Goal: Task Accomplishment & Management: Complete application form

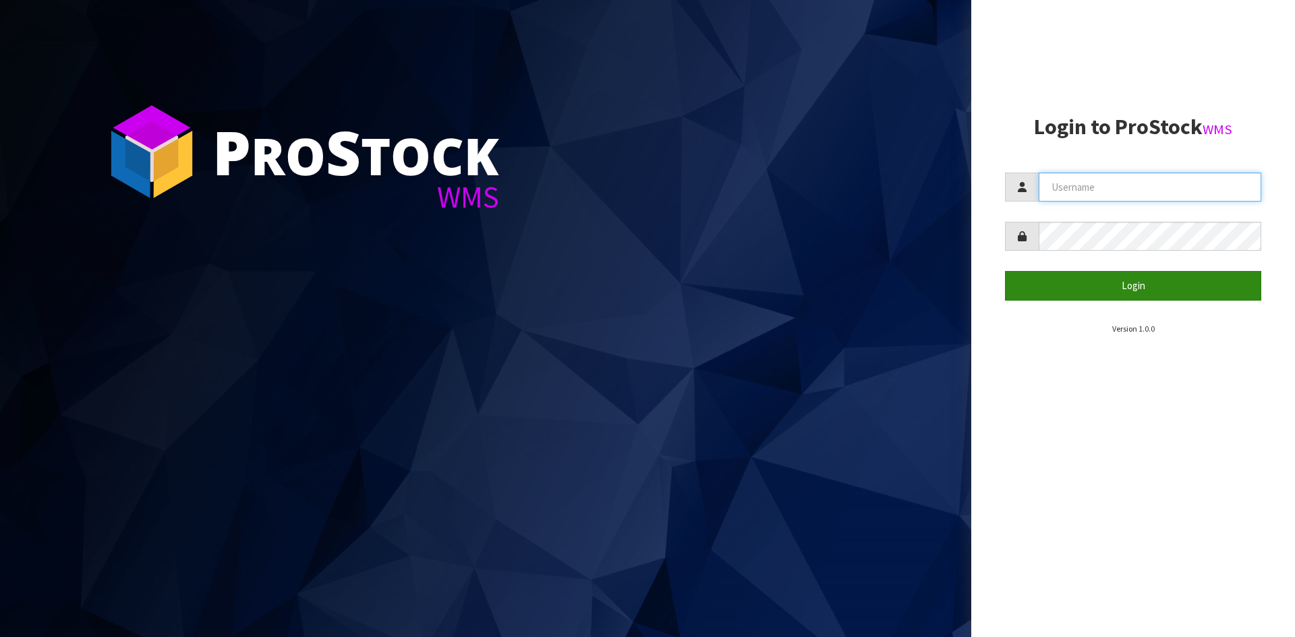
type input "YOURREFORMER"
click at [1154, 291] on button "Login" at bounding box center [1133, 285] width 256 height 29
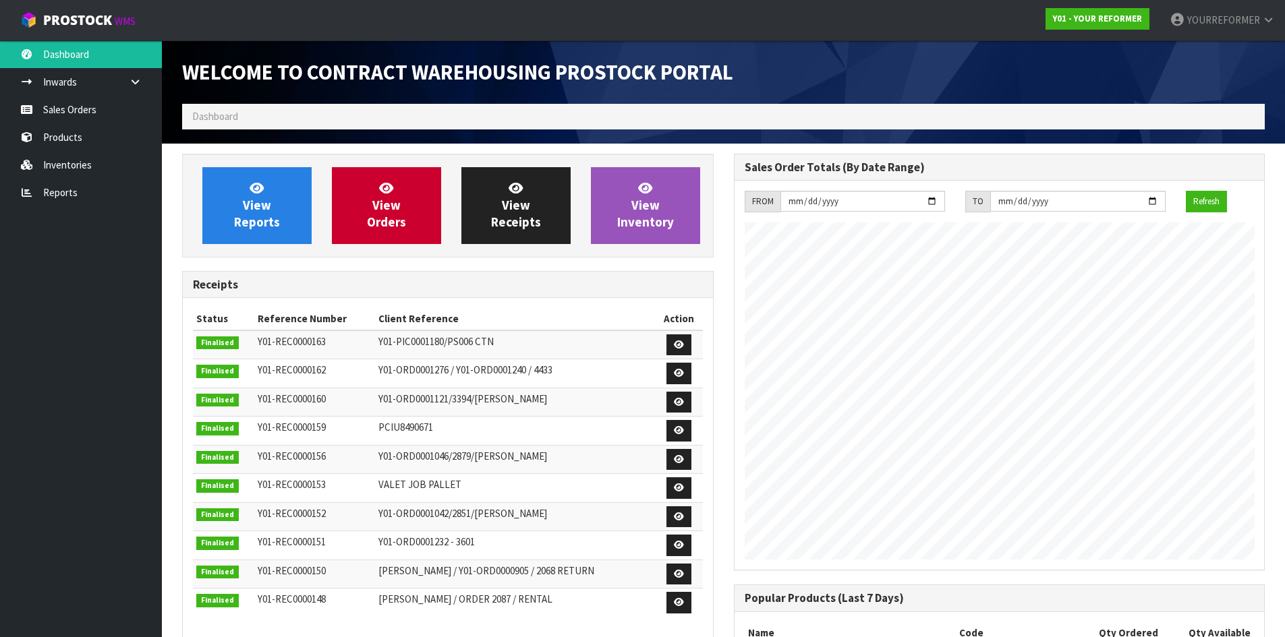
scroll to position [748, 551]
click at [80, 115] on link "Sales Orders" at bounding box center [81, 110] width 162 height 28
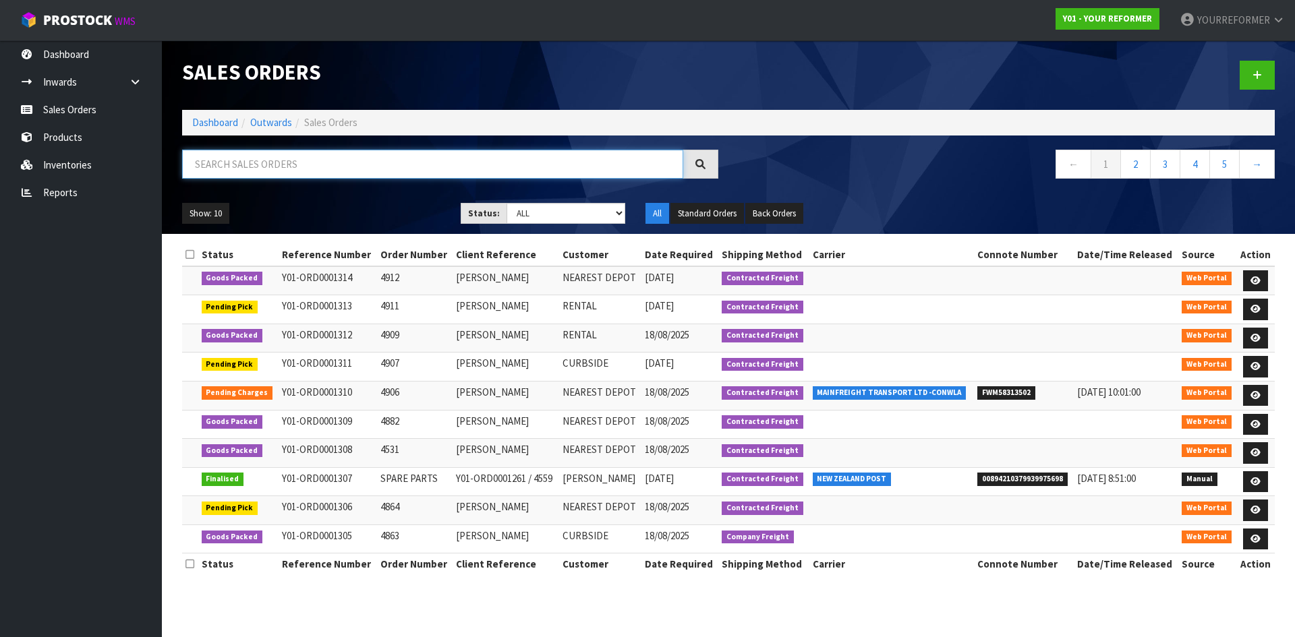
click at [225, 169] on input "text" at bounding box center [432, 164] width 501 height 29
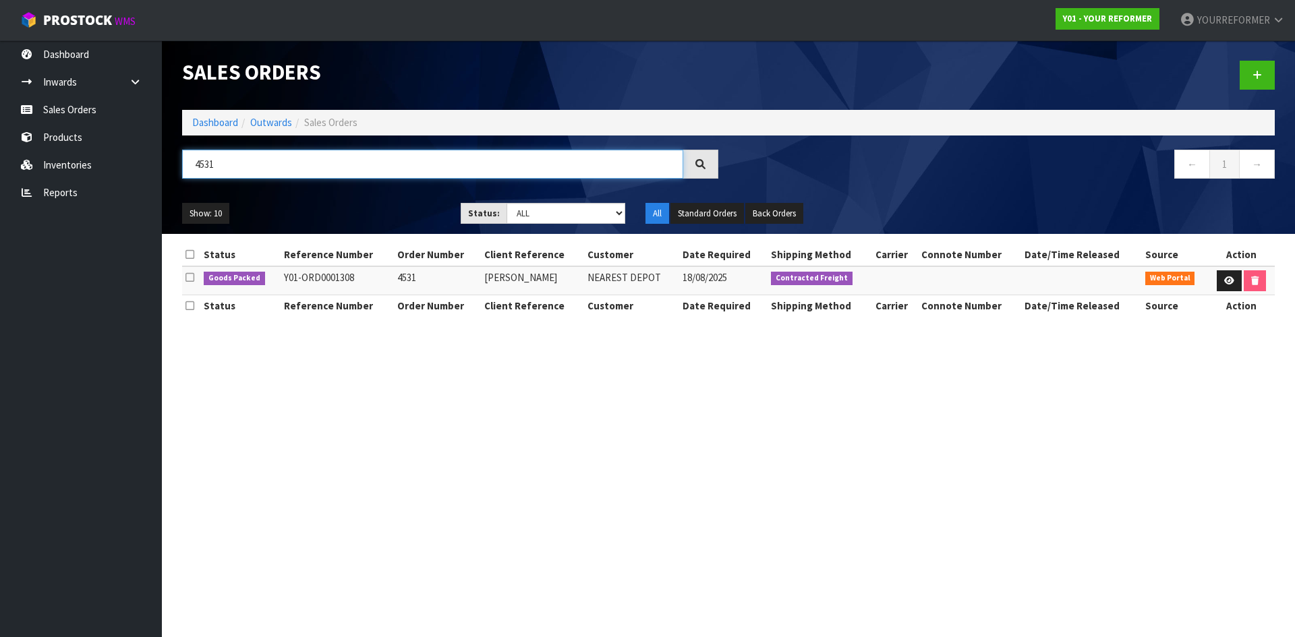
drag, startPoint x: 240, startPoint y: 168, endPoint x: 178, endPoint y: 171, distance: 62.1
click at [185, 168] on input "4531" at bounding box center [432, 164] width 501 height 29
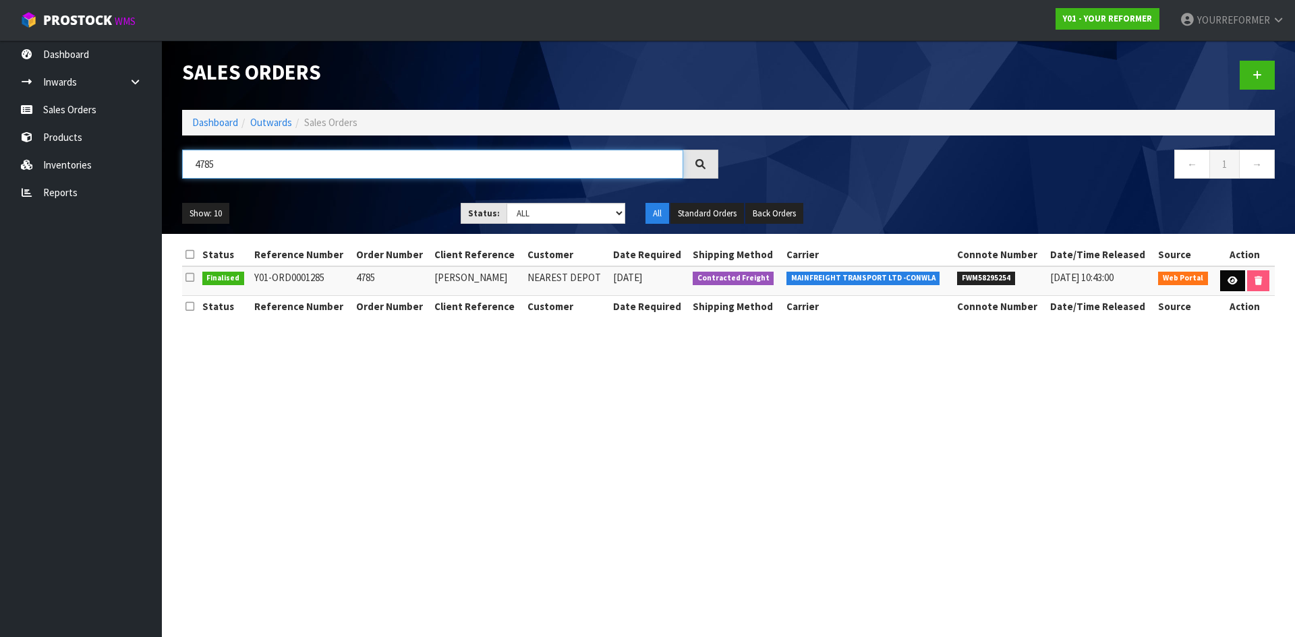
type input "4785"
click at [1234, 274] on link at bounding box center [1232, 281] width 25 height 22
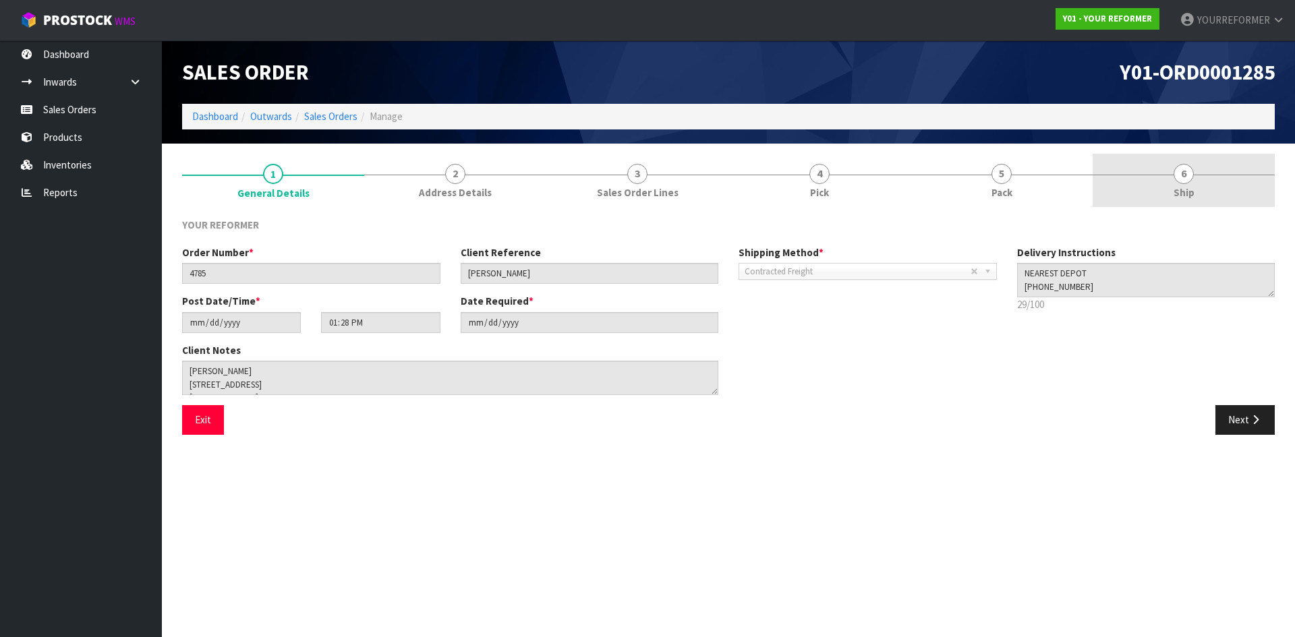
click at [1182, 189] on span "Ship" at bounding box center [1183, 192] width 21 height 14
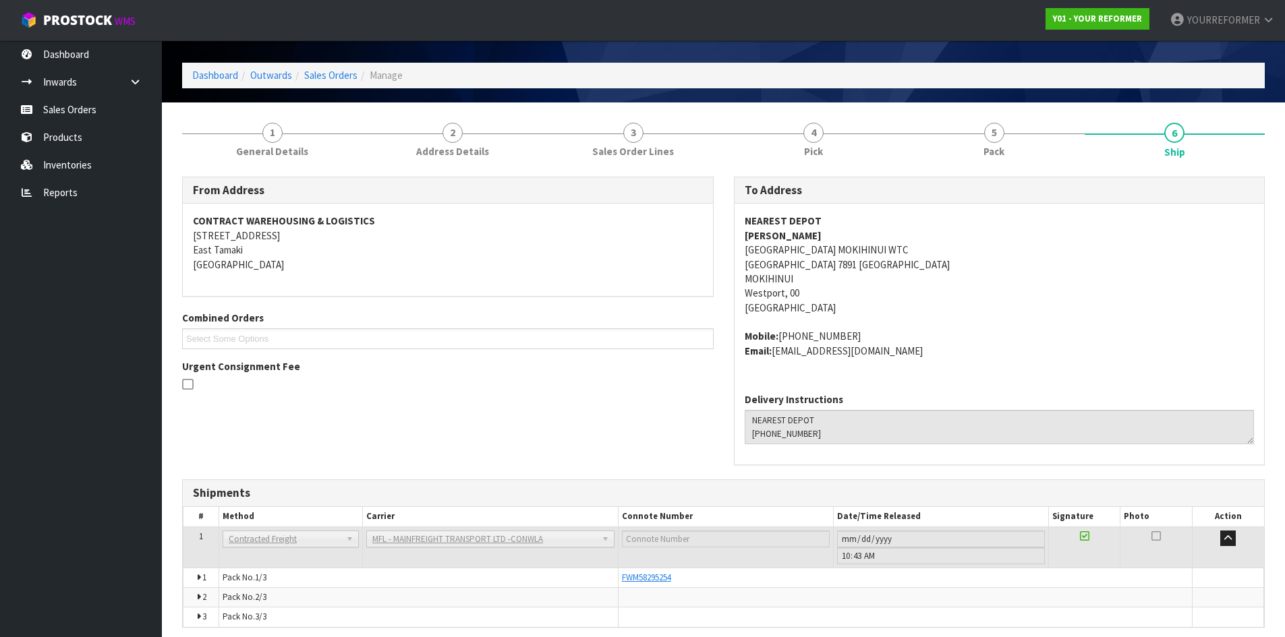
scroll to position [95, 0]
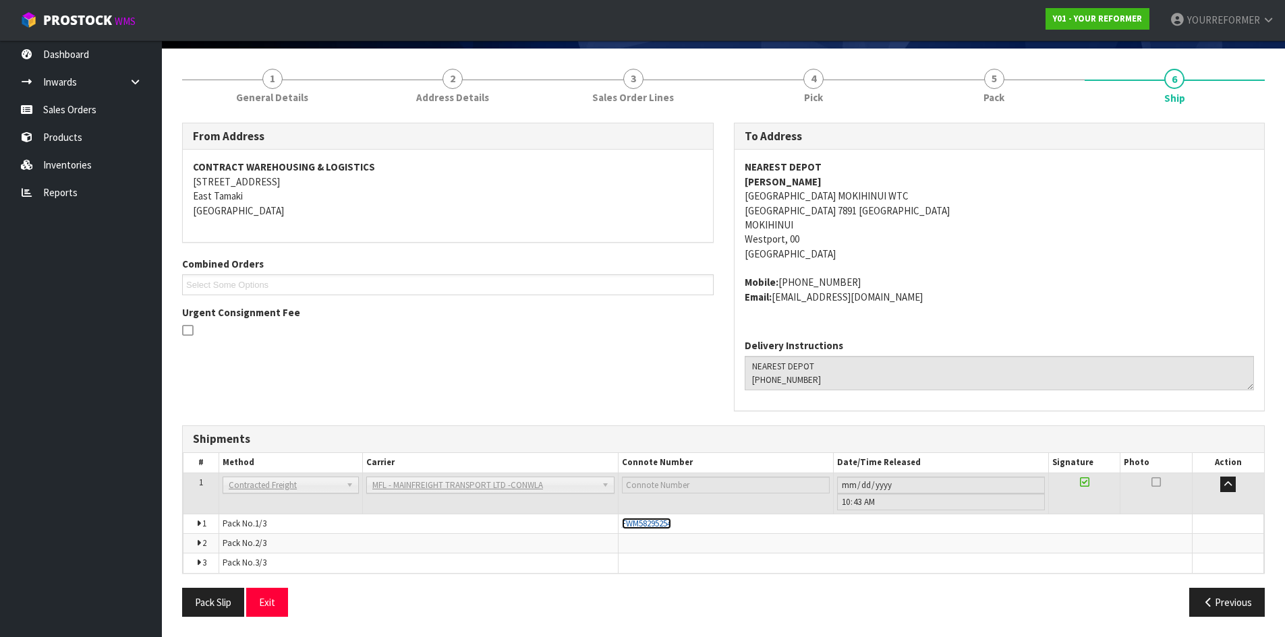
click at [649, 523] on span "FWM58295254" at bounding box center [646, 523] width 49 height 11
click at [113, 107] on link "Sales Orders" at bounding box center [81, 110] width 162 height 28
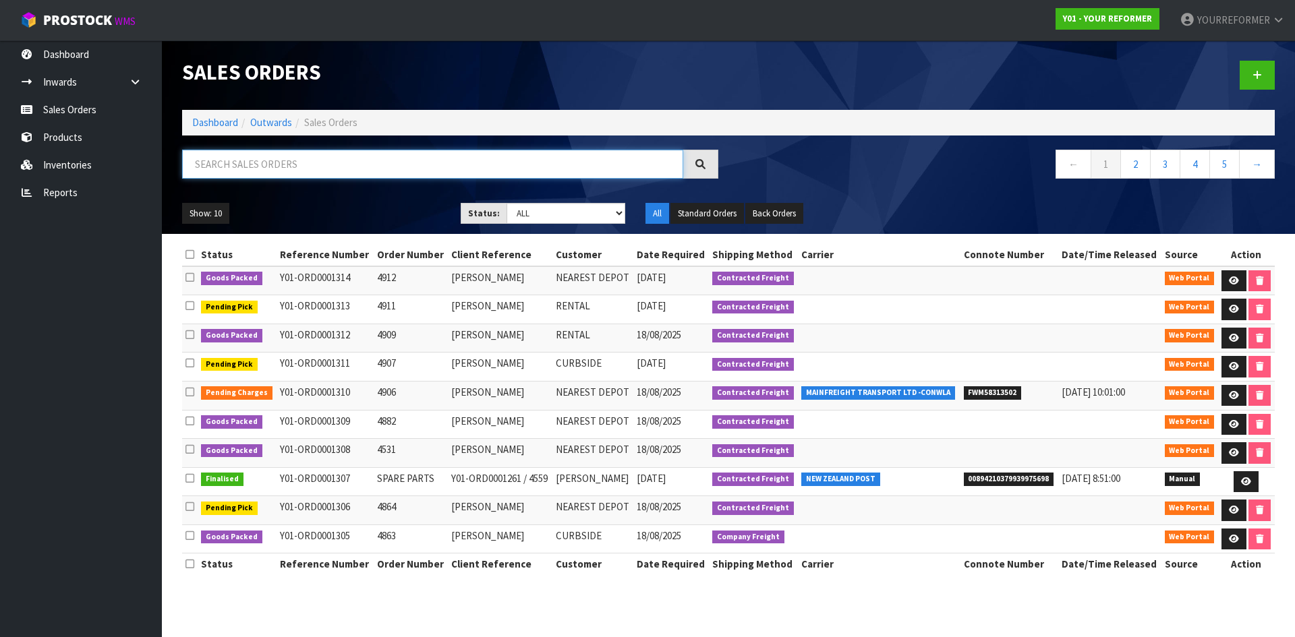
click at [430, 162] on input "text" at bounding box center [432, 164] width 501 height 29
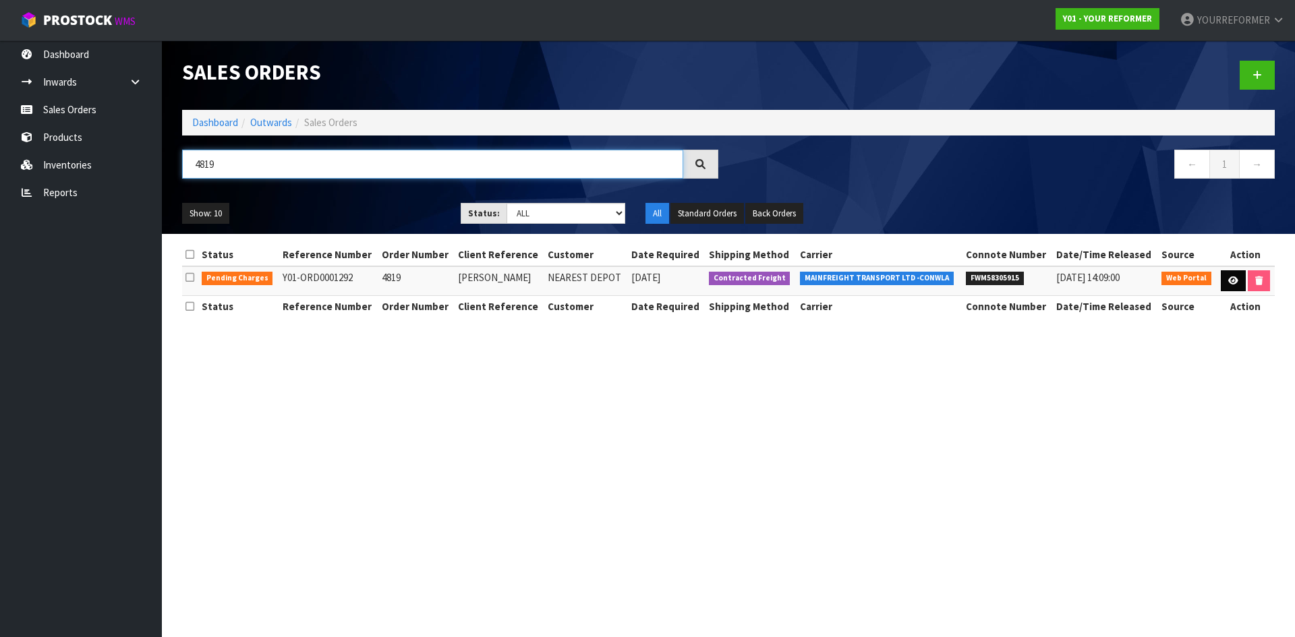
type input "4819"
click at [1228, 276] on icon at bounding box center [1233, 280] width 10 height 9
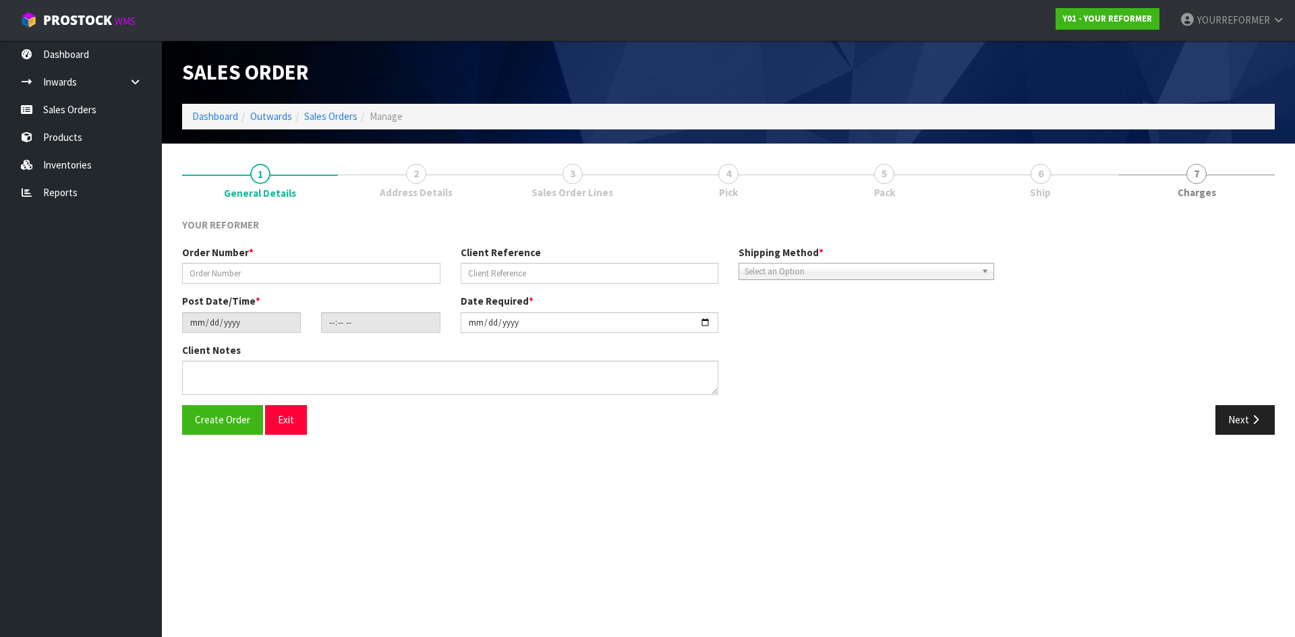
type input "4819"
type input "[PERSON_NAME]"
type input "[DATE]"
type input "13:57:00.000"
type input "[DATE]"
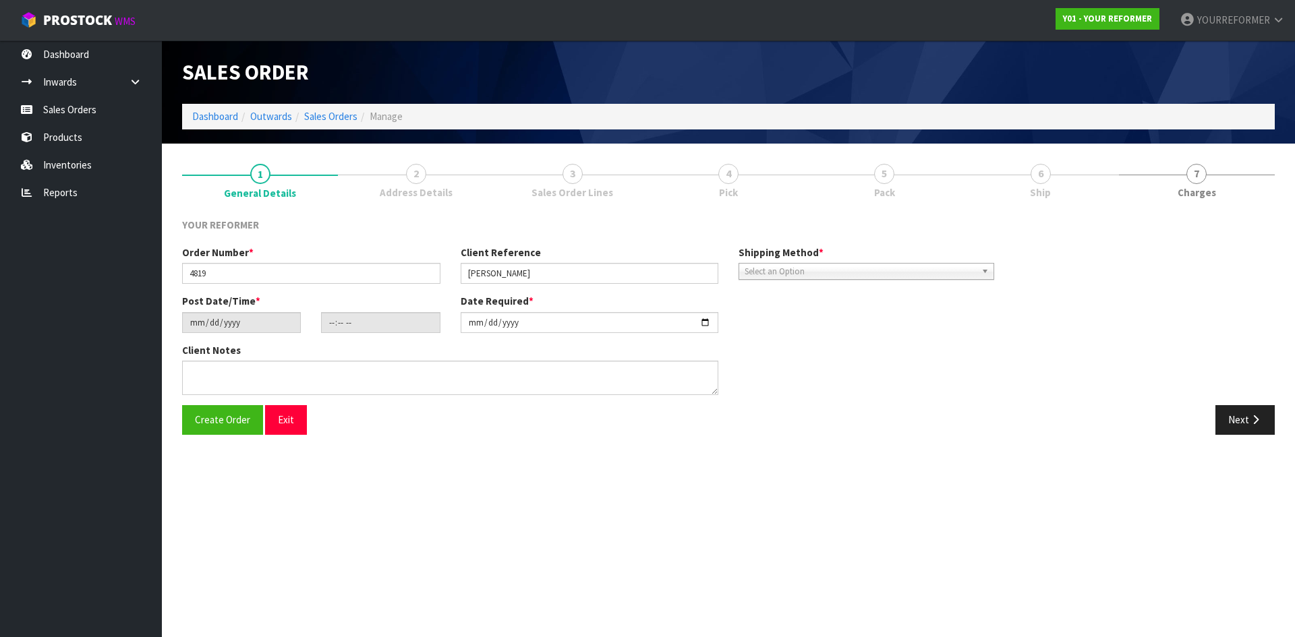
type textarea "[PERSON_NAME] 6 TOHORA VIEW BOP [STREET_ADDRESS] [PHONE_NUMBER]"
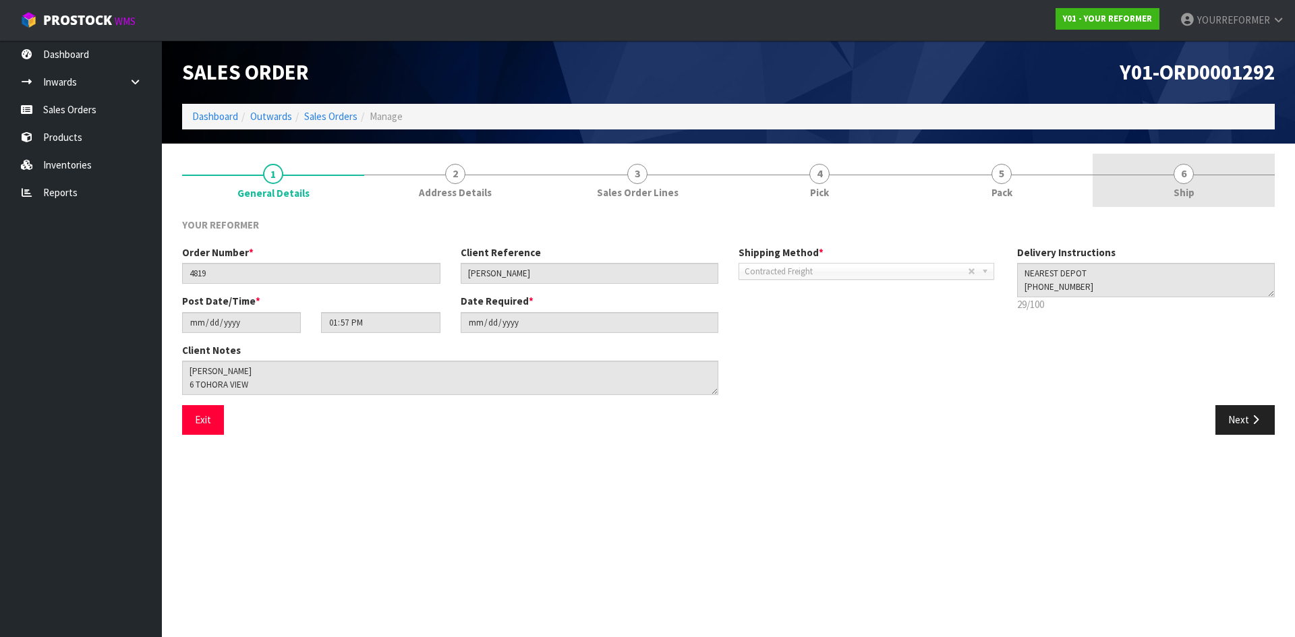
click at [1227, 179] on link "6 Ship" at bounding box center [1183, 180] width 182 height 53
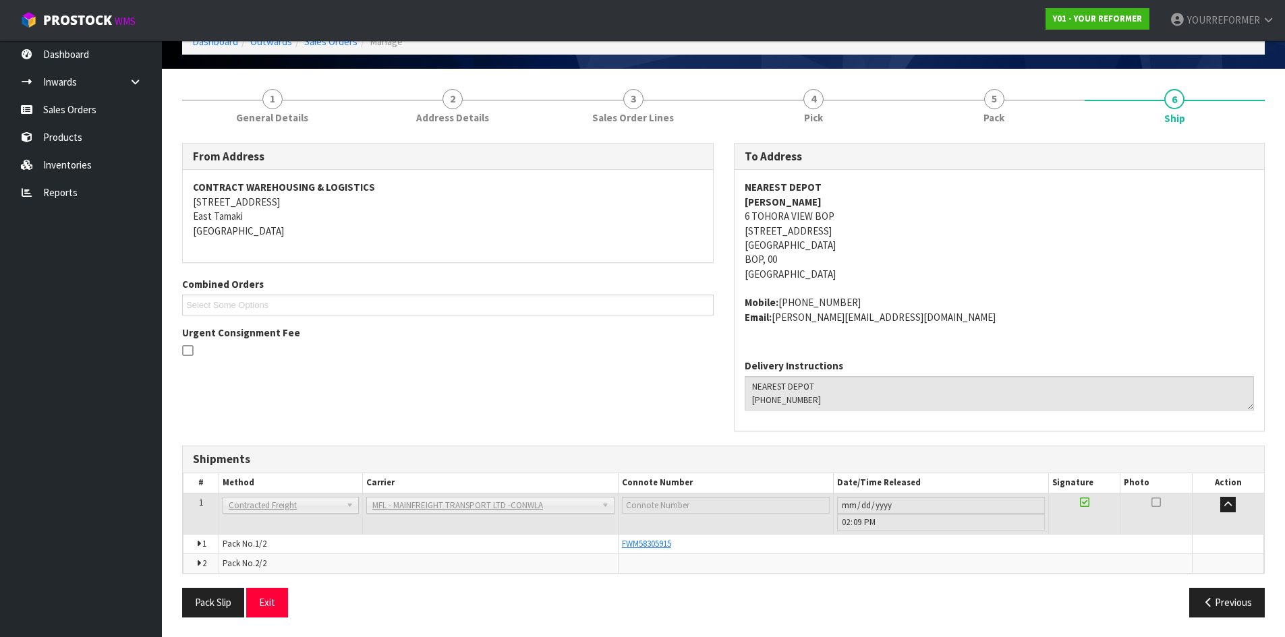
scroll to position [76, 0]
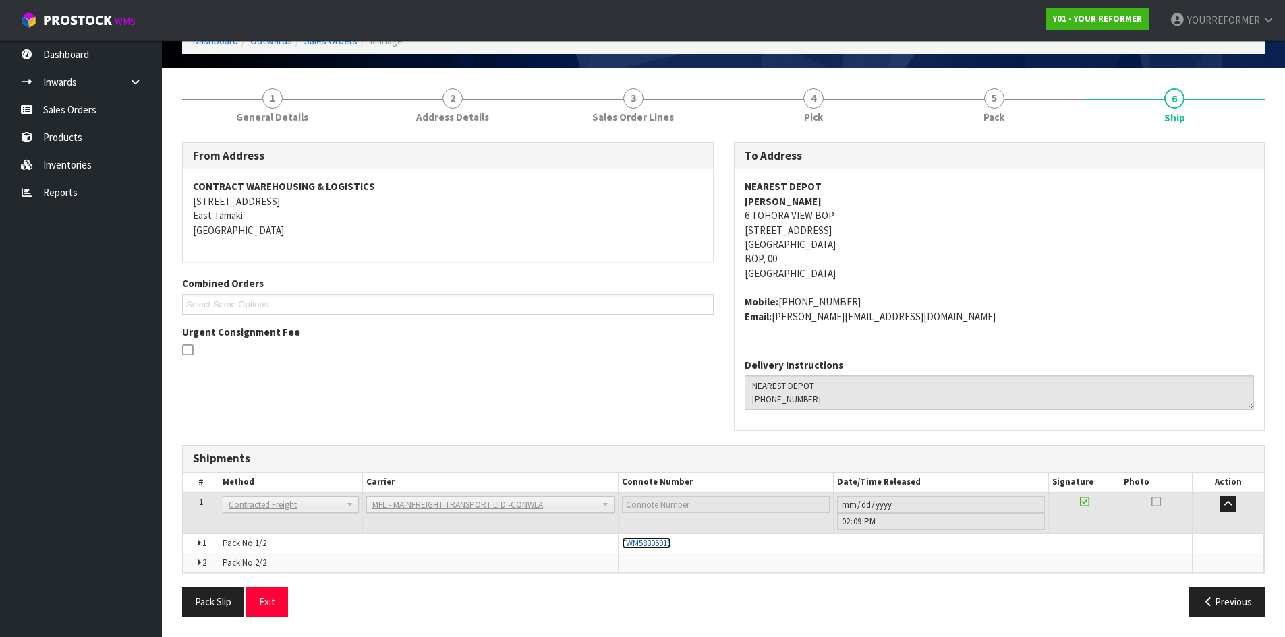
click at [659, 541] on span "FWM58305915" at bounding box center [646, 542] width 49 height 11
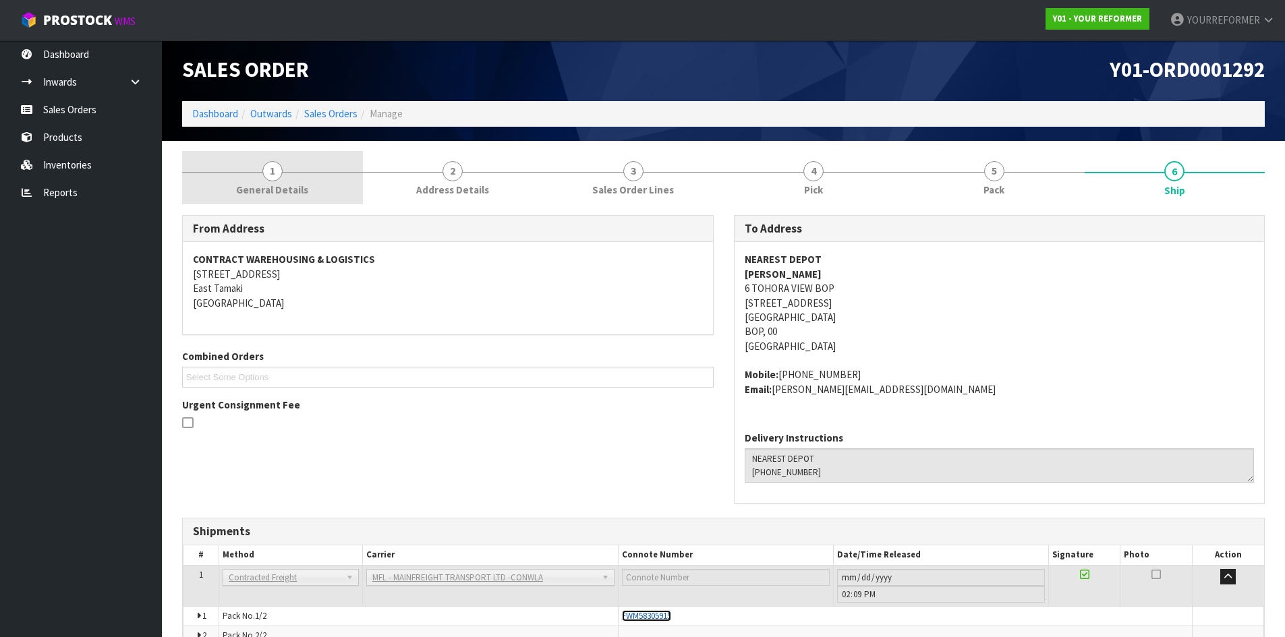
scroll to position [0, 0]
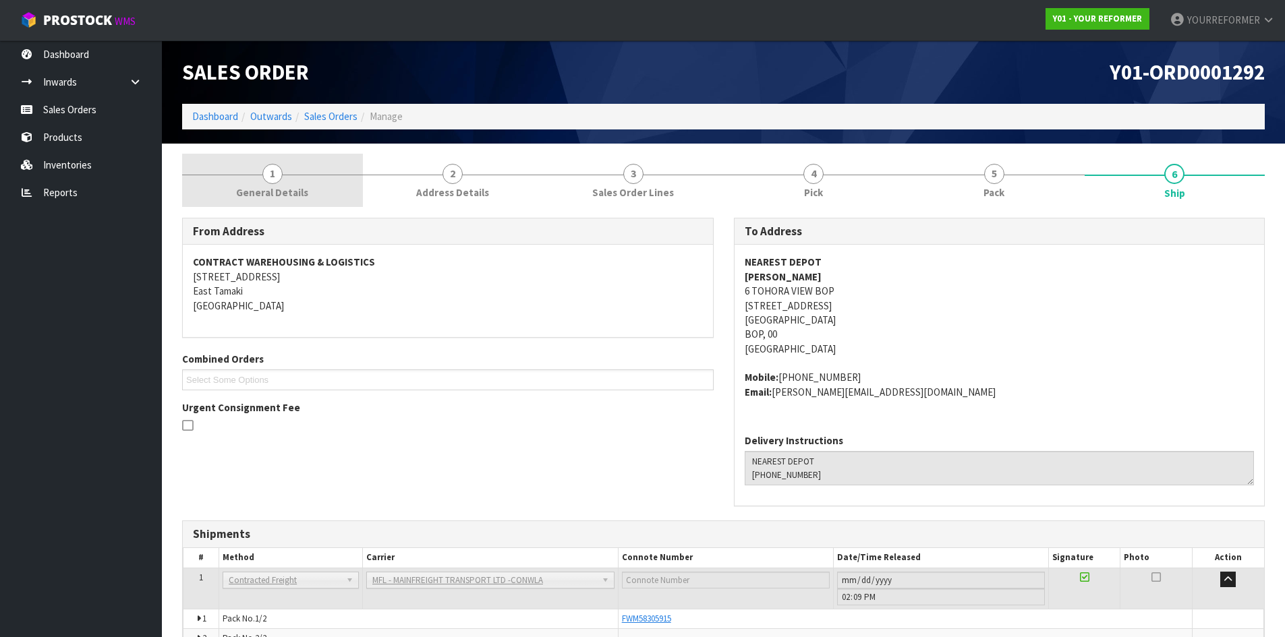
click at [330, 186] on link "1 General Details" at bounding box center [272, 180] width 181 height 53
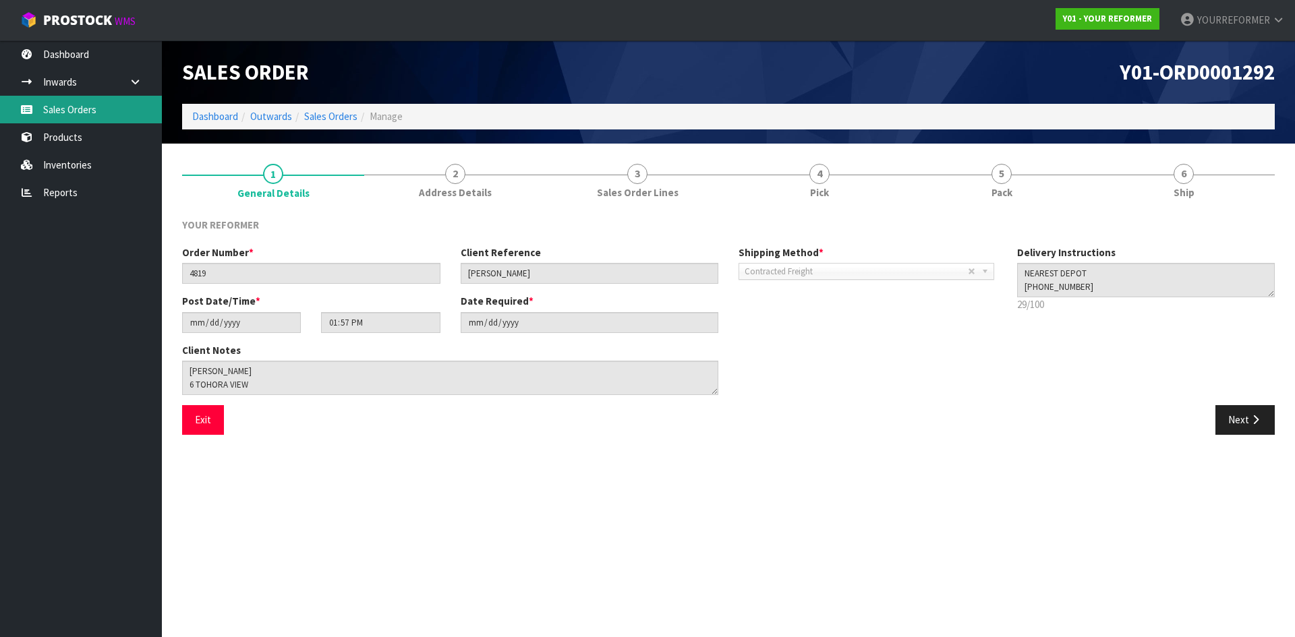
drag, startPoint x: 71, startPoint y: 105, endPoint x: 185, endPoint y: 127, distance: 116.2
click at [71, 105] on link "Sales Orders" at bounding box center [81, 110] width 162 height 28
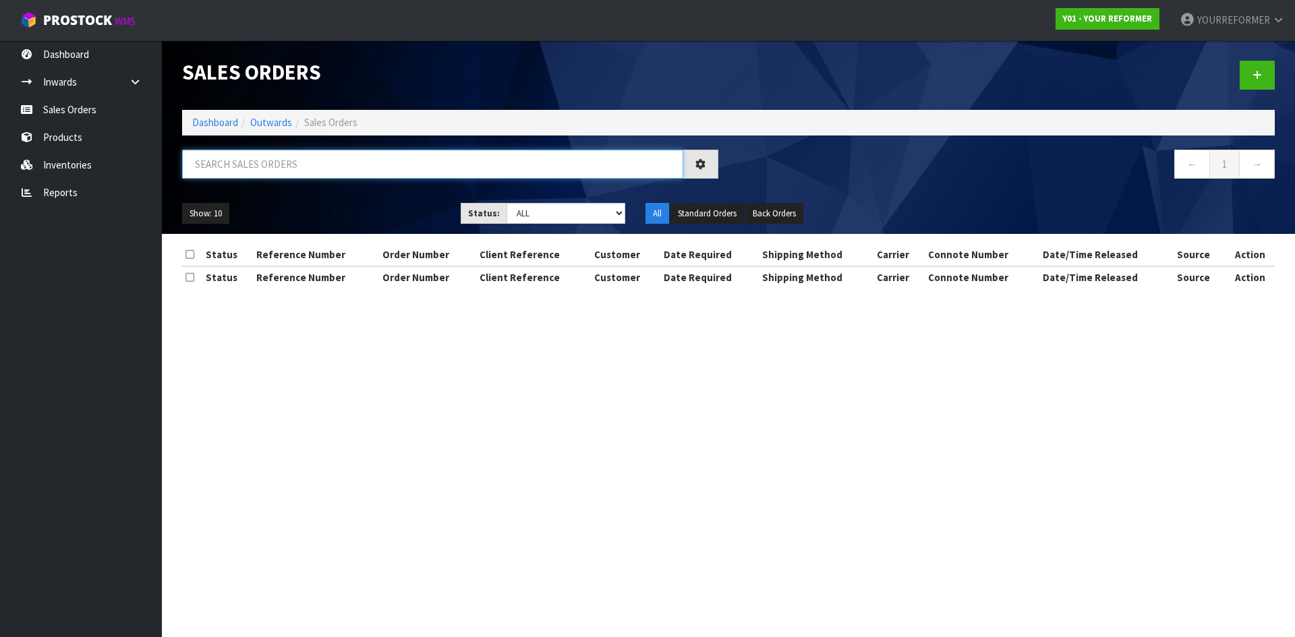
click at [250, 163] on input "text" at bounding box center [432, 164] width 501 height 29
paste input "4861"
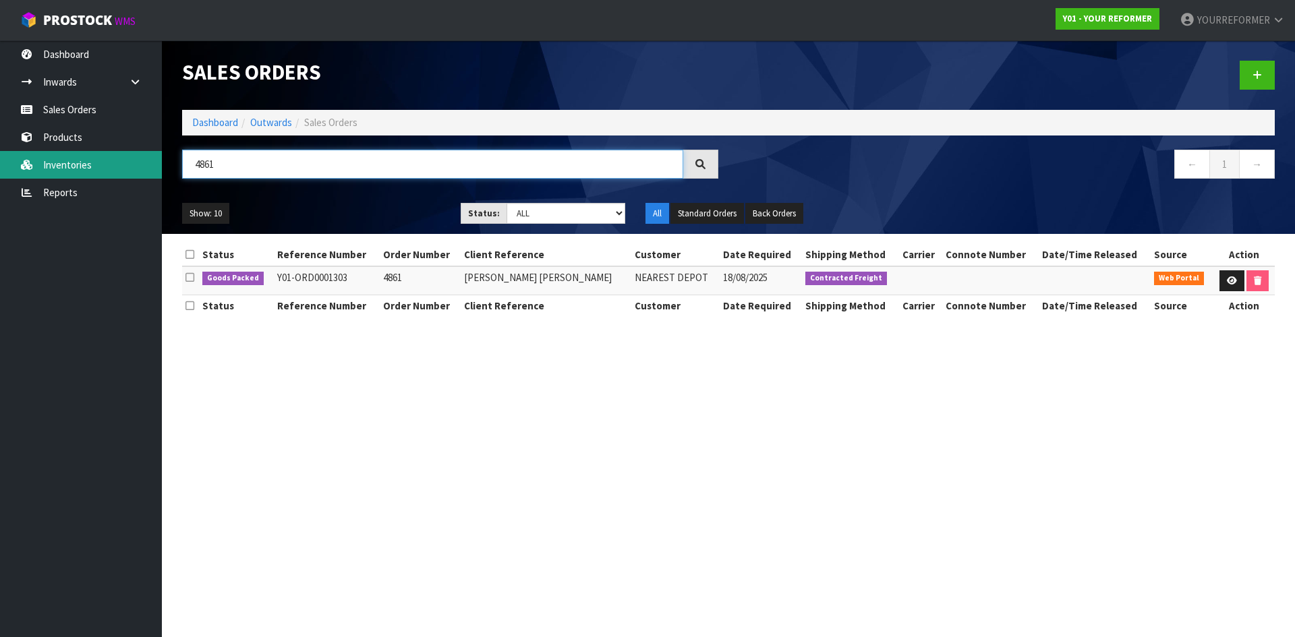
drag, startPoint x: 252, startPoint y: 154, endPoint x: 40, endPoint y: 154, distance: 212.4
click at [155, 154] on body "Toggle navigation ProStock WMS Y01 - YOUR REFORMER YOURREFORMER Logout Dashboar…" at bounding box center [647, 318] width 1295 height 637
drag, startPoint x: 246, startPoint y: 169, endPoint x: 214, endPoint y: 168, distance: 31.7
click at [246, 168] on input "4861" at bounding box center [432, 164] width 501 height 29
click at [230, 163] on input "4861" at bounding box center [432, 164] width 501 height 29
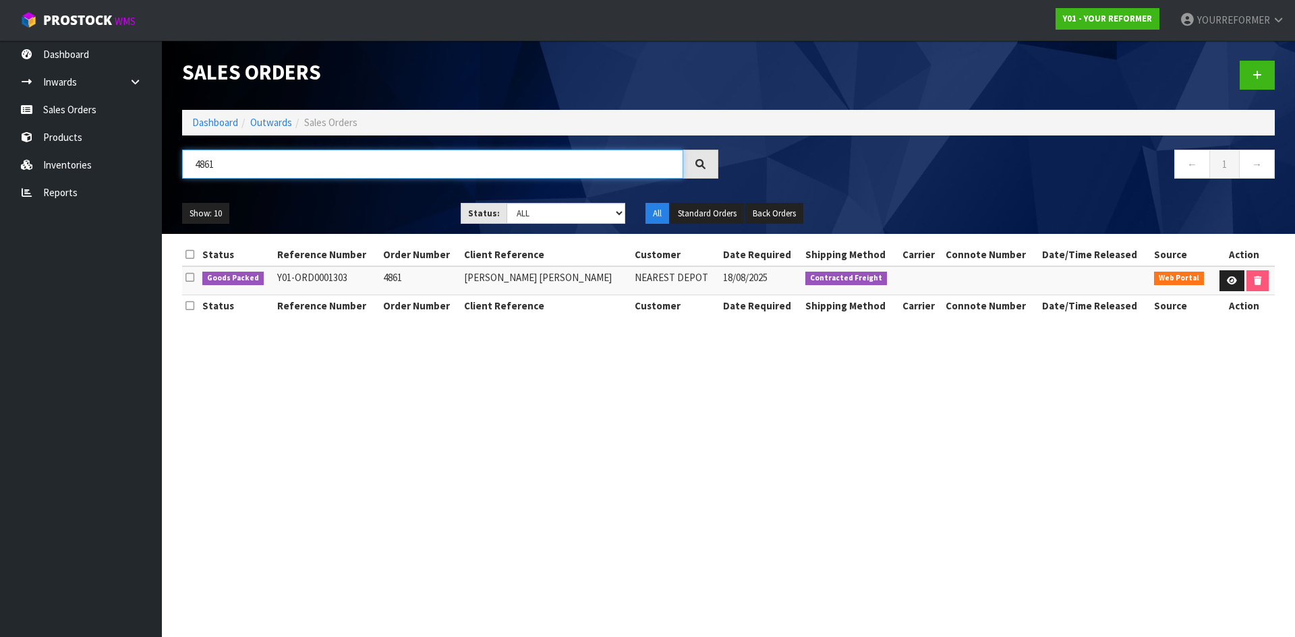
click at [265, 166] on input "4861" at bounding box center [432, 164] width 501 height 29
click at [279, 160] on input "4861" at bounding box center [432, 164] width 501 height 29
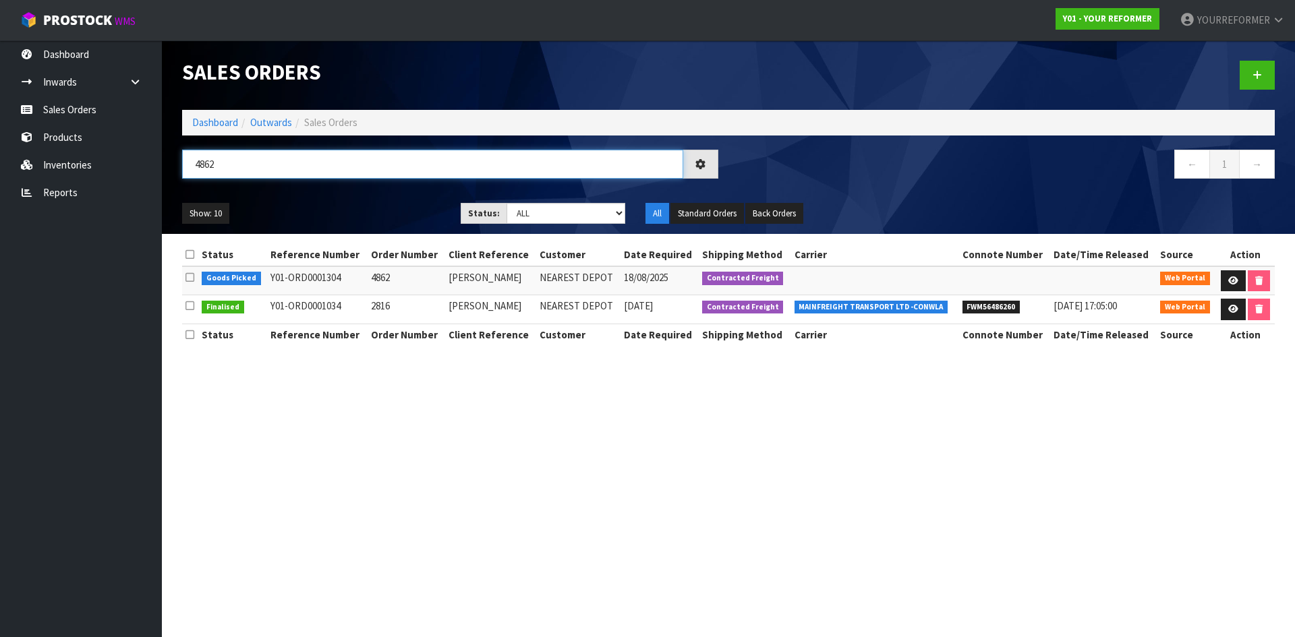
click at [175, 169] on div "4862" at bounding box center [450, 169] width 556 height 39
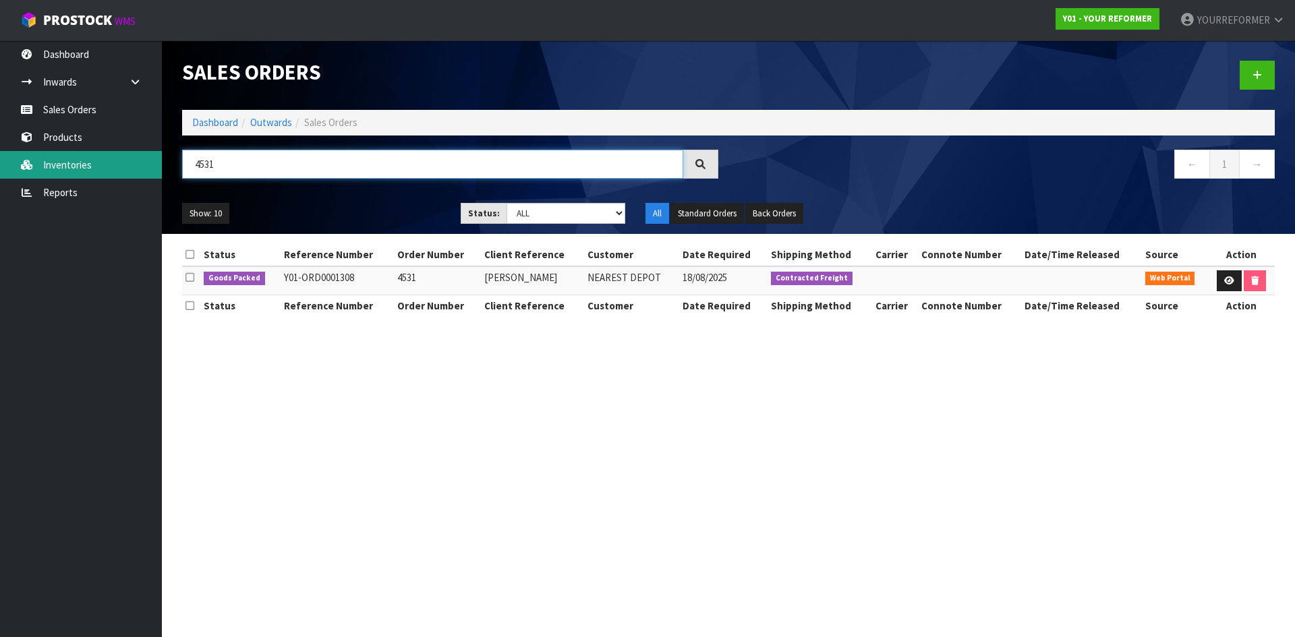
drag, startPoint x: 223, startPoint y: 167, endPoint x: 154, endPoint y: 167, distance: 68.8
click at [155, 167] on body "Toggle navigation ProStock WMS Y01 - YOUR REFORMER YOURREFORMER Logout Dashboar…" at bounding box center [647, 318] width 1295 height 637
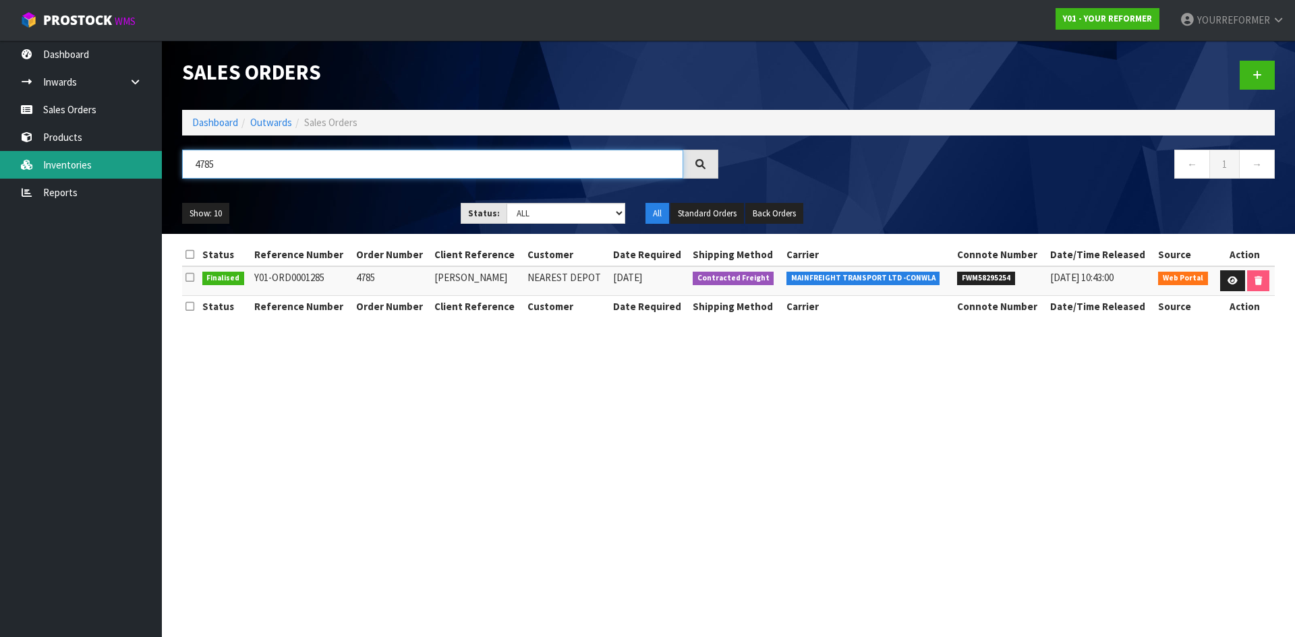
drag, startPoint x: 225, startPoint y: 165, endPoint x: 0, endPoint y: 164, distance: 225.2
click at [0, 164] on body "Toggle navigation ProStock WMS Y01 - YOUR REFORMER YOURREFORMER Logout Dashboar…" at bounding box center [647, 318] width 1295 height 637
click at [224, 165] on input "4785" at bounding box center [432, 164] width 501 height 29
click at [241, 163] on input "4785" at bounding box center [432, 164] width 501 height 29
drag, startPoint x: 277, startPoint y: 163, endPoint x: 135, endPoint y: 166, distance: 142.3
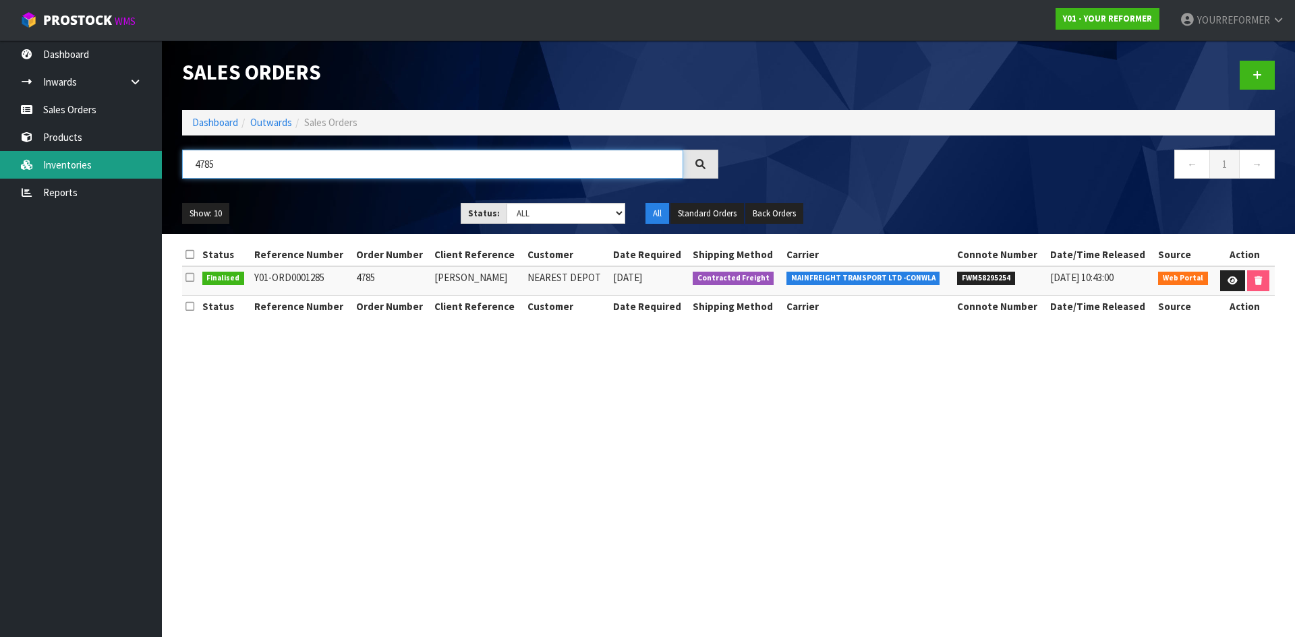
click at [135, 166] on body "Toggle navigation ProStock WMS Y01 - YOUR REFORMER YOURREFORMER Logout Dashboar…" at bounding box center [647, 318] width 1295 height 637
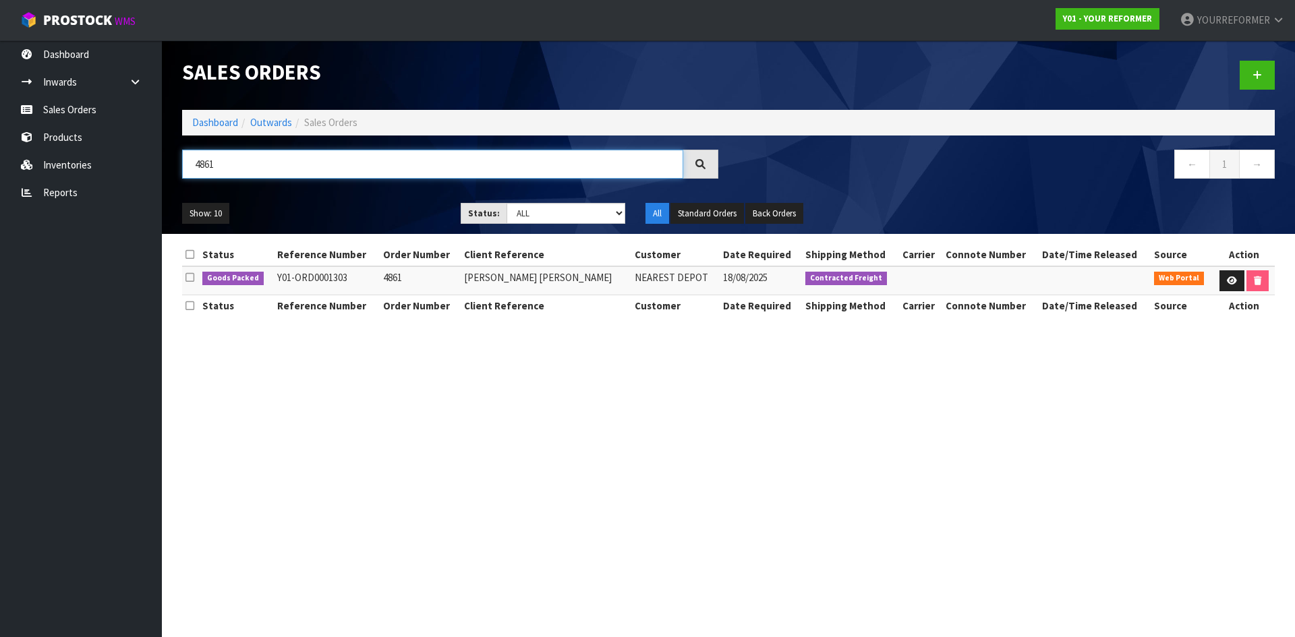
drag, startPoint x: 240, startPoint y: 168, endPoint x: 162, endPoint y: 169, distance: 78.2
click at [167, 167] on header "Sales Orders Dashboard Outwards Sales Orders 4861 ← 1 → Show: 10 5 10 25 50 Sta…" at bounding box center [728, 137] width 1133 height 194
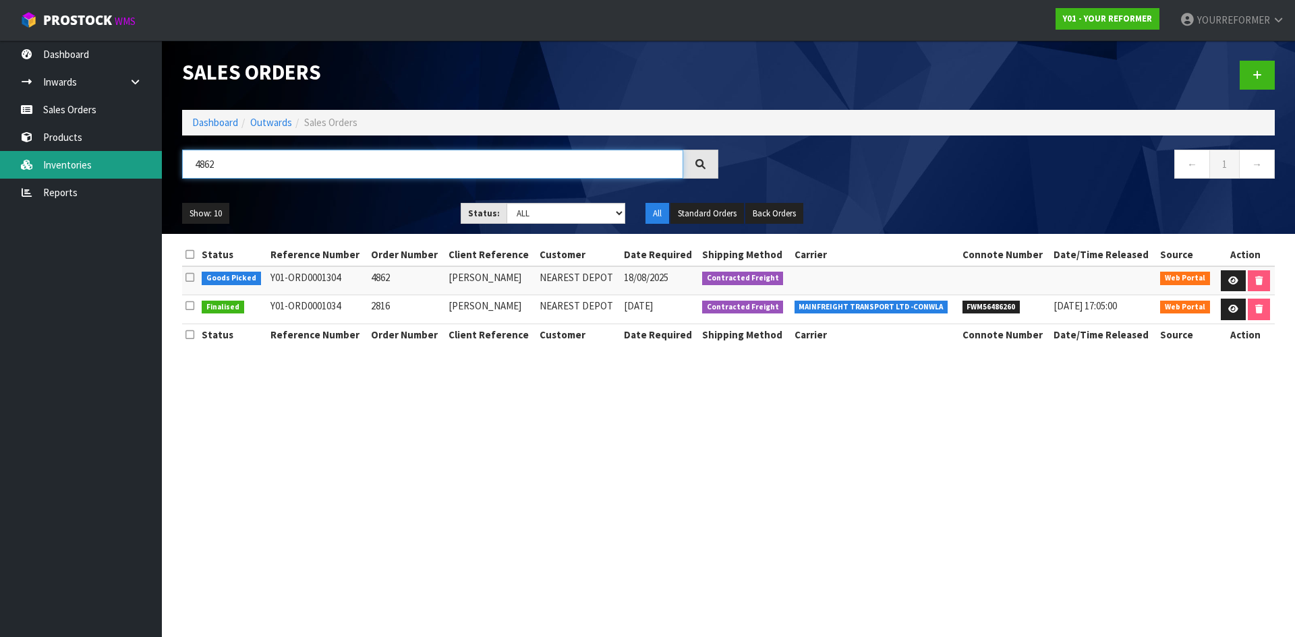
drag, startPoint x: 254, startPoint y: 160, endPoint x: 159, endPoint y: 167, distance: 94.6
click at [160, 167] on body "Toggle navigation ProStock WMS Y01 - YOUR REFORMER YOURREFORMER Logout Dashboar…" at bounding box center [647, 318] width 1295 height 637
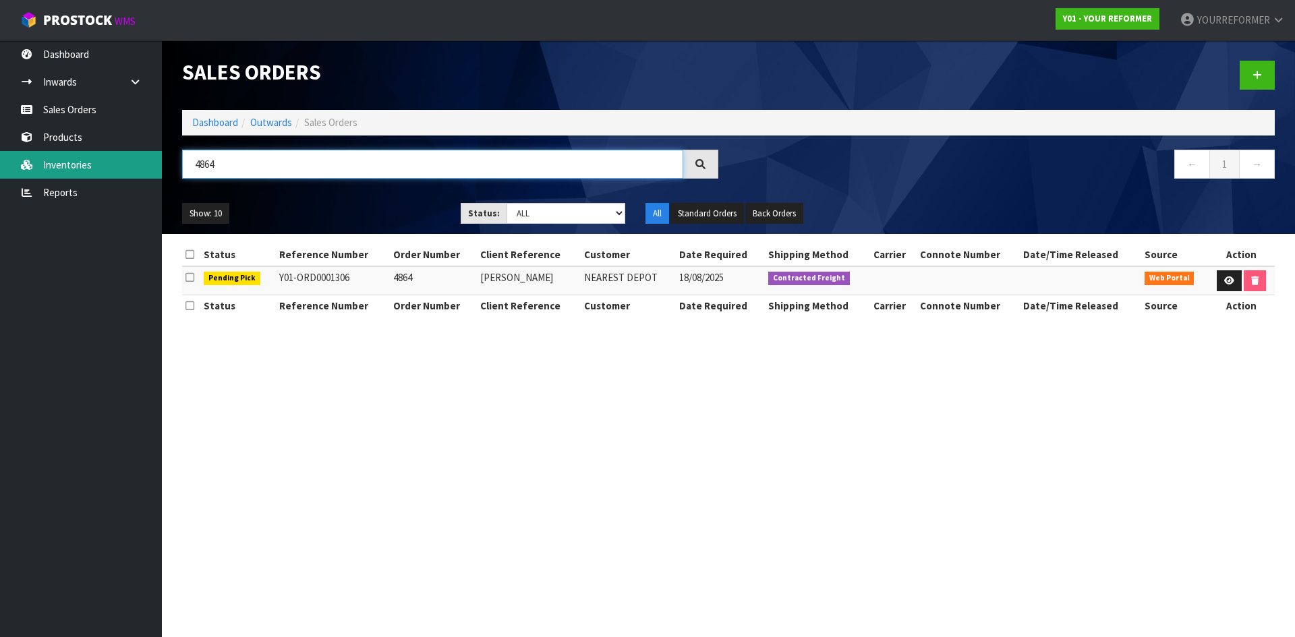
drag, startPoint x: 268, startPoint y: 169, endPoint x: 111, endPoint y: 164, distance: 156.5
click at [115, 165] on body "Toggle navigation ProStock WMS Y01 - YOUR REFORMER YOURREFORMER Logout Dashboar…" at bounding box center [647, 318] width 1295 height 637
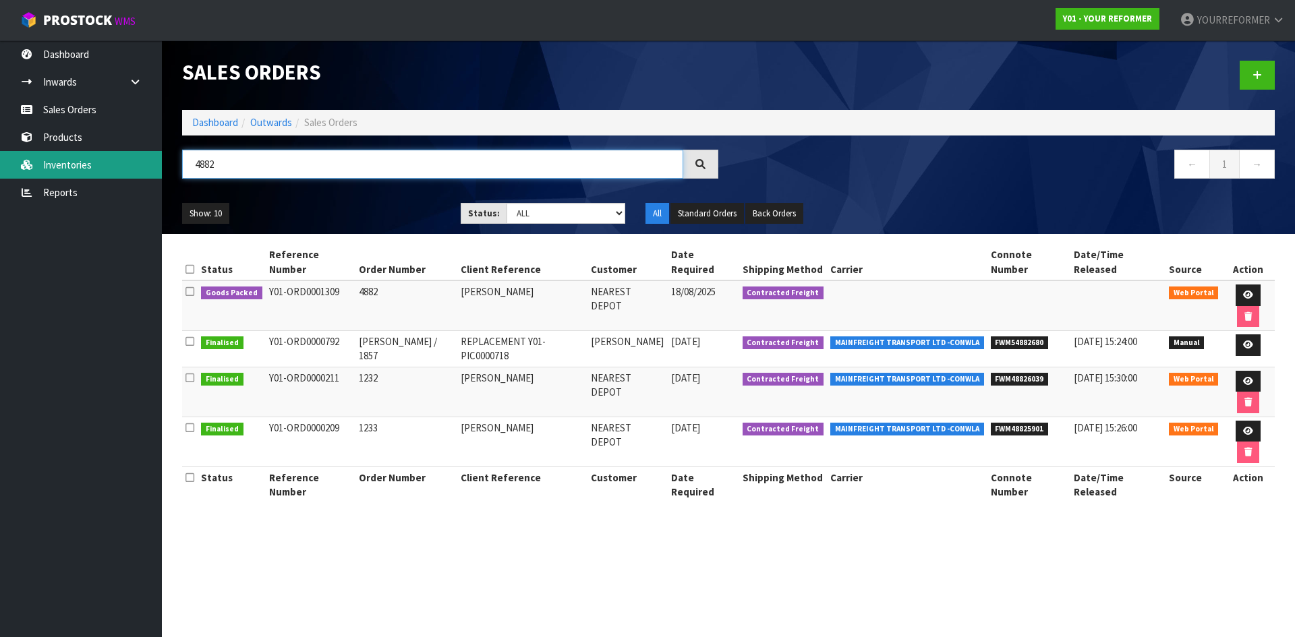
drag, startPoint x: 241, startPoint y: 168, endPoint x: 70, endPoint y: 165, distance: 170.6
click at [71, 165] on body "Toggle navigation ProStock WMS Y01 - YOUR REFORMER YOURREFORMER Logout Dashboar…" at bounding box center [647, 318] width 1295 height 637
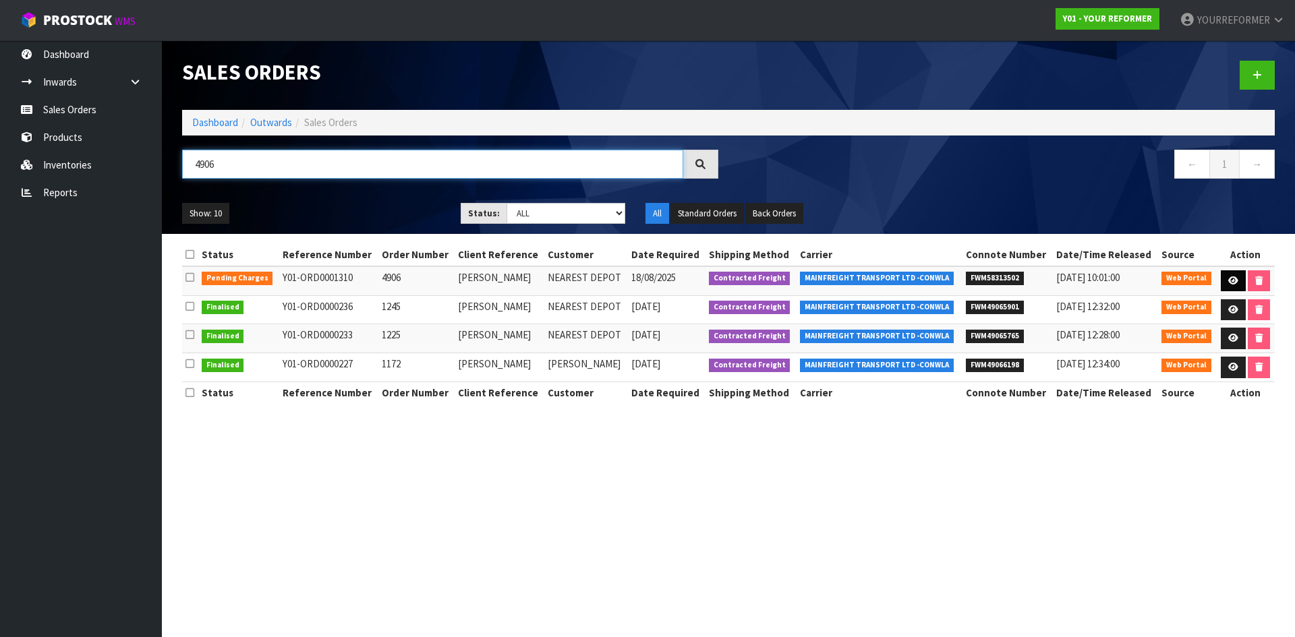
type input "4906"
click at [1233, 279] on icon at bounding box center [1233, 280] width 10 height 9
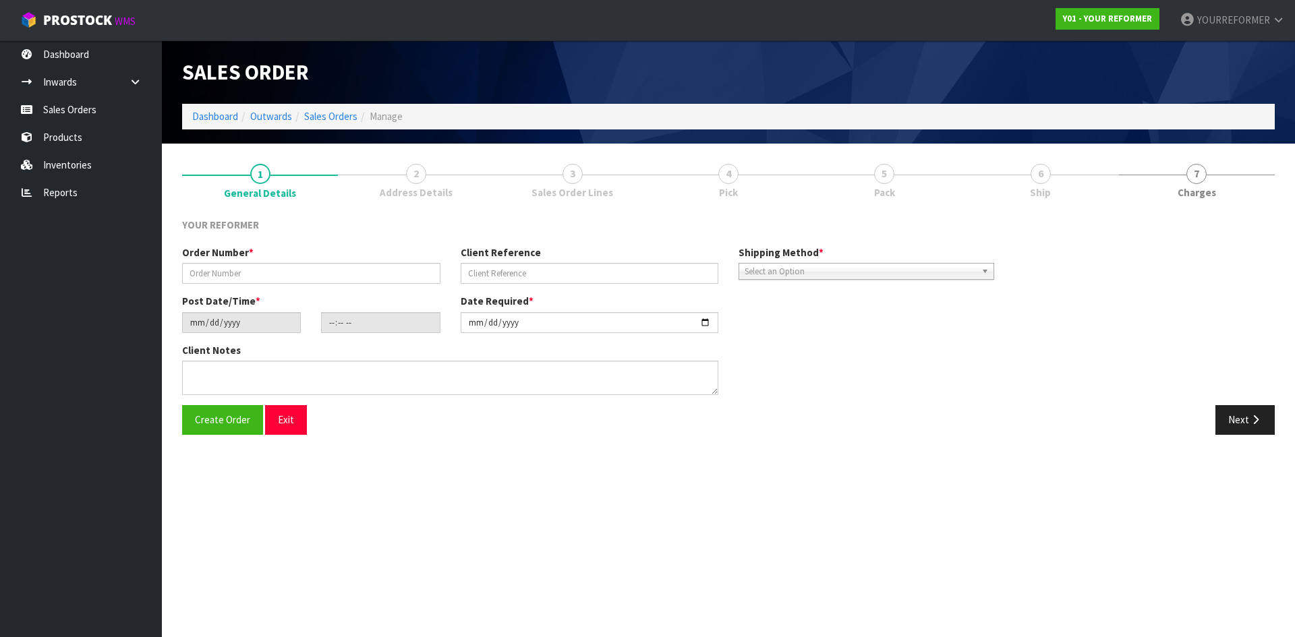
type input "4906"
type input "[PERSON_NAME]"
type input "[DATE]"
type input "10:51:00.000"
type input "[DATE]"
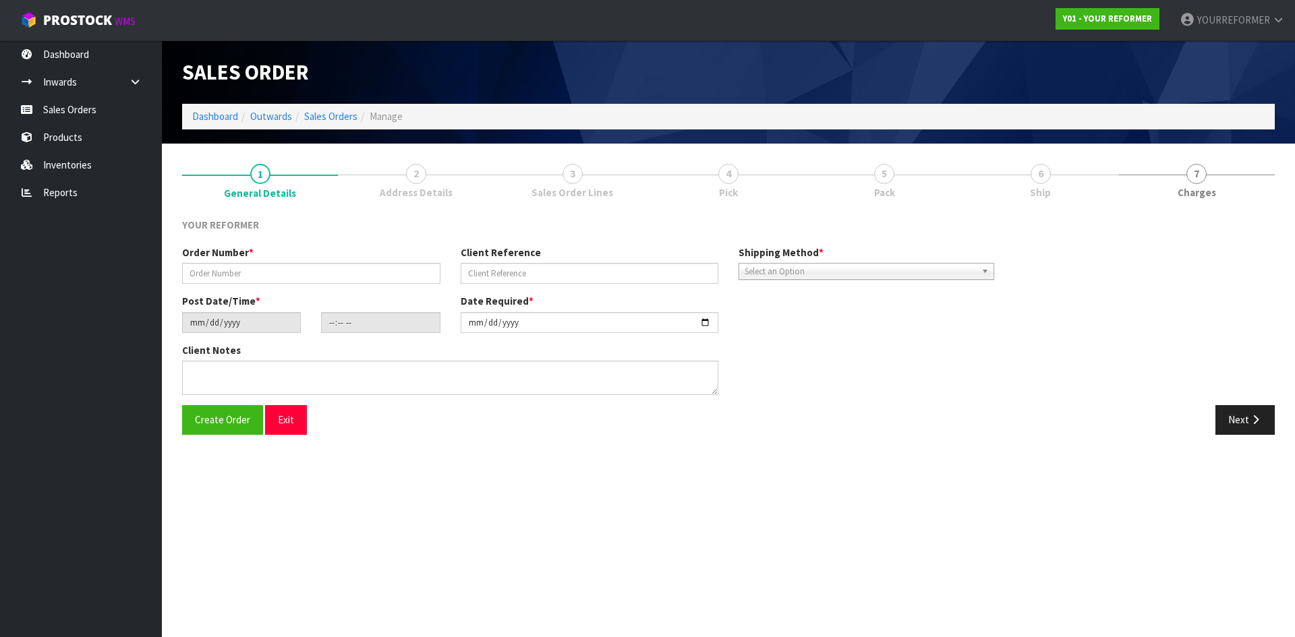
type textarea "200 [PERSON_NAME] DR OUTBACK TRADING LTD MWT [GEOGRAPHIC_DATA] [GEOGRAPHIC_DATA]"
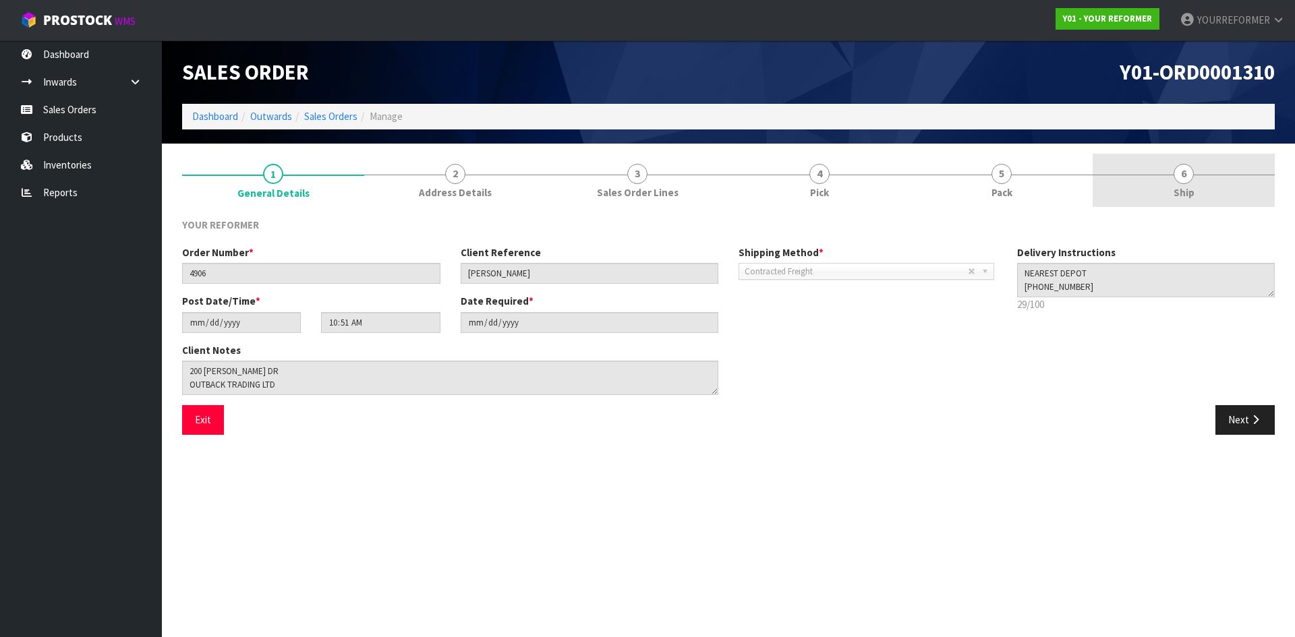
click at [1221, 183] on link "6 Ship" at bounding box center [1183, 180] width 182 height 53
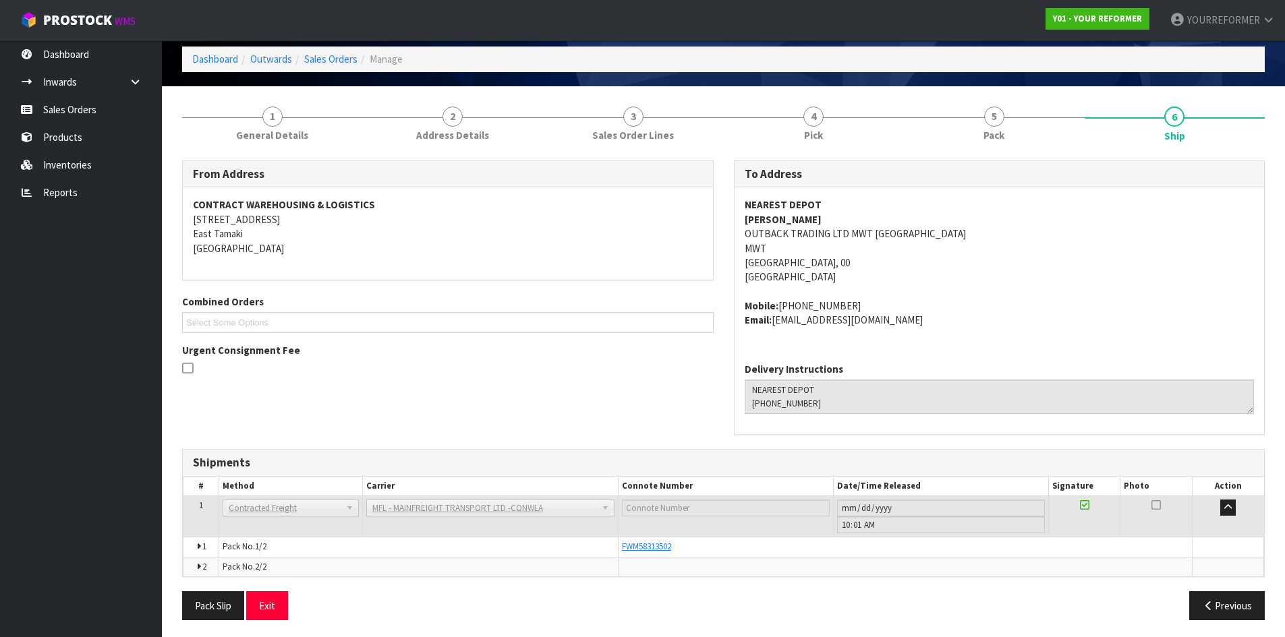
scroll to position [61, 0]
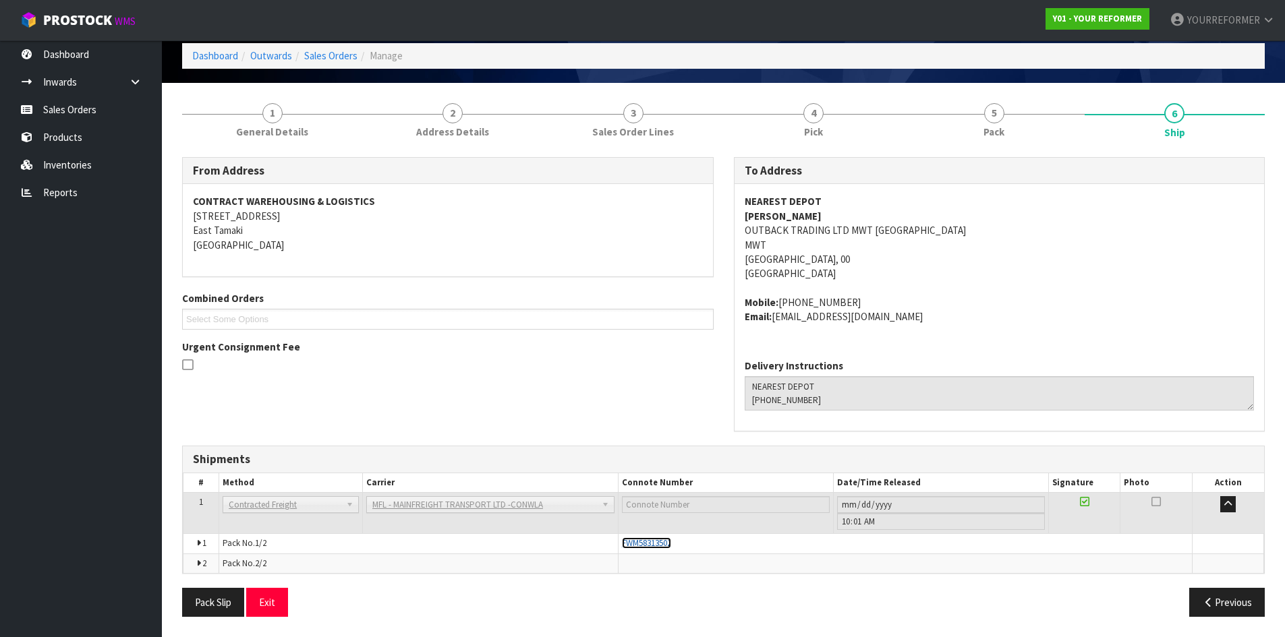
click at [657, 547] on span "FWM58313502" at bounding box center [646, 542] width 49 height 11
click at [642, 540] on span "FWM58313502" at bounding box center [646, 542] width 49 height 11
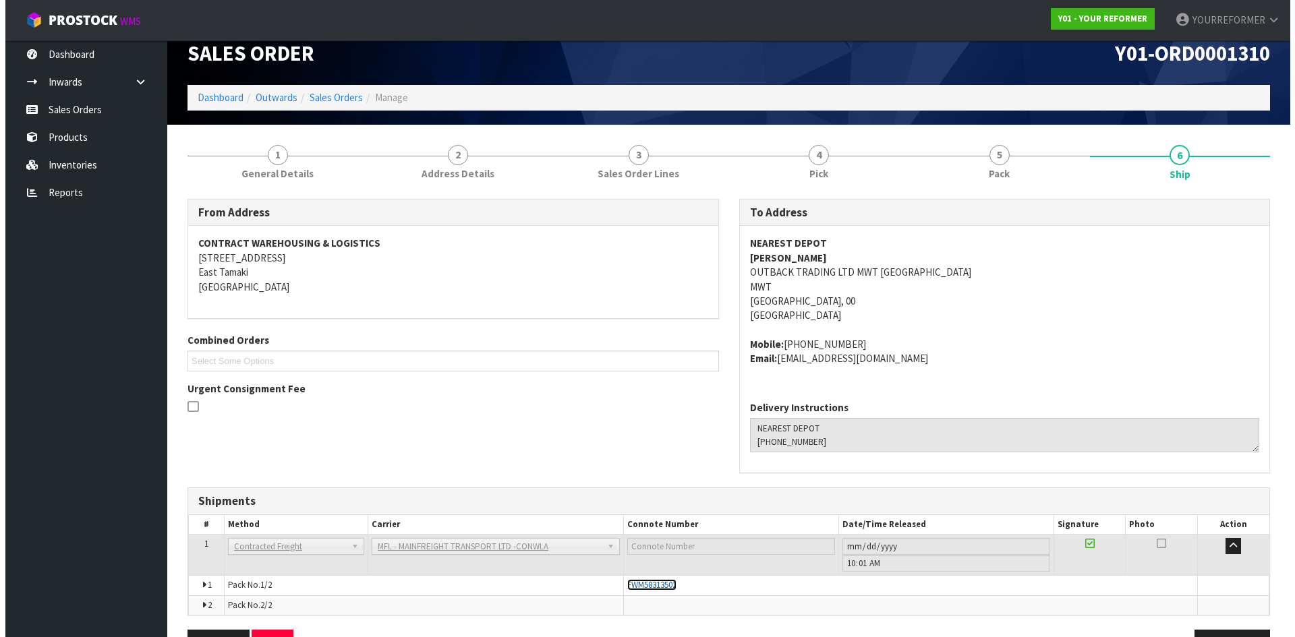
scroll to position [0, 0]
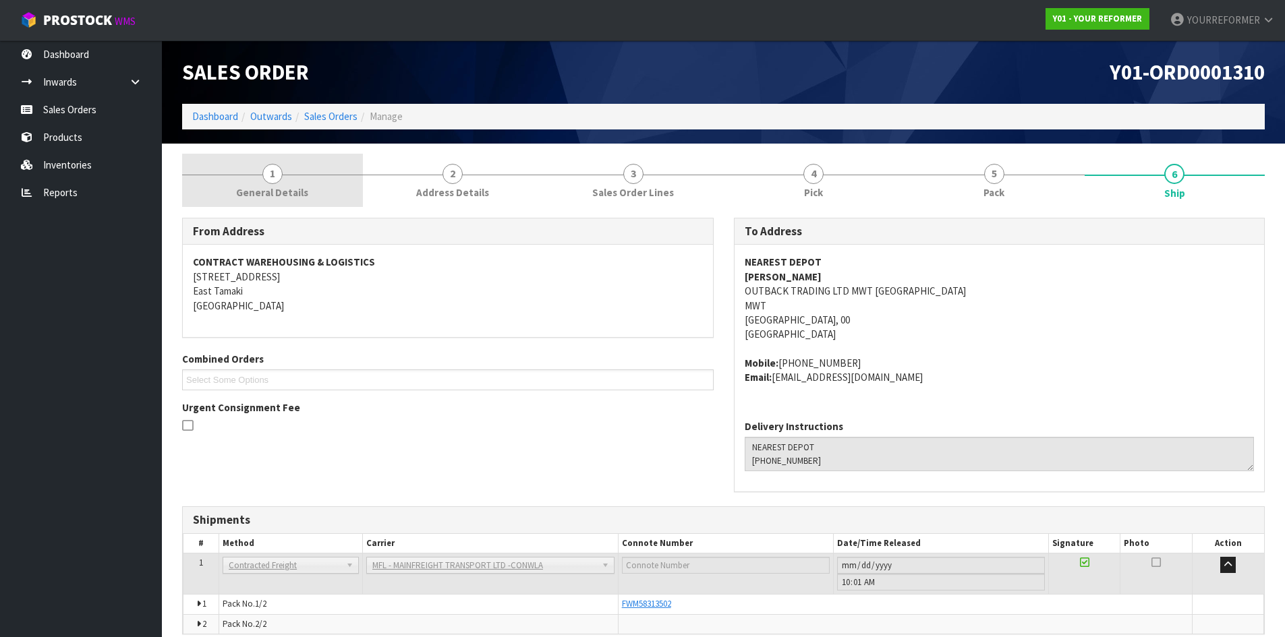
click at [298, 202] on link "1 General Details" at bounding box center [272, 180] width 181 height 53
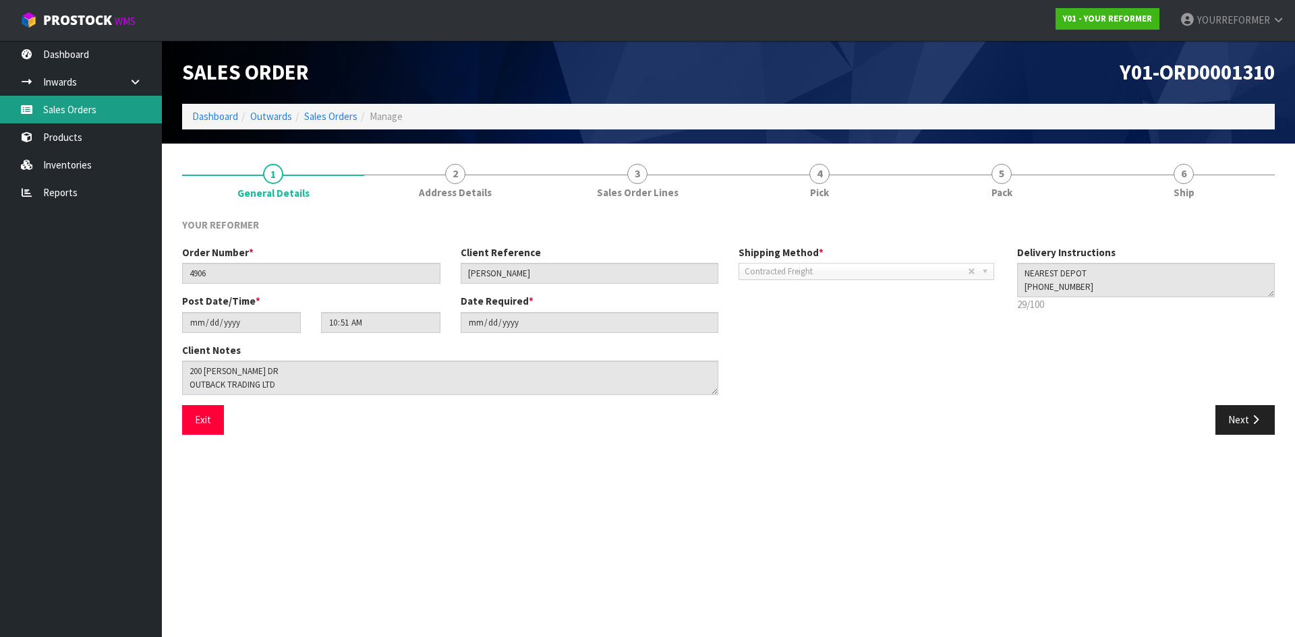
click at [74, 113] on link "Sales Orders" at bounding box center [81, 110] width 162 height 28
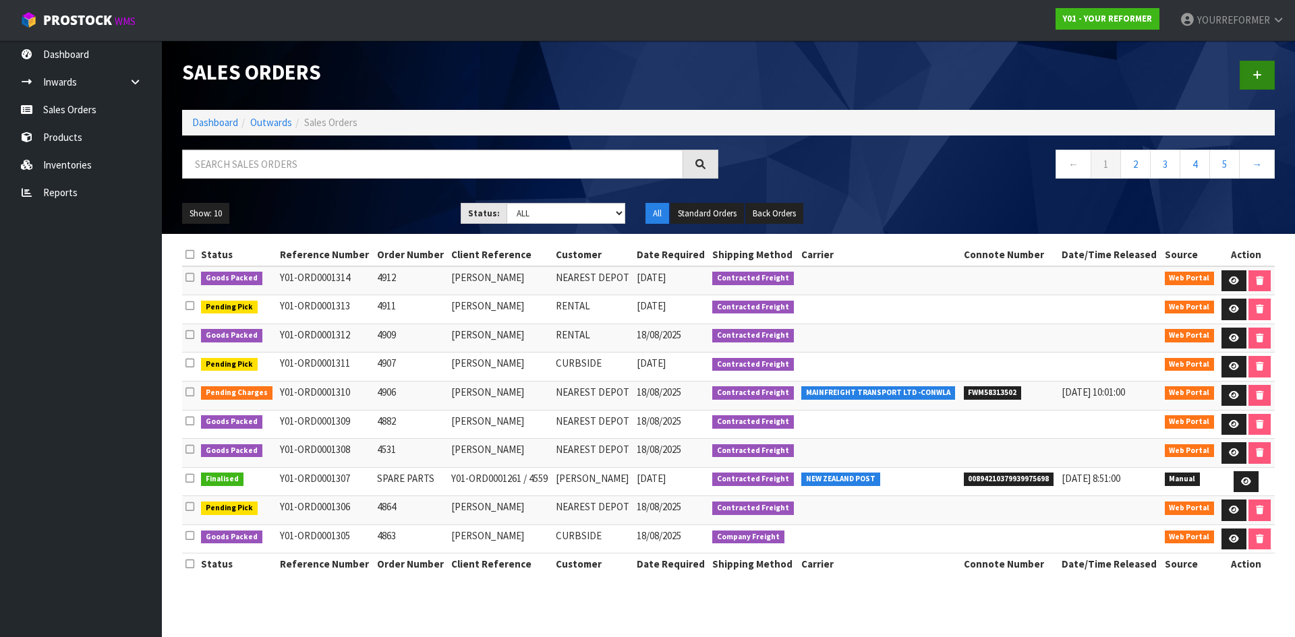
drag, startPoint x: 1260, startPoint y: 59, endPoint x: 1263, endPoint y: 70, distance: 11.3
click at [1260, 59] on div at bounding box center [1006, 74] width 556 height 69
click at [1264, 71] on link at bounding box center [1256, 75] width 35 height 29
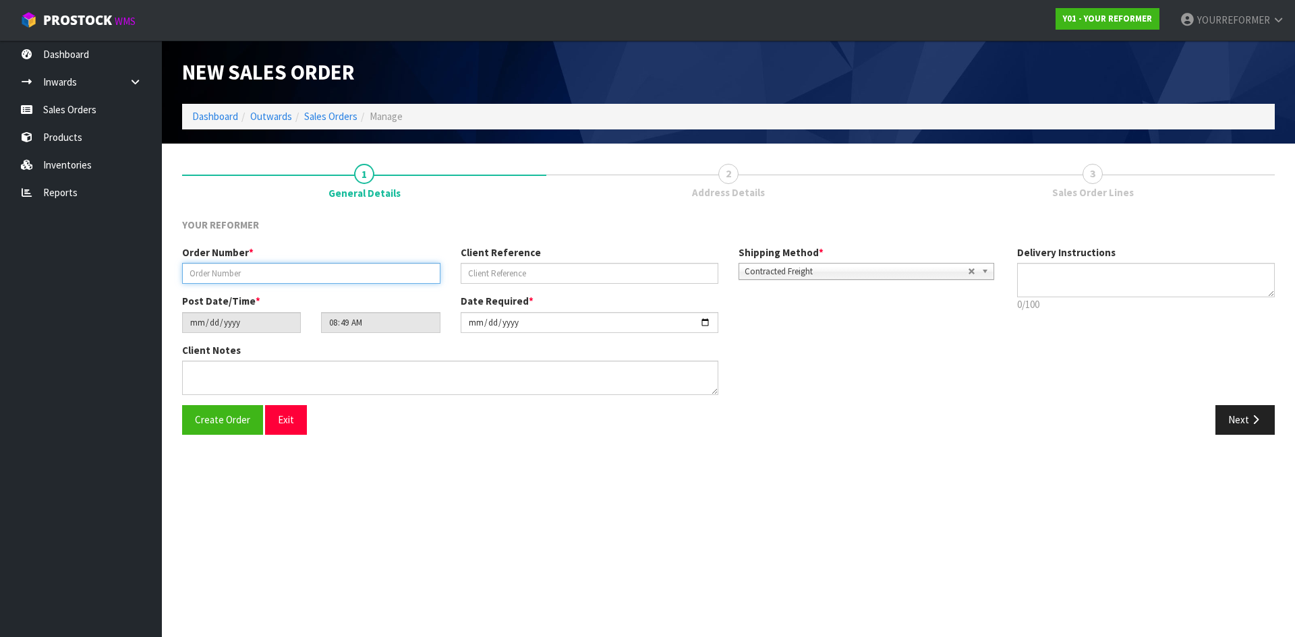
click at [276, 272] on input "text" at bounding box center [311, 273] width 258 height 21
paste input "4914"
type input "4914"
click at [591, 273] on input "text" at bounding box center [590, 273] width 258 height 21
click at [501, 262] on div "Client Reference" at bounding box center [589, 264] width 279 height 38
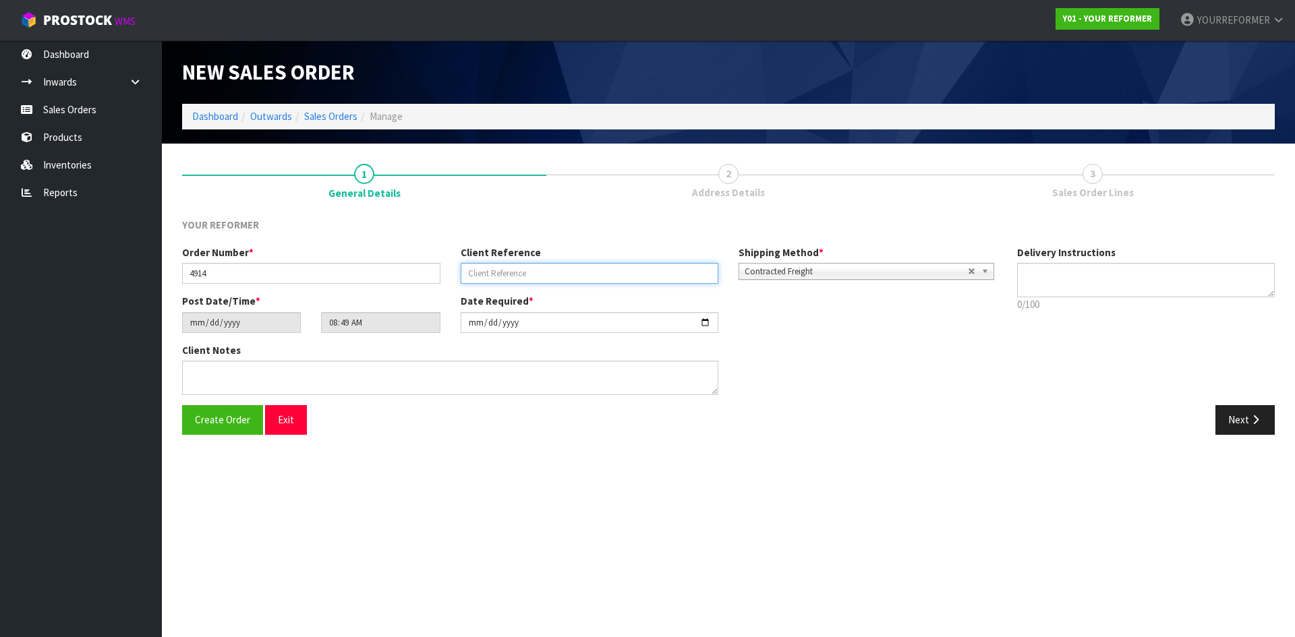
drag, startPoint x: 575, startPoint y: 274, endPoint x: 648, endPoint y: 275, distance: 73.5
click at [575, 274] on input "text" at bounding box center [590, 273] width 258 height 21
paste input "[PERSON_NAME]"
type input "[PERSON_NAME]"
click at [1118, 289] on textarea at bounding box center [1146, 280] width 258 height 34
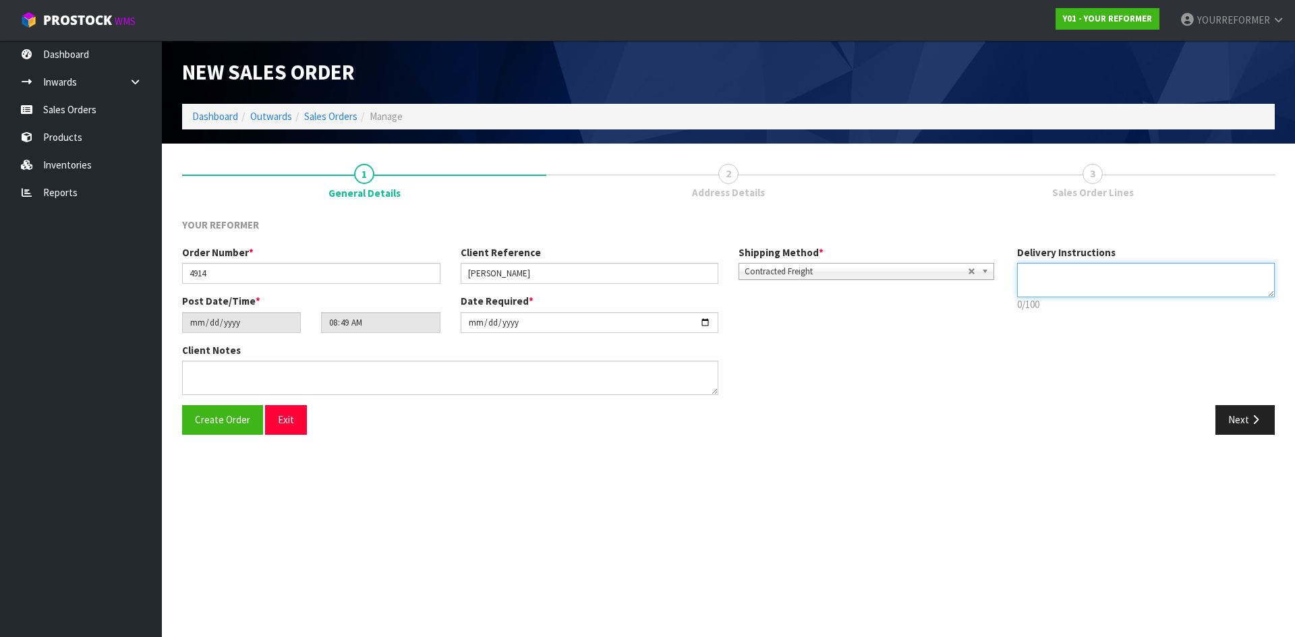
type textarea "B"
type textarea "\"
click at [1049, 287] on textarea at bounding box center [1146, 280] width 258 height 34
paste textarea "[PHONE_NUMBER]"
type textarea "NEAREST DEPOT [PHONE_NUMBER]"
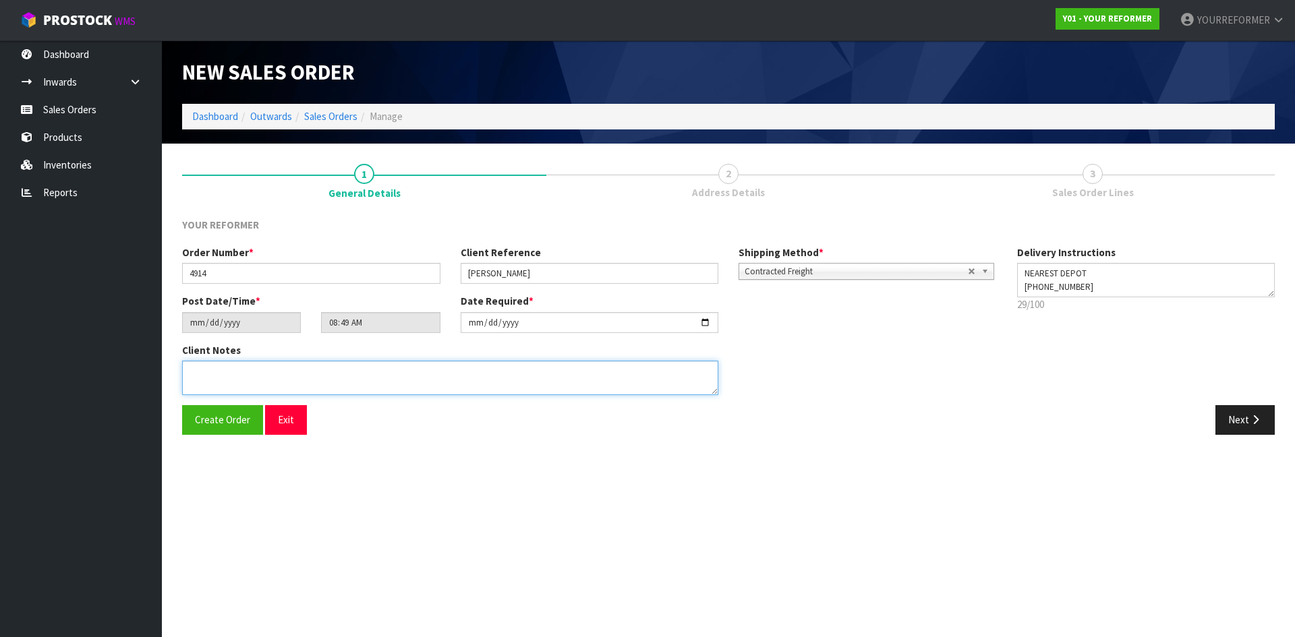
click at [344, 368] on textarea at bounding box center [450, 378] width 536 height 34
paste textarea "MERCURY BAY ESTATE 761A [STREET_ADDRESS] [PHONE_NUMBER]"
type textarea "MERCURY BAY ESTATE 761A [STREET_ADDRESS] [PHONE_NUMBER]"
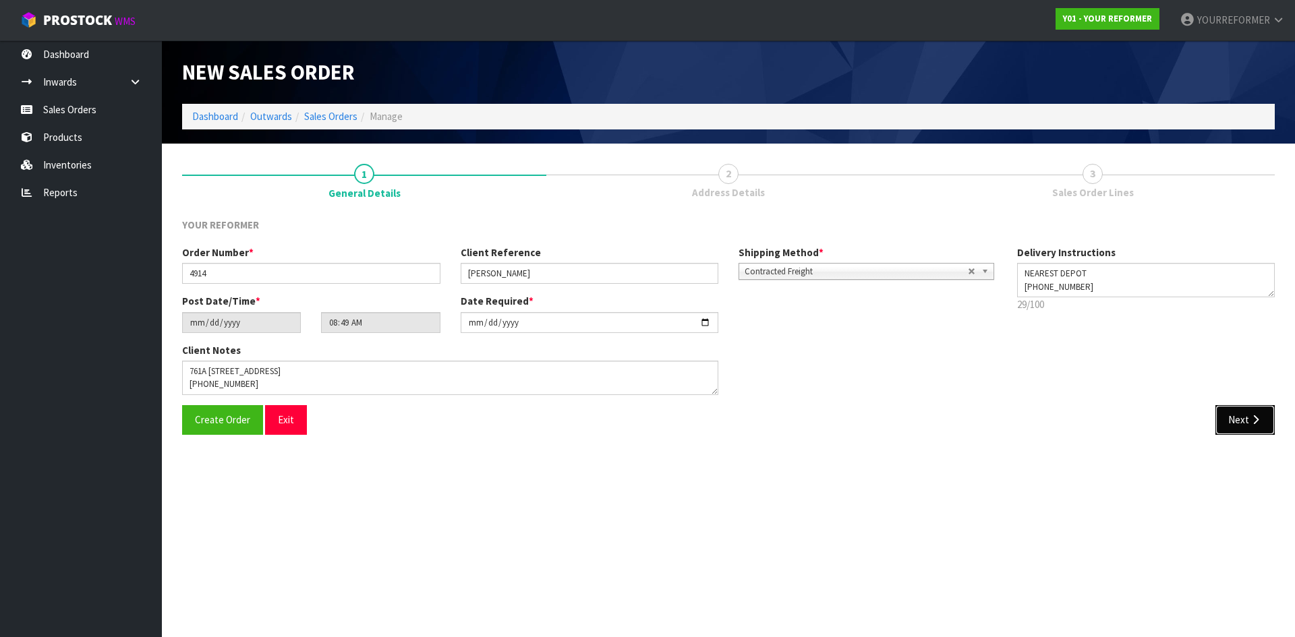
drag, startPoint x: 1228, startPoint y: 419, endPoint x: 751, endPoint y: 413, distance: 477.5
click at [1225, 418] on button "Next" at bounding box center [1244, 419] width 59 height 29
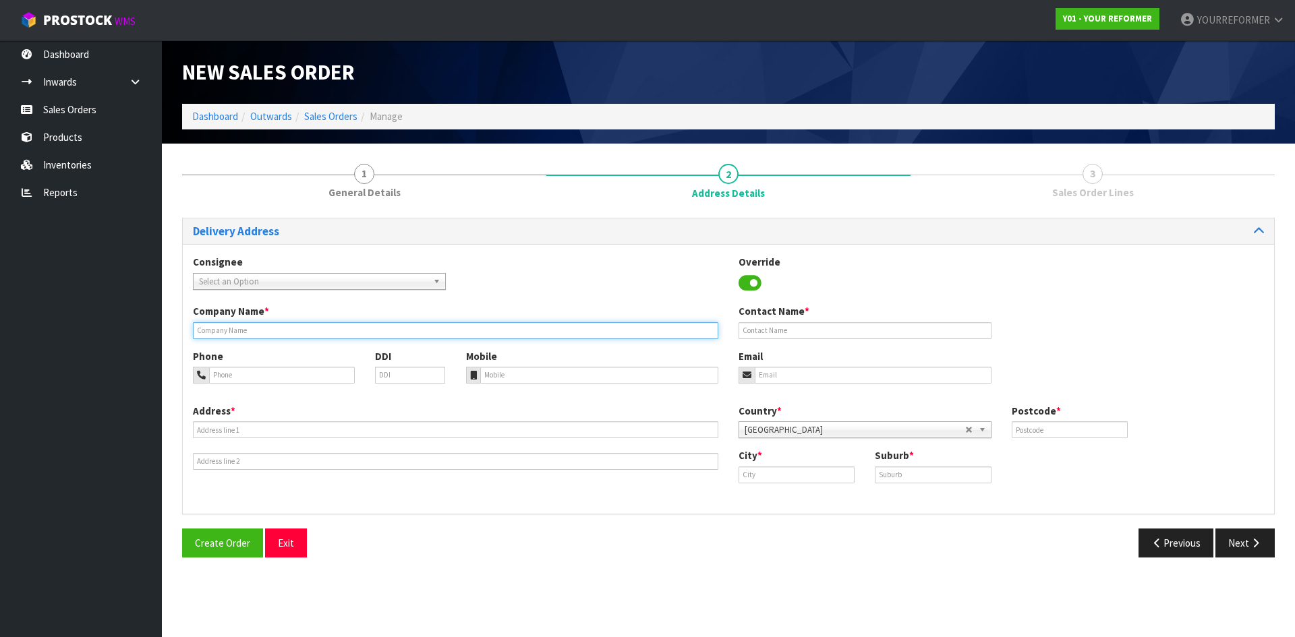
click at [259, 332] on input "text" at bounding box center [455, 330] width 525 height 17
type input "NEAREST DEPOT"
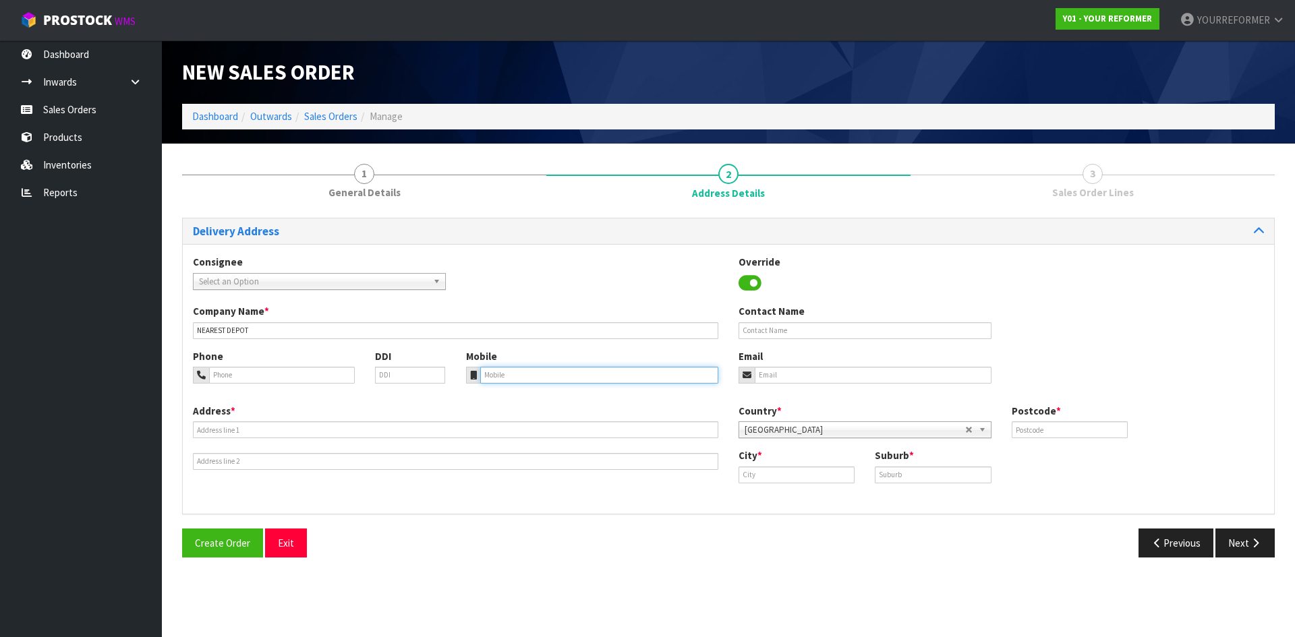
click at [469, 371] on div at bounding box center [592, 375] width 253 height 17
drag, startPoint x: 500, startPoint y: 372, endPoint x: 480, endPoint y: 378, distance: 21.1
click at [500, 371] on input "tel" at bounding box center [599, 375] width 239 height 17
paste input "[PHONE_NUMBER]"
type input "[PHONE_NUMBER]"
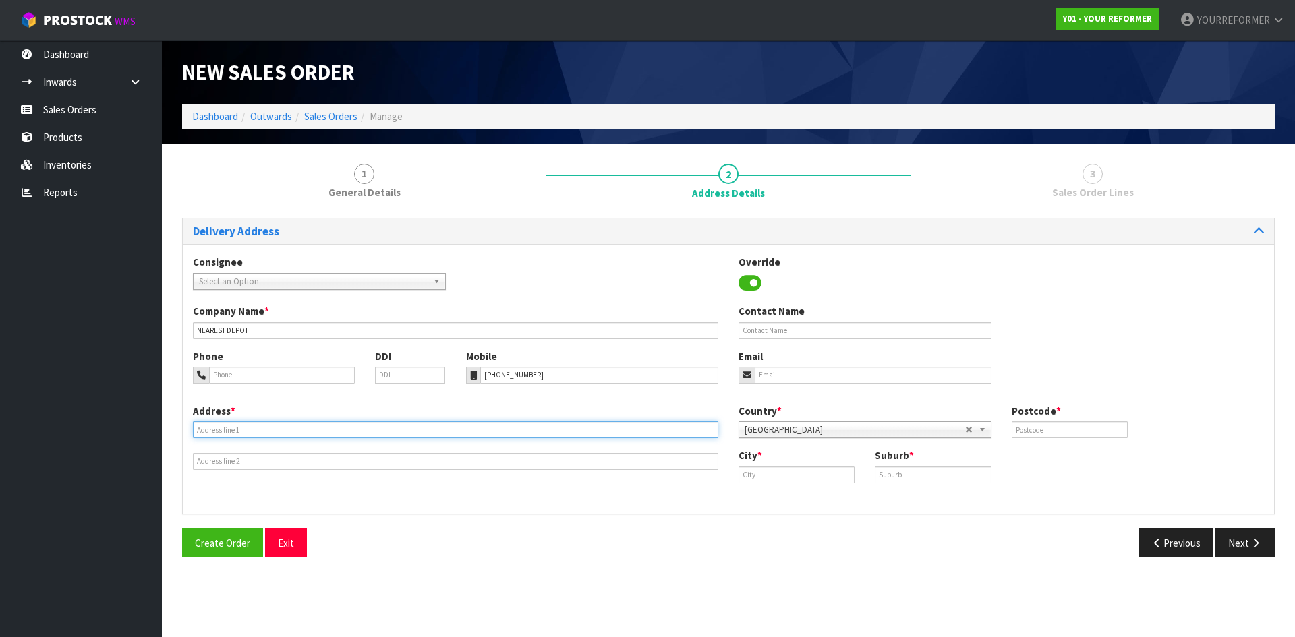
click at [283, 423] on input "text" at bounding box center [455, 429] width 525 height 17
click at [208, 426] on input "text" at bounding box center [455, 429] width 525 height 17
paste input "MERCURY BAY ESTATE 761A [GEOGRAPHIC_DATA] WKO"
type input "MERCURY BAY ESTATE 761A [GEOGRAPHIC_DATA] WKO"
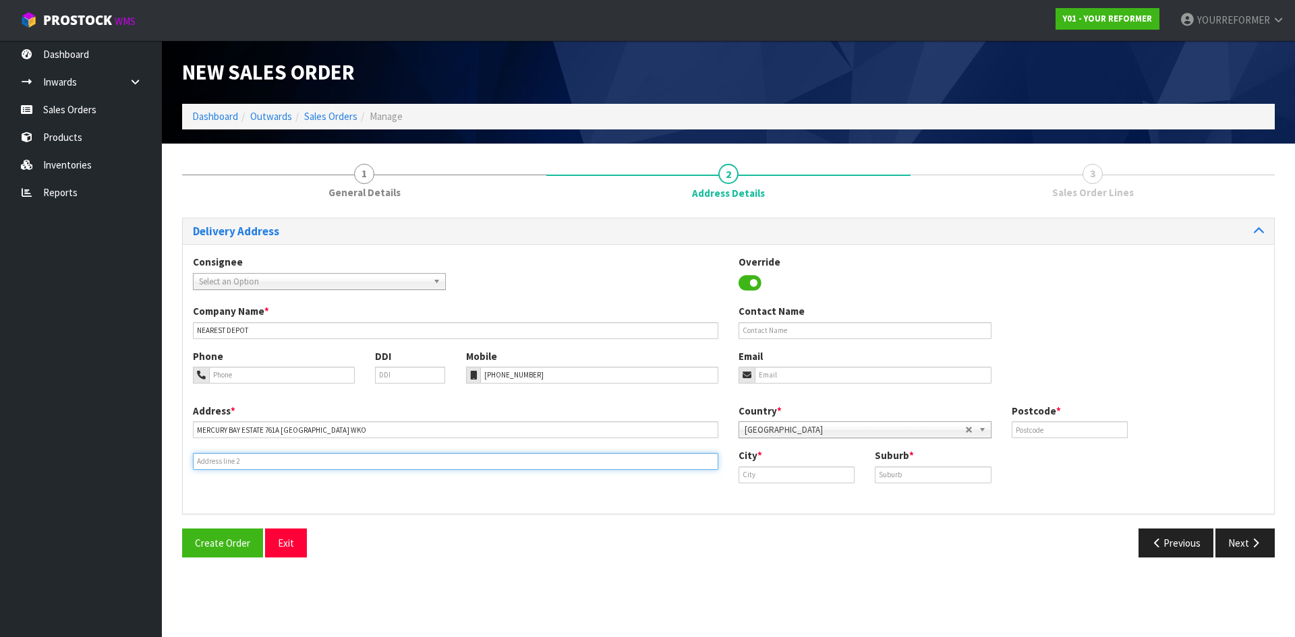
drag, startPoint x: 223, startPoint y: 463, endPoint x: 151, endPoint y: 463, distance: 71.5
click at [223, 463] on input "text" at bounding box center [455, 461] width 525 height 17
click at [200, 453] on input "text" at bounding box center [455, 461] width 525 height 17
paste input "COOKS [STREET_ADDRESS]"
type input "COOKS [STREET_ADDRESS]"
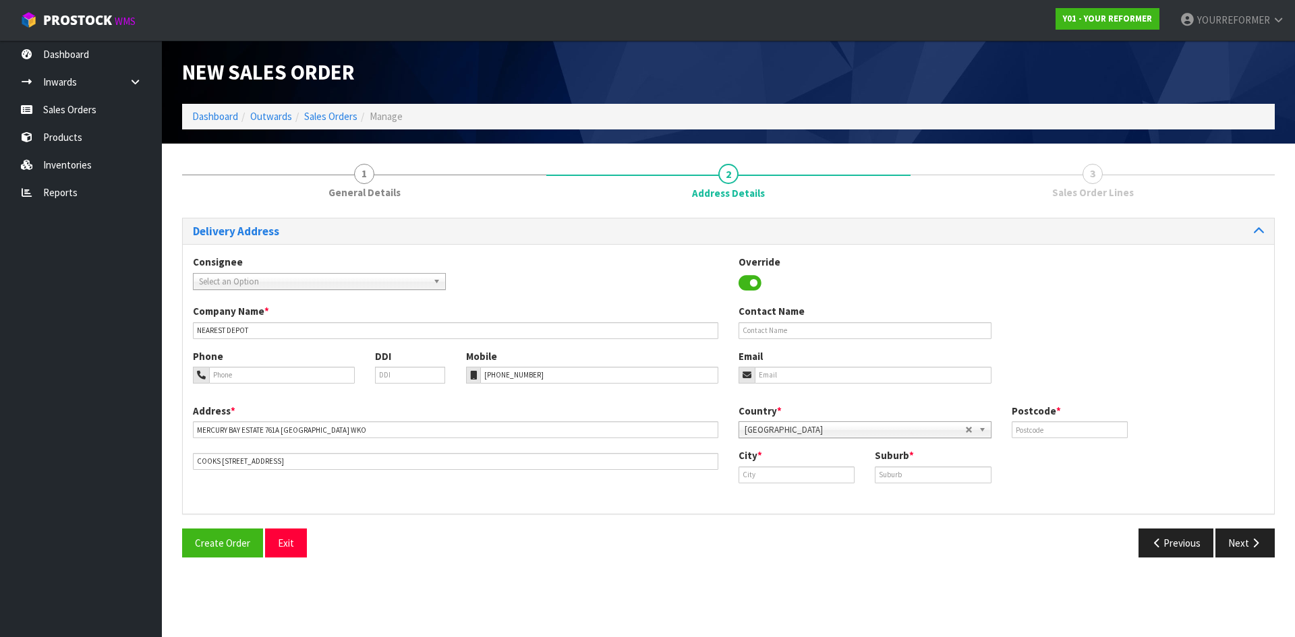
click at [821, 341] on div "Company Name * NEAREST DEPOT Contact Name" at bounding box center [728, 326] width 1091 height 45
drag, startPoint x: 810, startPoint y: 322, endPoint x: 809, endPoint y: 336, distance: 14.2
click at [810, 323] on input "text" at bounding box center [864, 330] width 253 height 17
paste input "[PERSON_NAME]"
type input "[PERSON_NAME]"
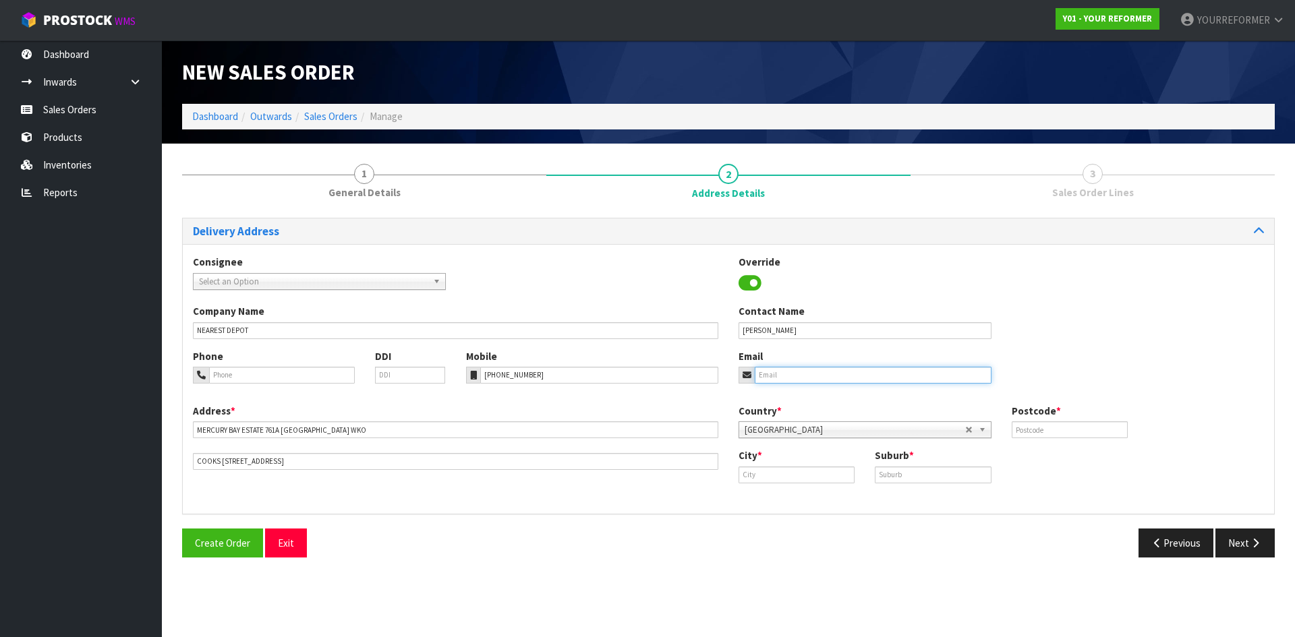
drag, startPoint x: 776, startPoint y: 378, endPoint x: 581, endPoint y: 379, distance: 194.9
click at [773, 378] on input "email" at bounding box center [873, 375] width 237 height 17
drag, startPoint x: 832, startPoint y: 370, endPoint x: 842, endPoint y: 371, distance: 10.1
click at [832, 370] on input "email" at bounding box center [873, 375] width 237 height 17
paste input "[EMAIL_ADDRESS][DOMAIN_NAME]"
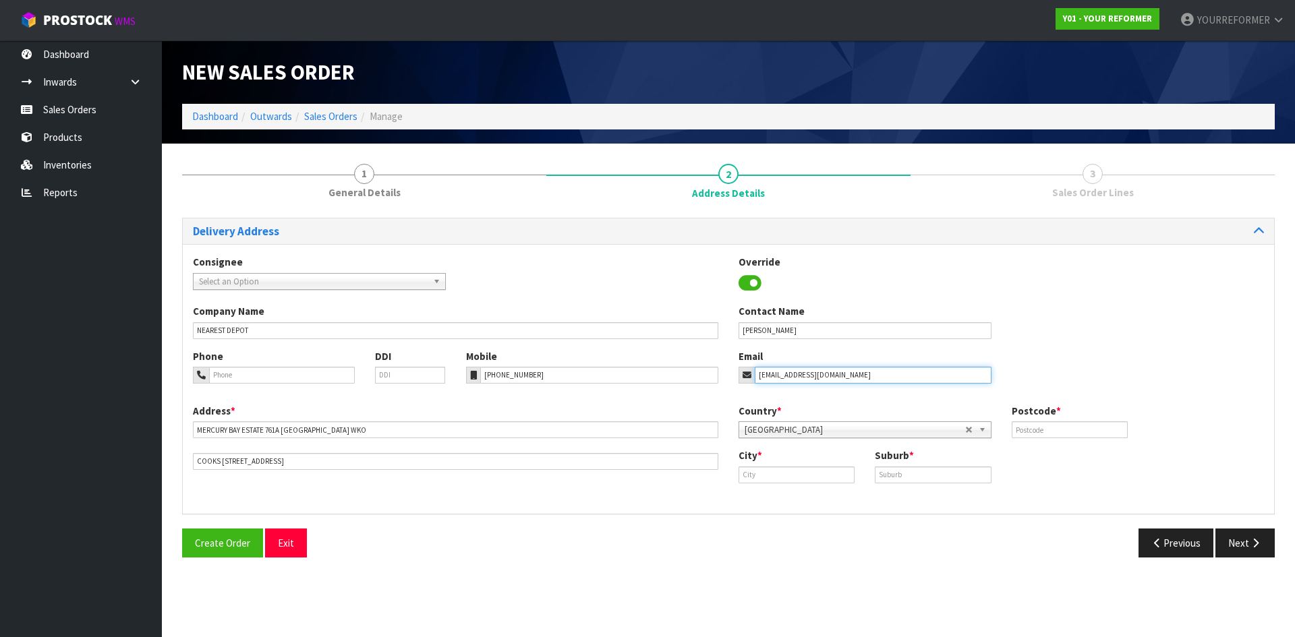
type input "[EMAIL_ADDRESS][DOMAIN_NAME]"
click at [1104, 430] on input "text" at bounding box center [1070, 429] width 116 height 17
type input "00"
drag, startPoint x: 767, startPoint y: 477, endPoint x: 880, endPoint y: 500, distance: 115.6
click at [767, 477] on input "text" at bounding box center [796, 475] width 116 height 17
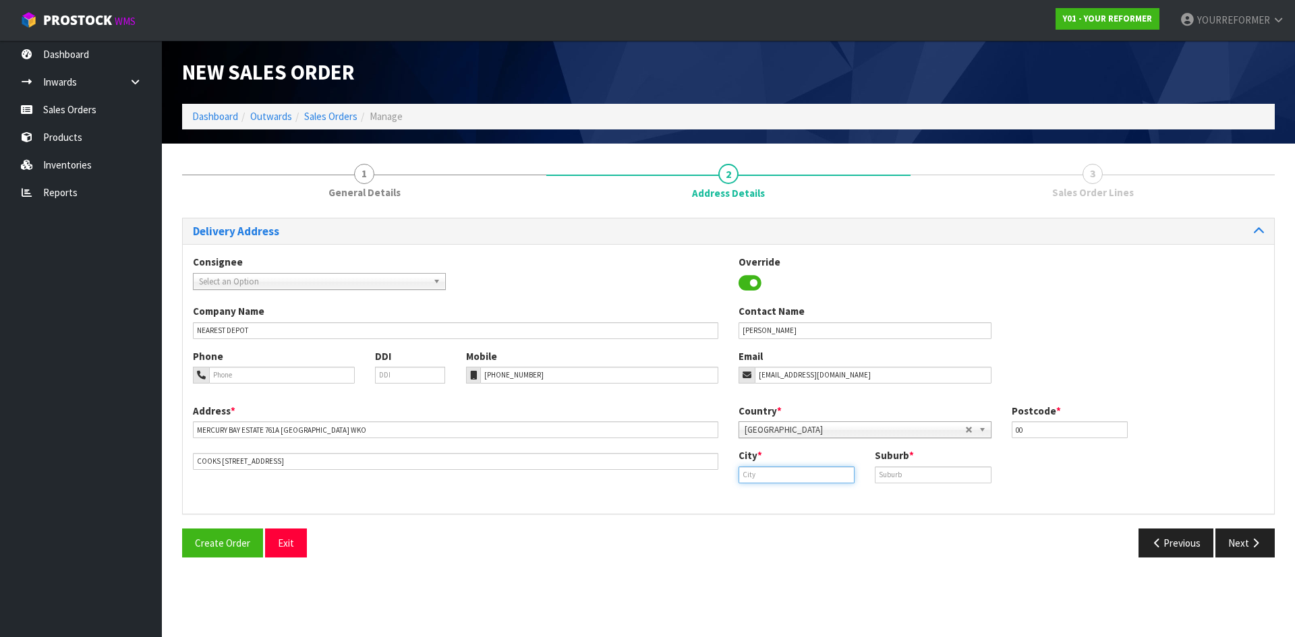
paste input "[GEOGRAPHIC_DATA]"
type input "[GEOGRAPHIC_DATA]"
click at [906, 474] on input "text" at bounding box center [933, 475] width 116 height 17
type input "WKO"
click at [1267, 562] on div "Create Order Exit Previous Next" at bounding box center [728, 548] width 1113 height 39
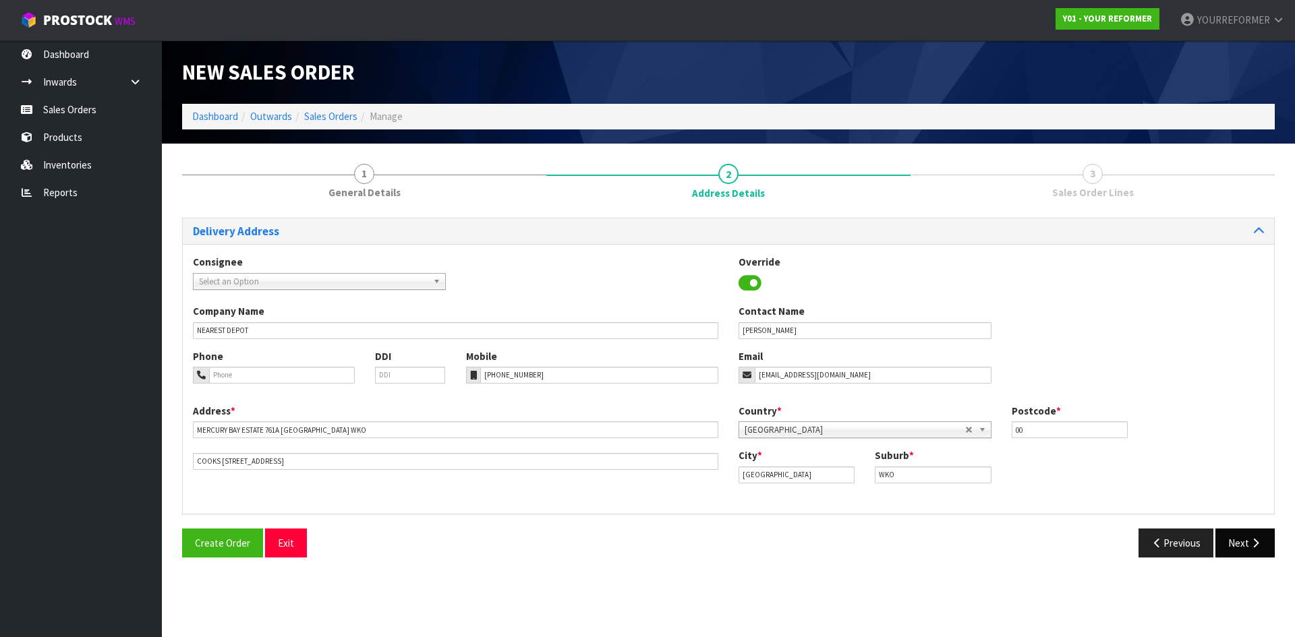
click at [1264, 558] on div "Create Order Exit Previous Next" at bounding box center [728, 548] width 1113 height 39
click at [1262, 552] on button "Next" at bounding box center [1244, 543] width 59 height 29
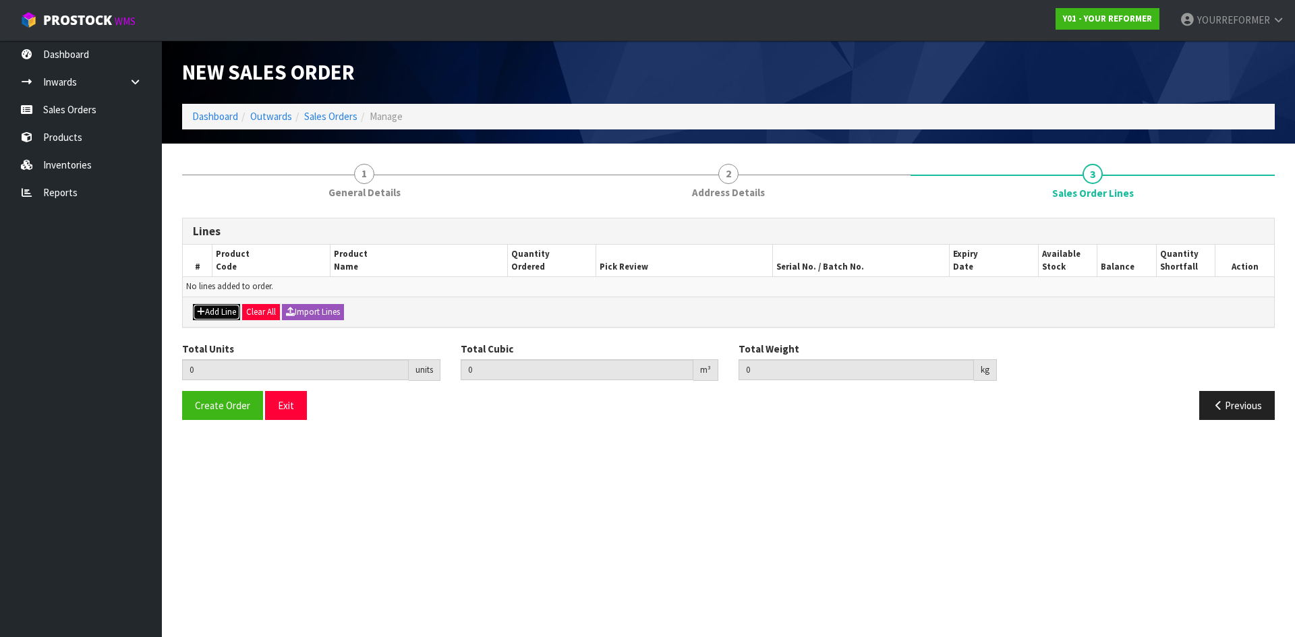
click at [214, 314] on button "Add Line" at bounding box center [216, 312] width 47 height 16
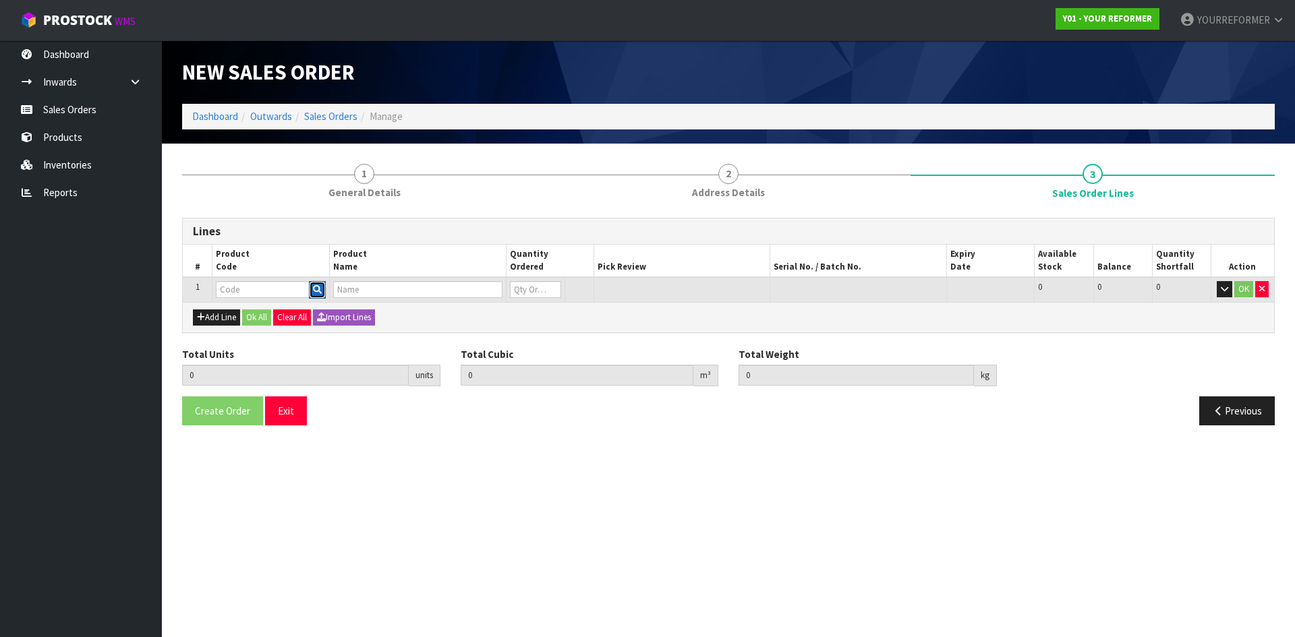
click at [320, 287] on icon "button" at bounding box center [317, 289] width 9 height 9
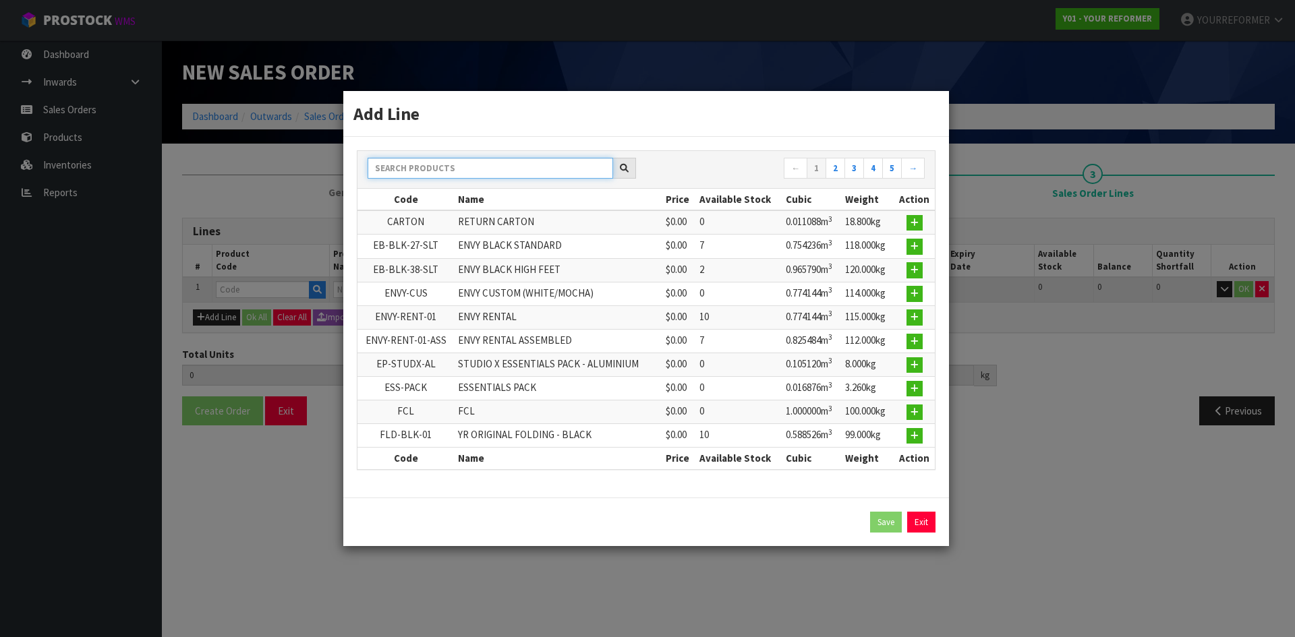
click at [425, 164] on input "text" at bounding box center [490, 168] width 245 height 21
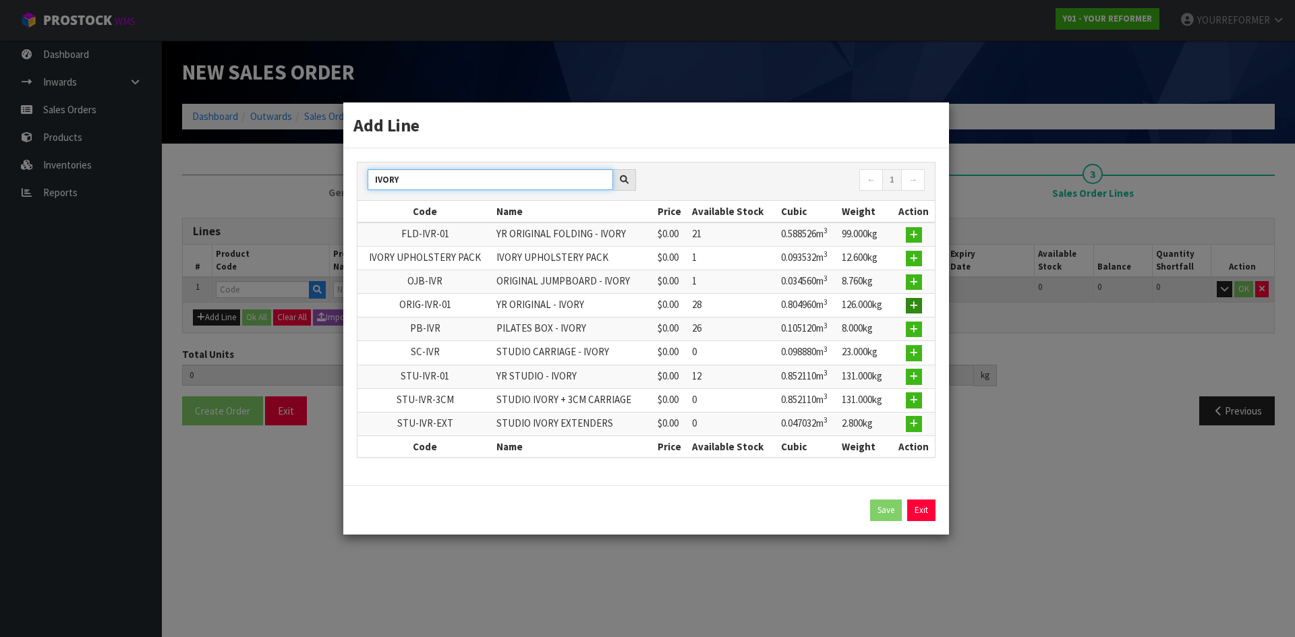
type input "IVORY"
click at [916, 306] on icon "button" at bounding box center [914, 305] width 8 height 9
type input "0.000000"
type input "0.000"
type input "ORIG-IVR-01"
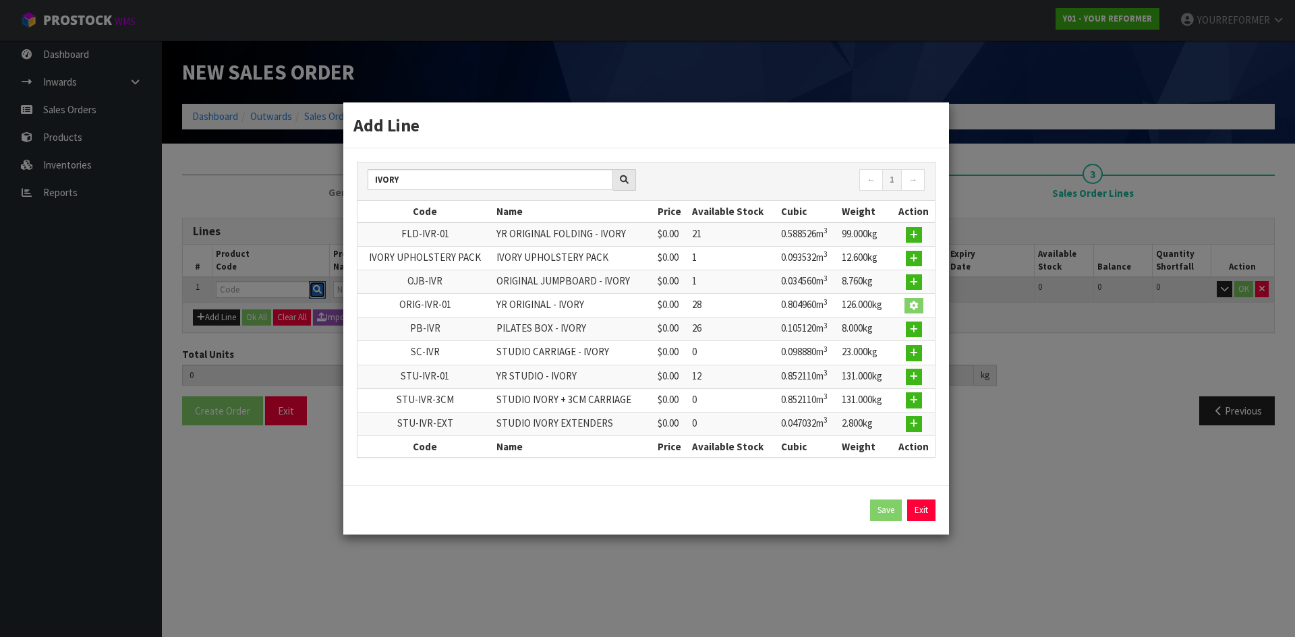
type input "YR ORIGINAL - IVORY"
type input "0"
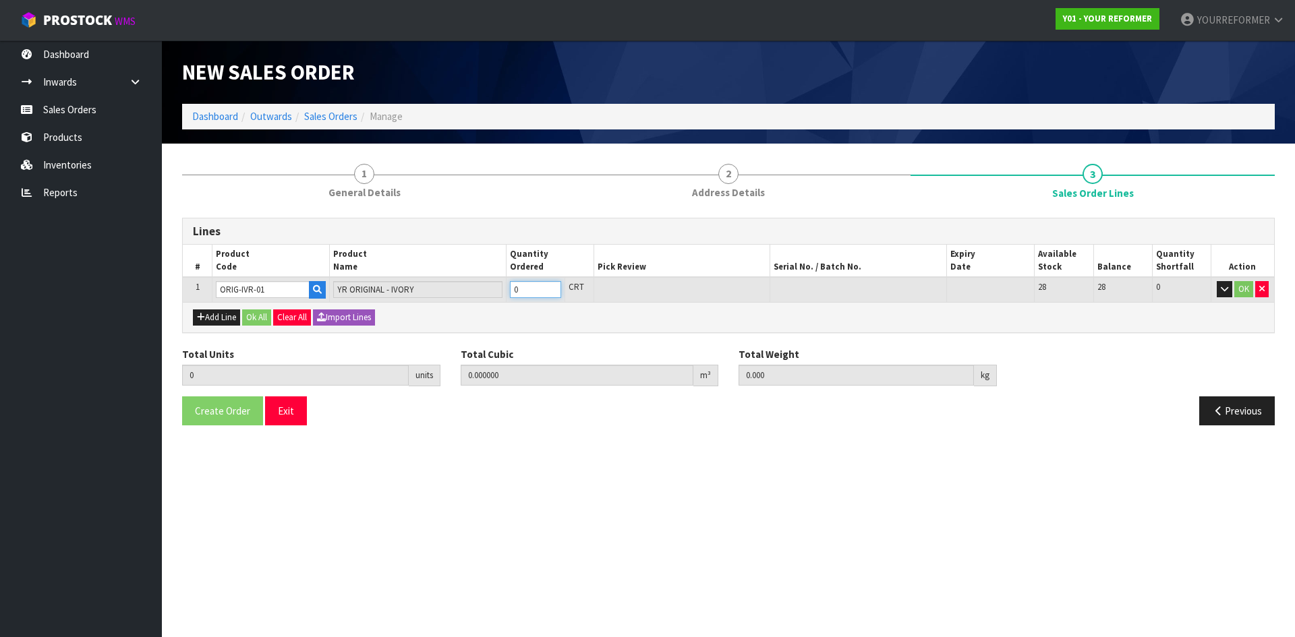
type input "1"
type input "0.80496"
type input "126"
type input "1"
click at [551, 285] on input "1" at bounding box center [535, 289] width 51 height 17
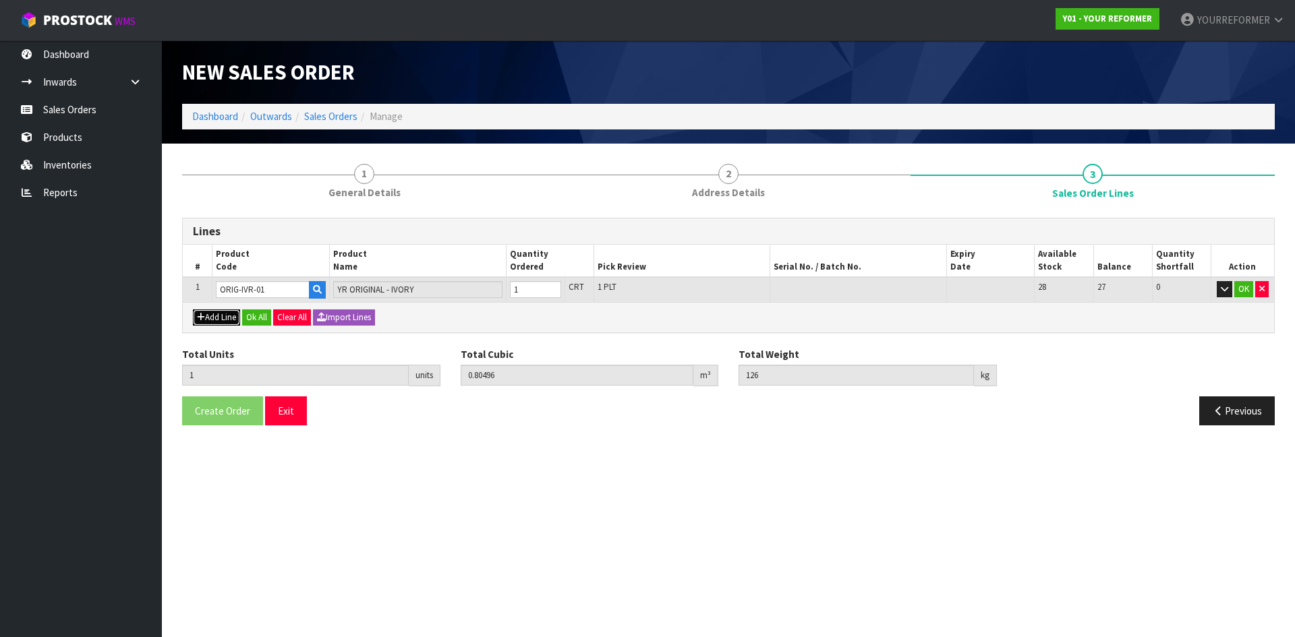
click at [225, 312] on button "Add Line" at bounding box center [216, 318] width 47 height 16
type input "0"
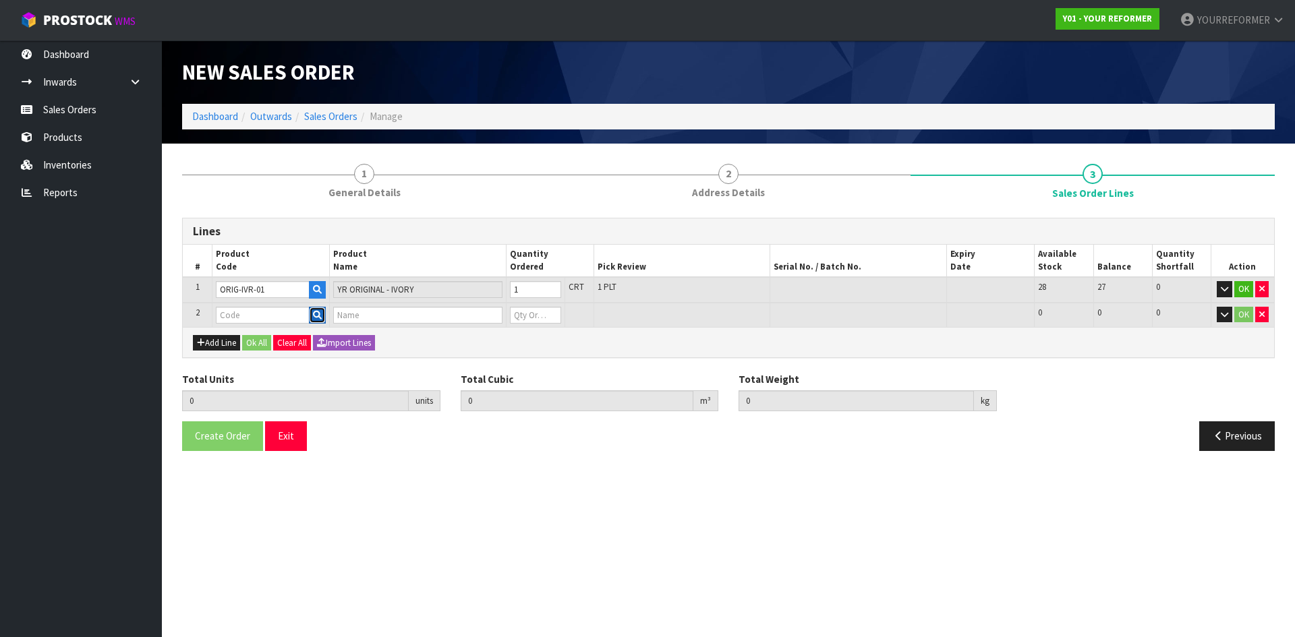
click at [316, 318] on icon "button" at bounding box center [317, 315] width 9 height 9
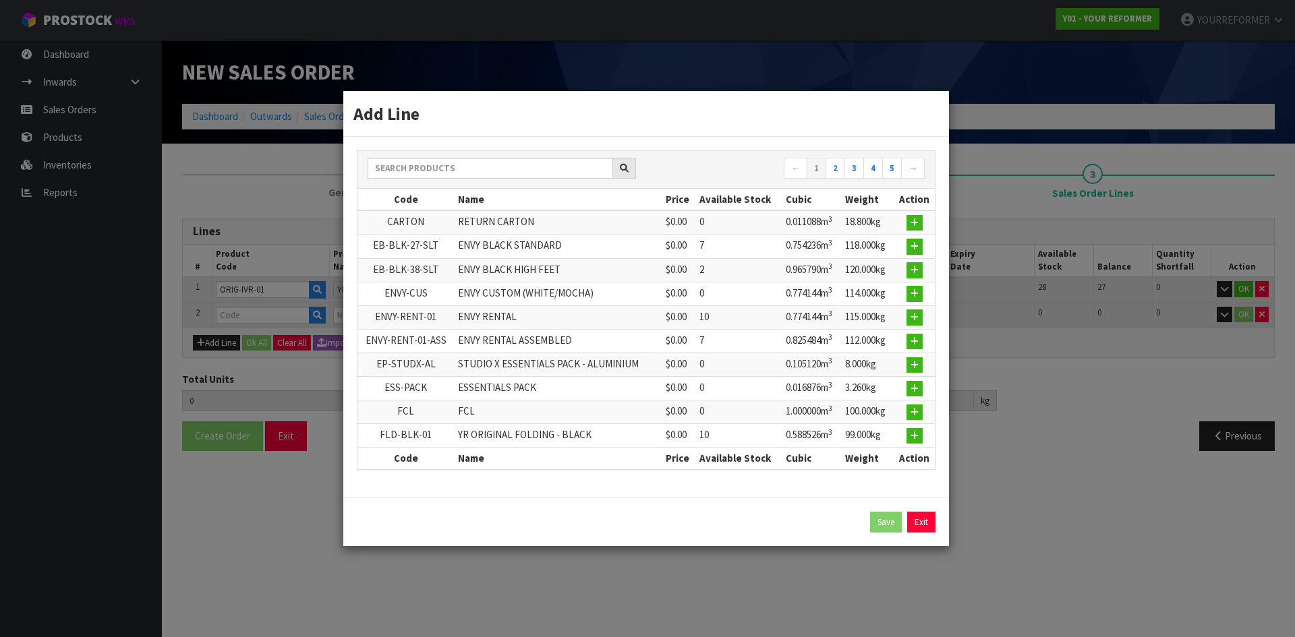
click at [438, 146] on div "← 1 2 3 4 5 → Code Name Price Available Stock Cubic Weight Action CARTON RETURN…" at bounding box center [646, 317] width 606 height 361
click at [421, 167] on input "text" at bounding box center [490, 168] width 245 height 21
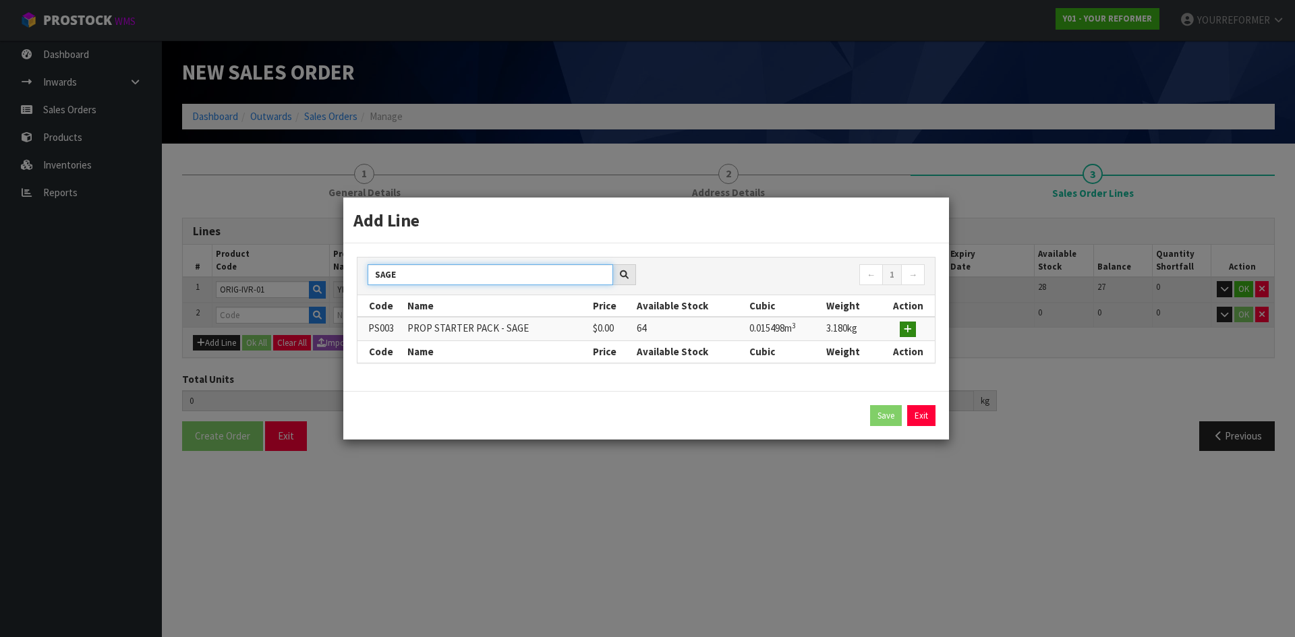
type input "SAGE"
click at [915, 326] on button "button" at bounding box center [908, 330] width 16 height 16
type input "1"
type input "0.80496"
type input "126"
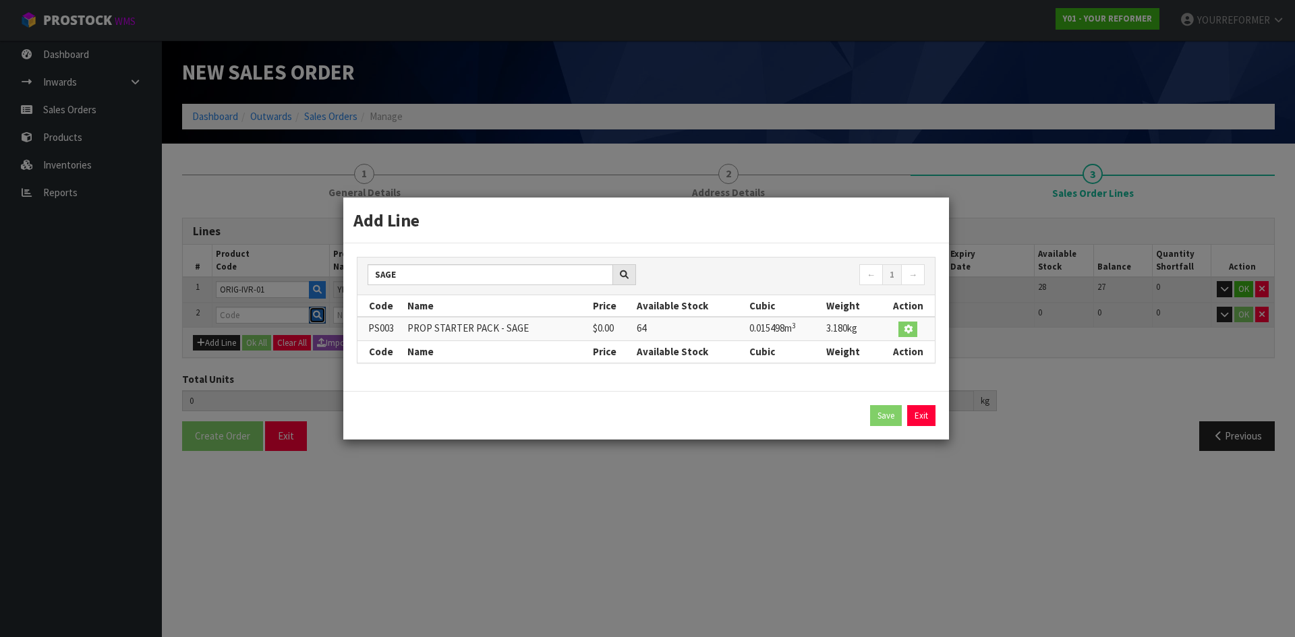
type input "PS003"
type input "PROP STARTER PACK - SAGE"
type input "0"
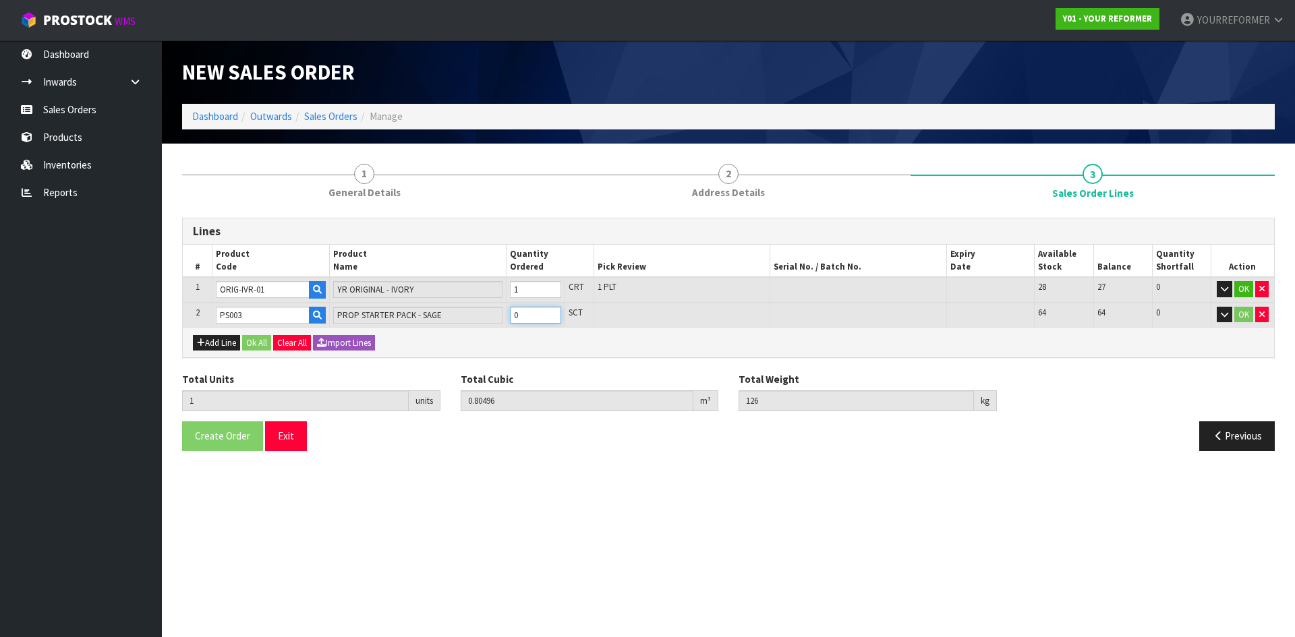
type input "2"
type input "0.820458"
type input "129.18"
type input "1"
click at [546, 310] on input "1" at bounding box center [535, 315] width 51 height 17
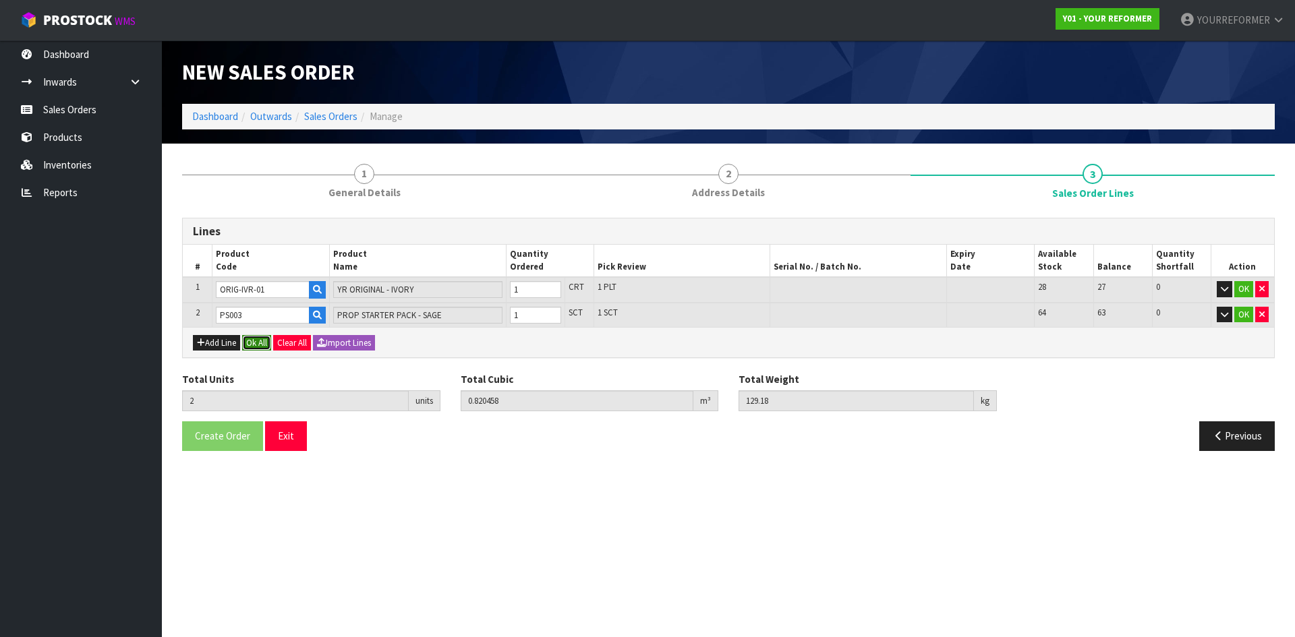
drag, startPoint x: 262, startPoint y: 345, endPoint x: 250, endPoint y: 394, distance: 50.0
click at [262, 346] on button "Ok All" at bounding box center [256, 343] width 29 height 16
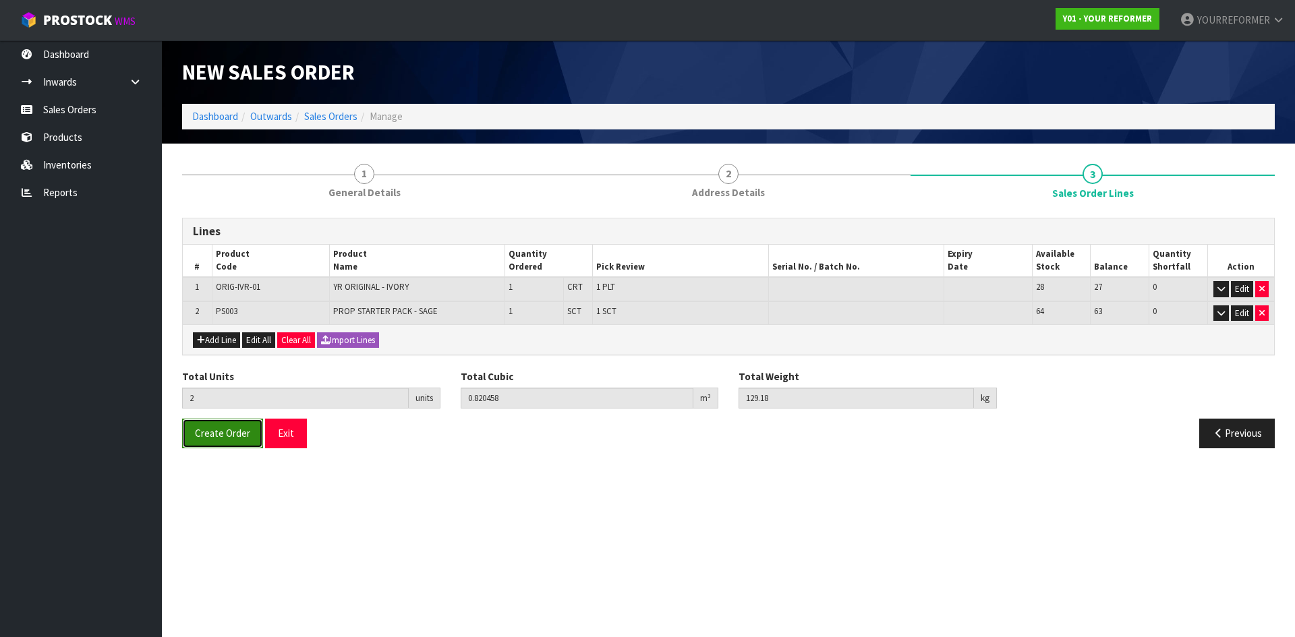
click at [220, 429] on span "Create Order" at bounding box center [222, 433] width 55 height 13
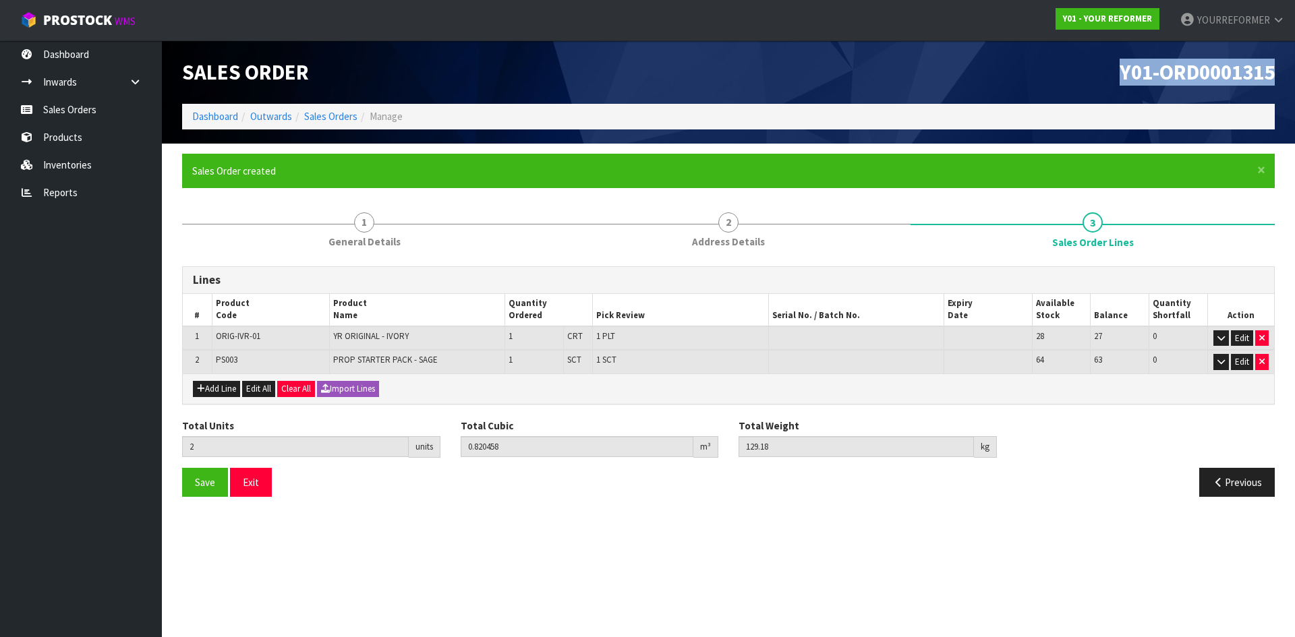
drag, startPoint x: 1283, startPoint y: 83, endPoint x: 1049, endPoint y: 83, distance: 233.3
click at [1051, 83] on div "Y01-ORD0001315" at bounding box center [1006, 71] width 556 height 63
copy span "Y01-ORD0001315"
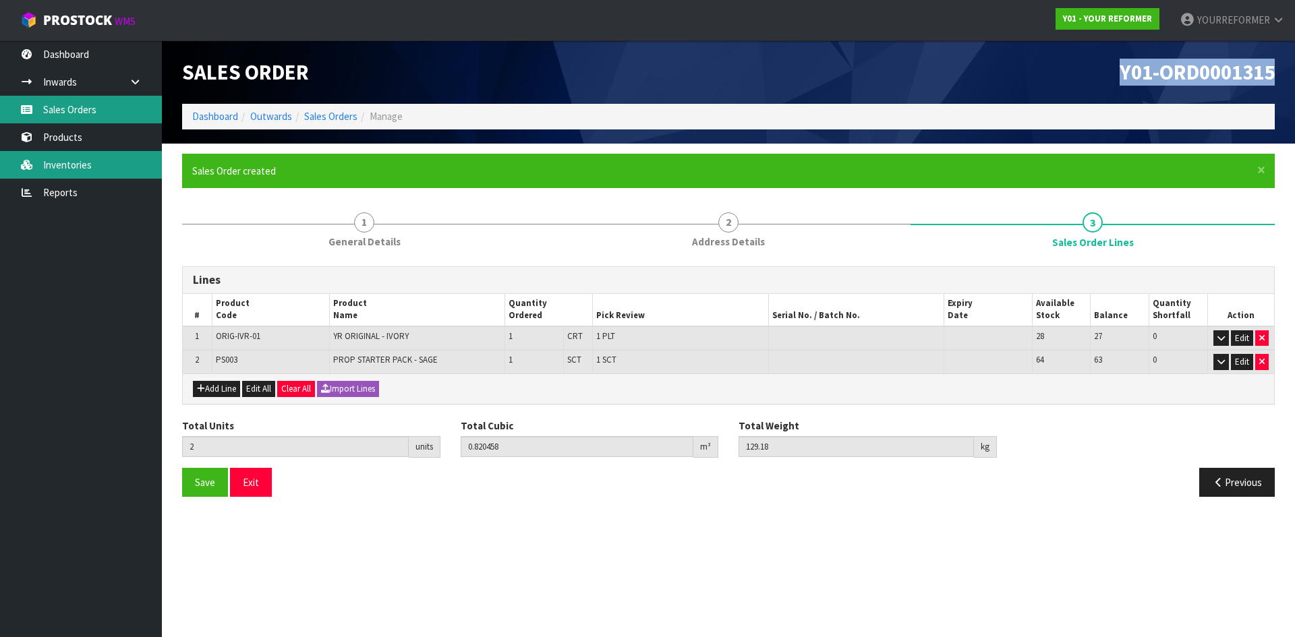
drag, startPoint x: 36, startPoint y: 109, endPoint x: 139, endPoint y: 160, distance: 115.2
click at [36, 109] on link "Sales Orders" at bounding box center [81, 110] width 162 height 28
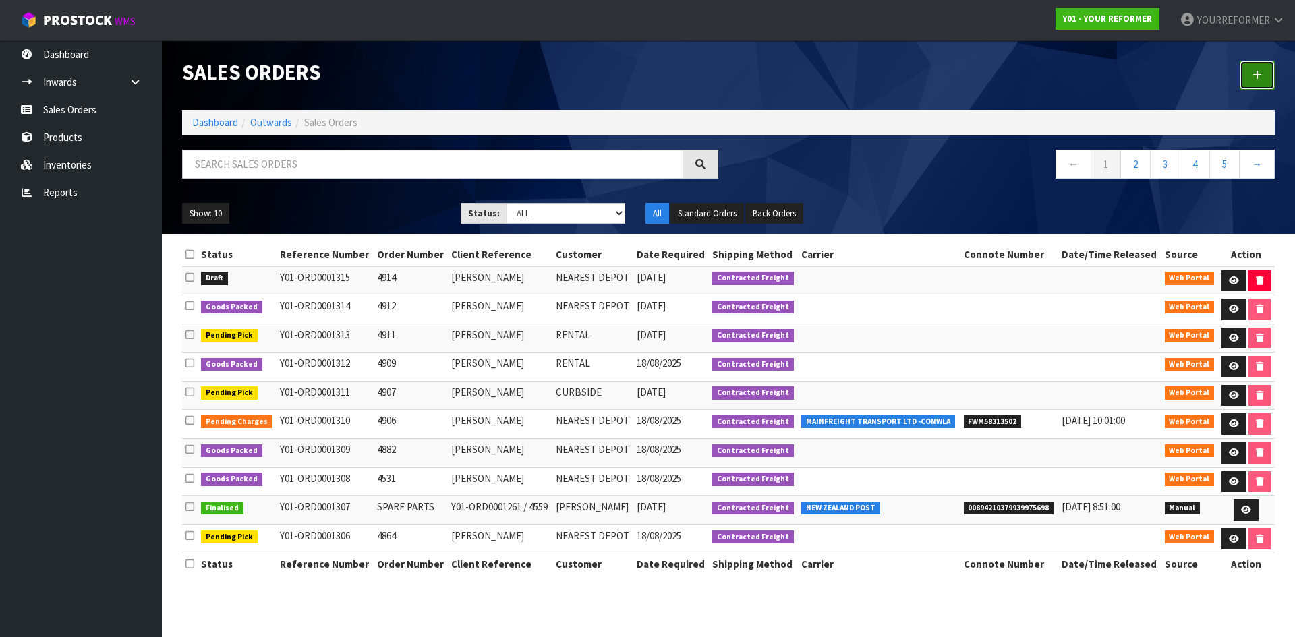
click at [1261, 78] on icon at bounding box center [1256, 75] width 9 height 10
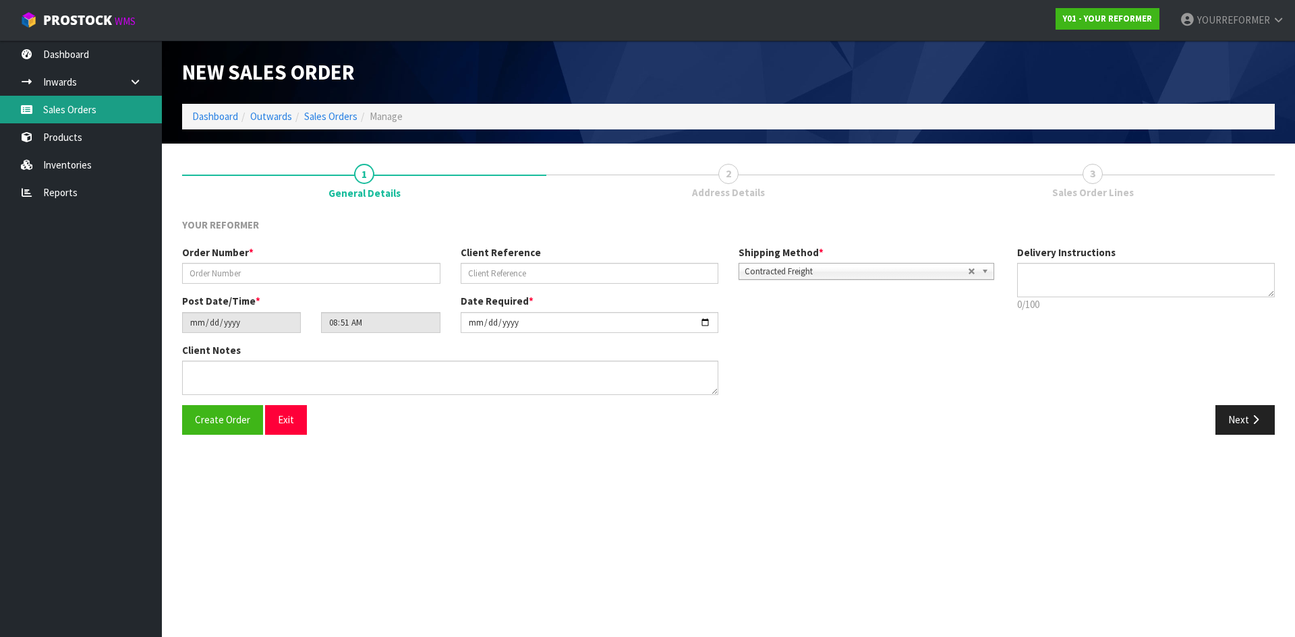
click at [65, 111] on link "Sales Orders" at bounding box center [81, 110] width 162 height 28
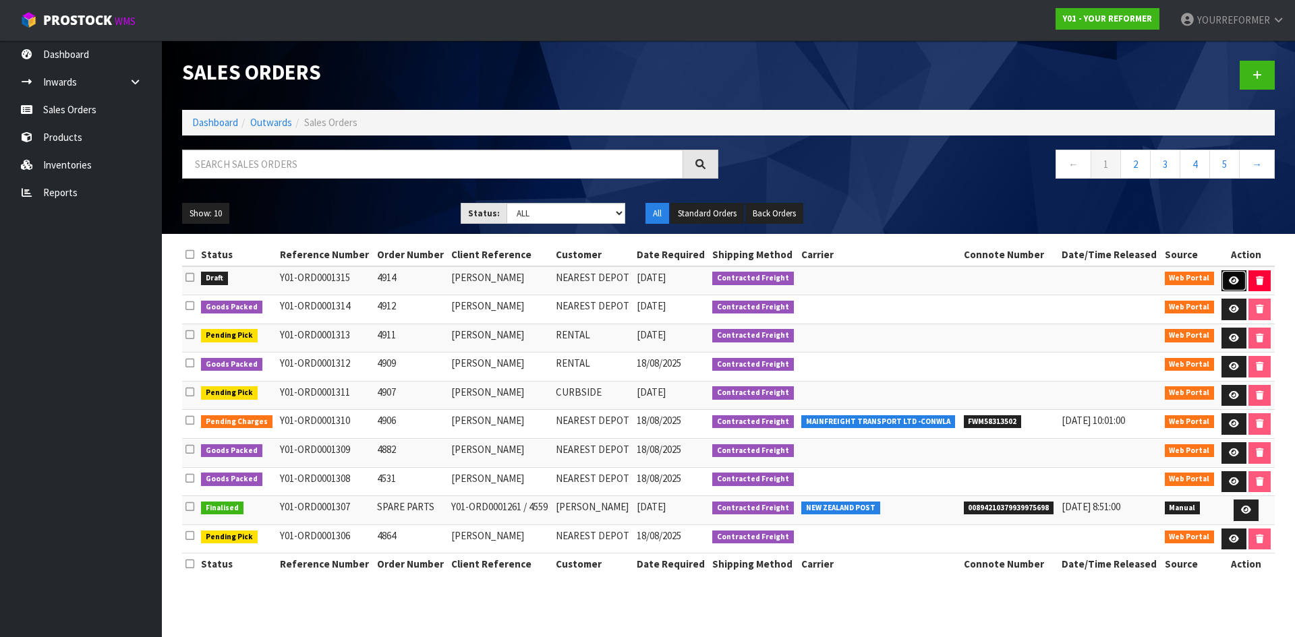
drag, startPoint x: 1231, startPoint y: 279, endPoint x: 1223, endPoint y: 281, distance: 8.2
click at [1231, 279] on icon at bounding box center [1234, 280] width 10 height 9
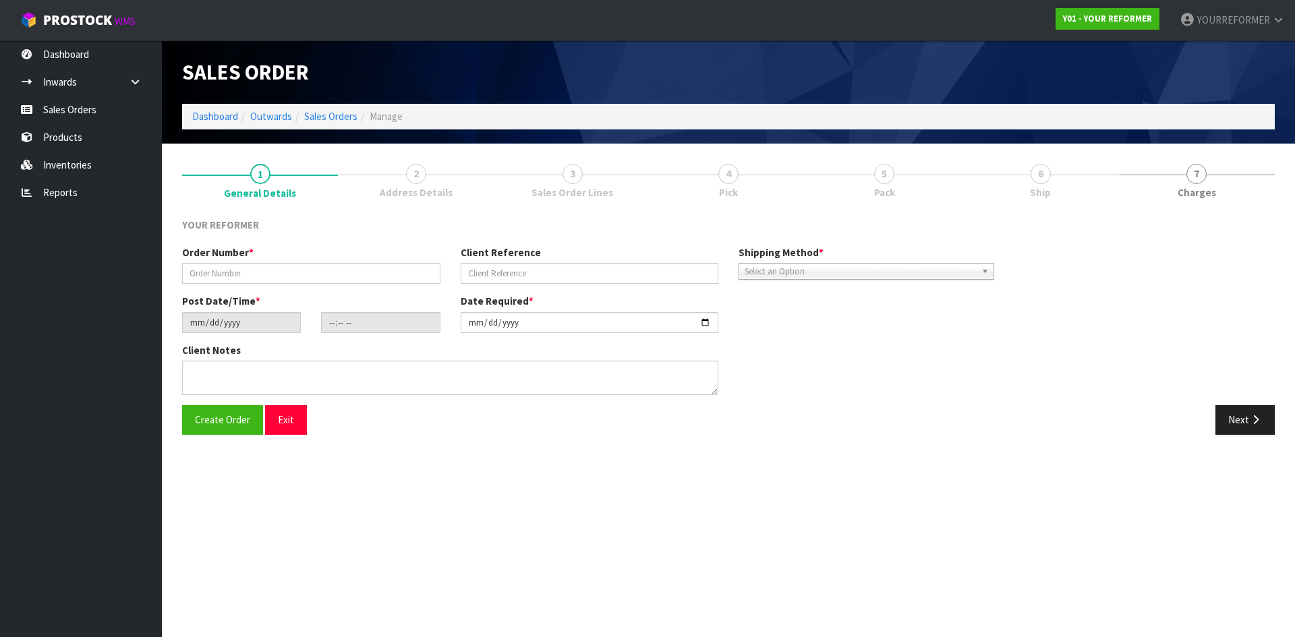
type input "4914"
type input "[PERSON_NAME]"
type input "[DATE]"
type input "10:49:00.000"
type input "[DATE]"
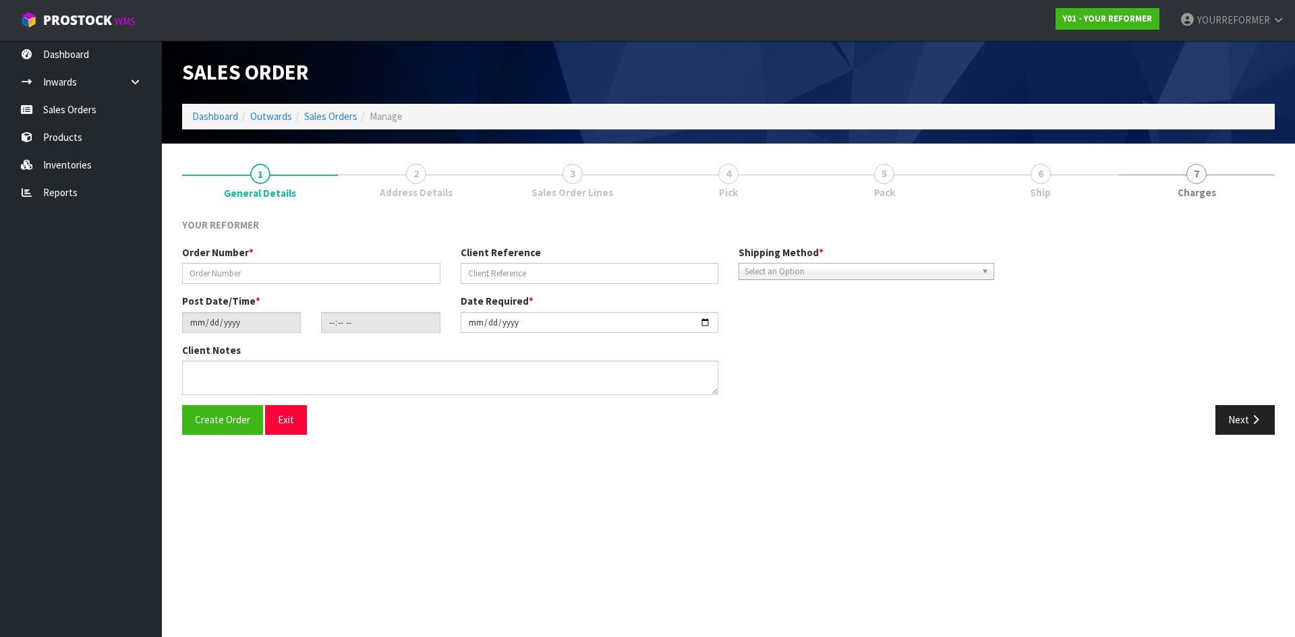
type textarea "MERCURY BAY ESTATE 761A [STREET_ADDRESS] [PHONE_NUMBER]"
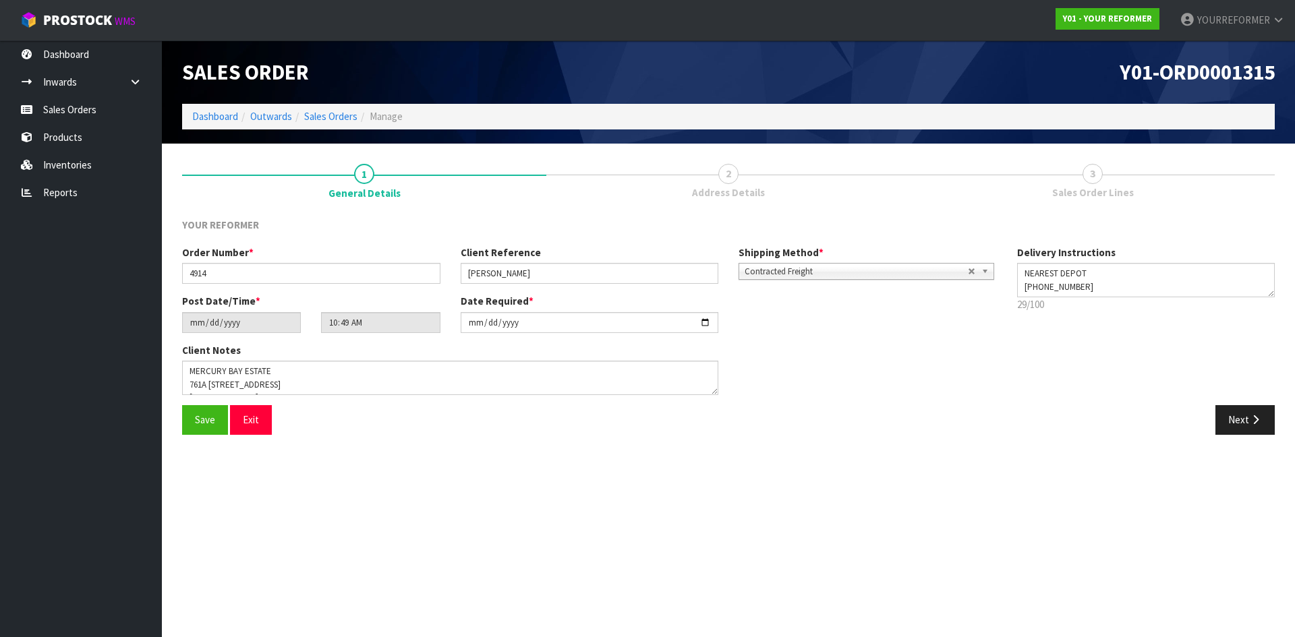
click at [1191, 171] on link "3 Sales Order Lines" at bounding box center [1092, 180] width 364 height 53
click at [1074, 192] on span "Sales Order Lines" at bounding box center [1093, 192] width 82 height 14
click at [1249, 411] on button "Next" at bounding box center [1244, 419] width 59 height 29
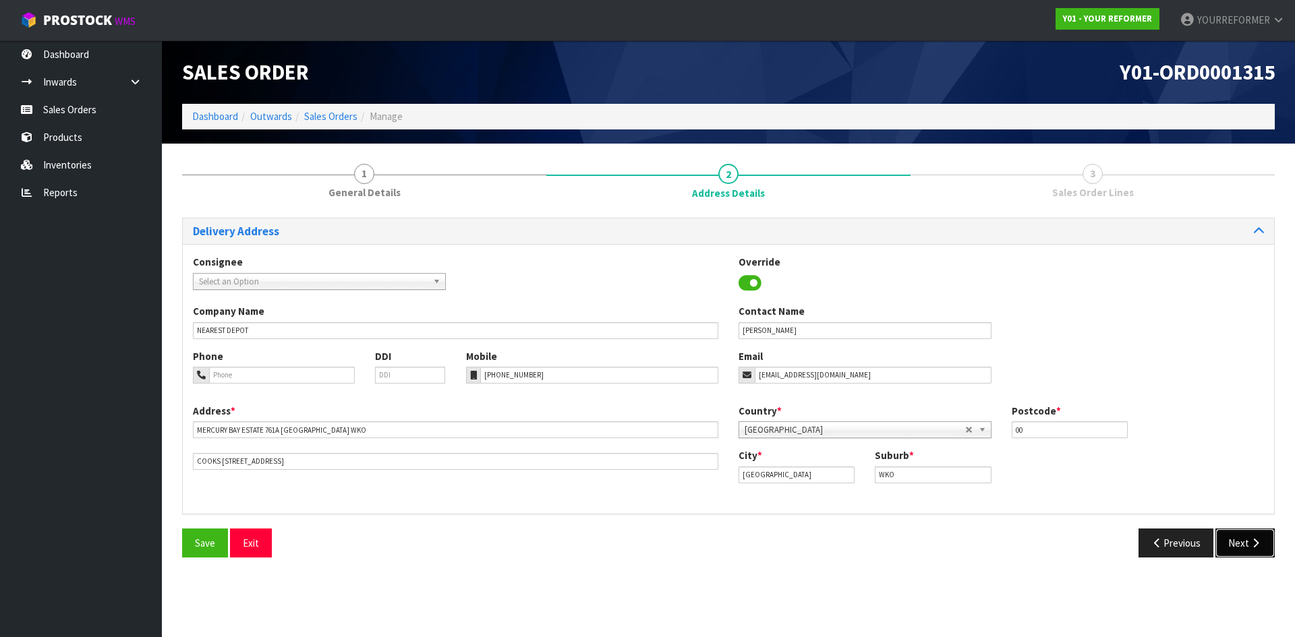
click at [1247, 544] on button "Next" at bounding box center [1244, 543] width 59 height 29
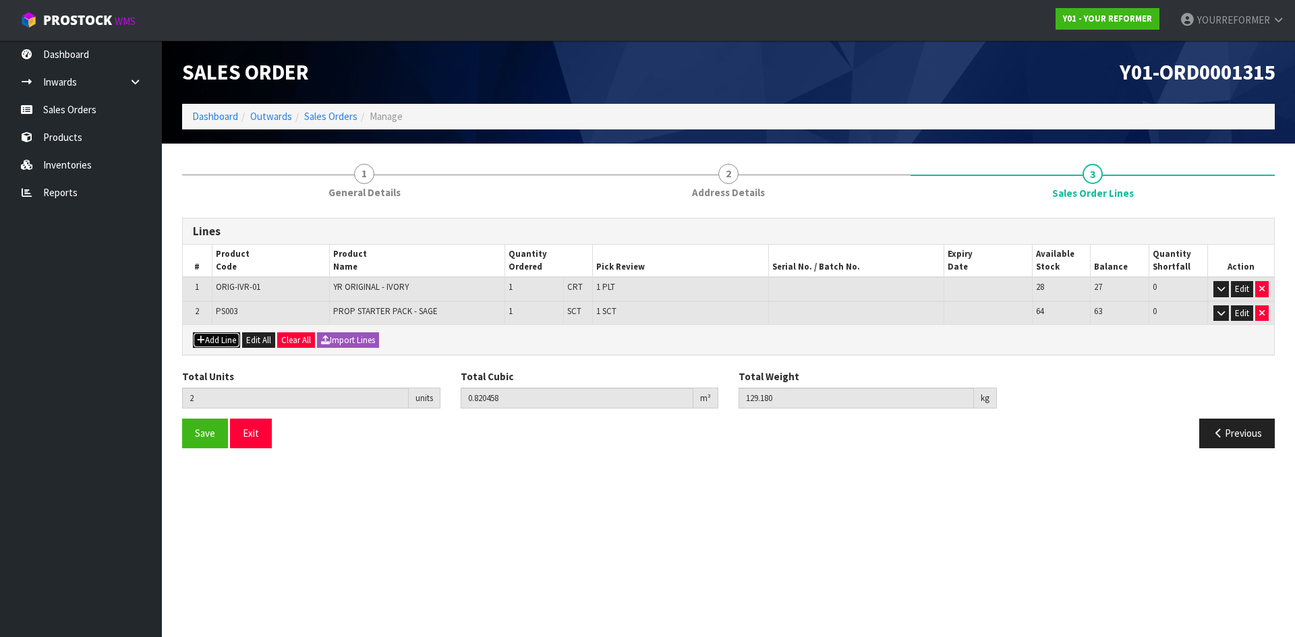
click at [216, 346] on button "Add Line" at bounding box center [216, 340] width 47 height 16
type input "0"
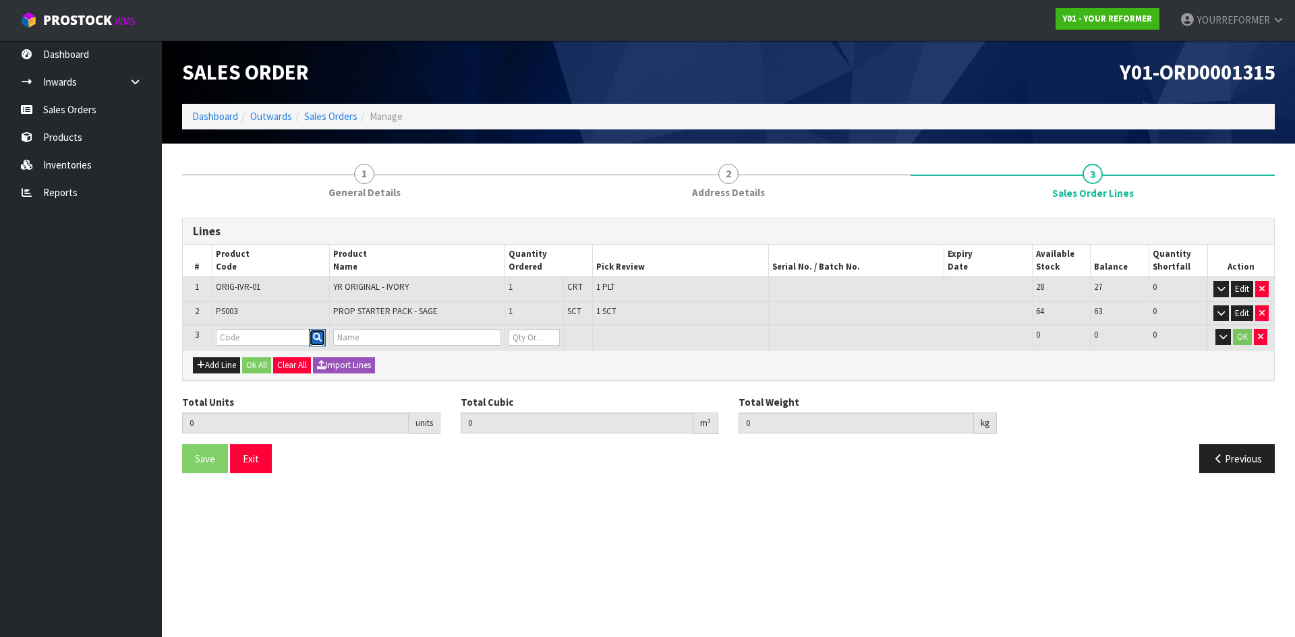
click at [312, 338] on button "button" at bounding box center [317, 338] width 17 height 18
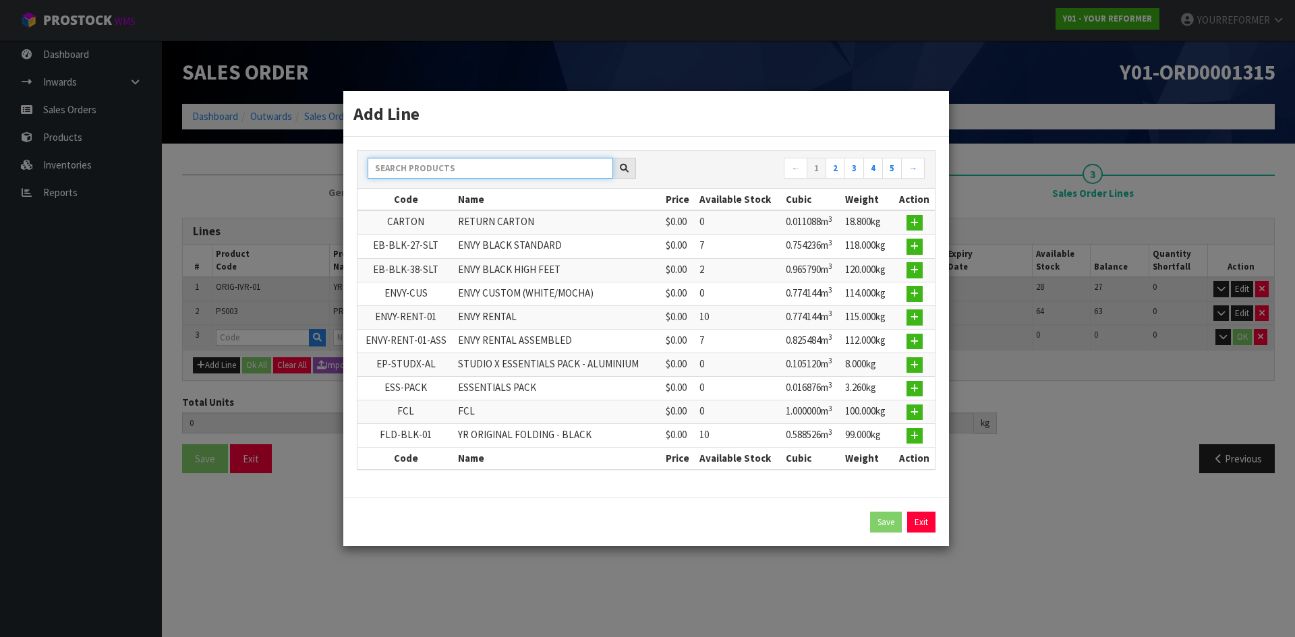
click at [434, 176] on input "text" at bounding box center [490, 168] width 245 height 21
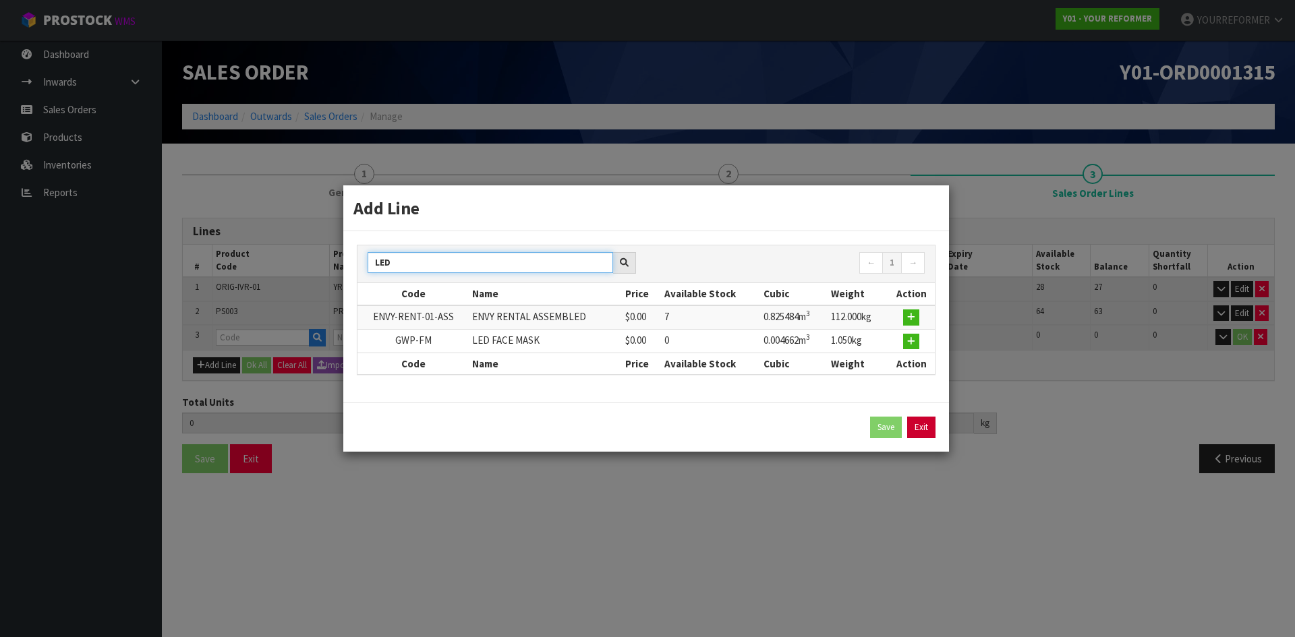
type input "LED"
click at [929, 434] on link "Exit" at bounding box center [921, 428] width 28 height 22
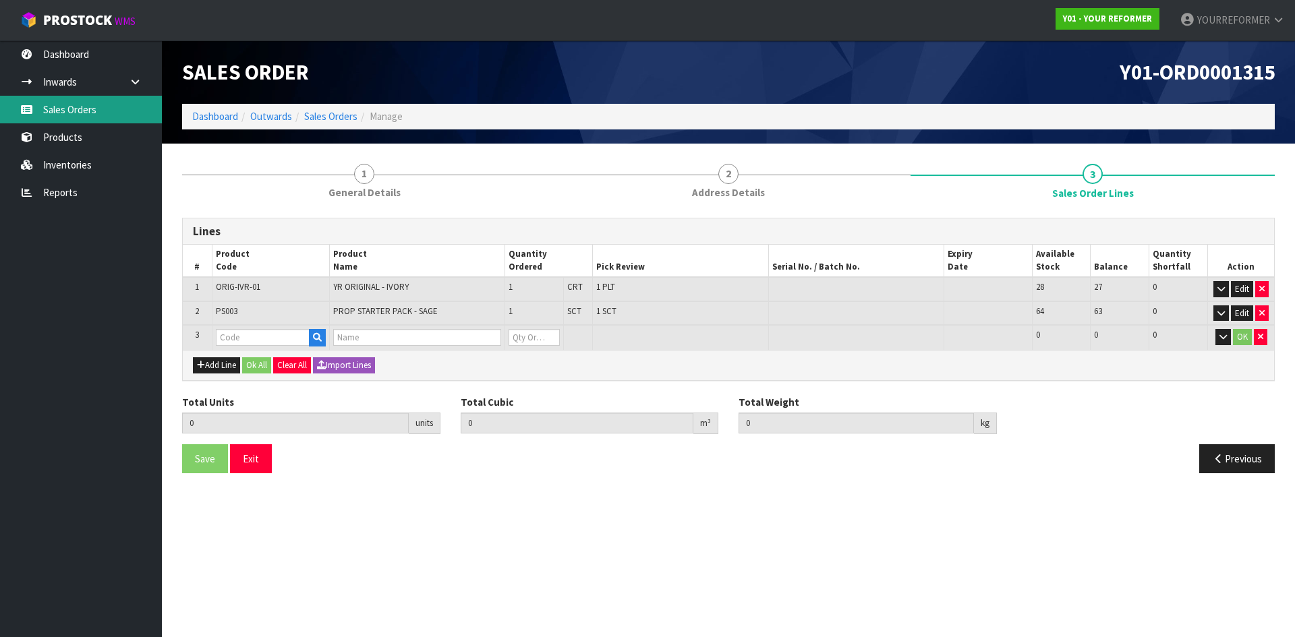
click at [84, 100] on link "Sales Orders" at bounding box center [81, 110] width 162 height 28
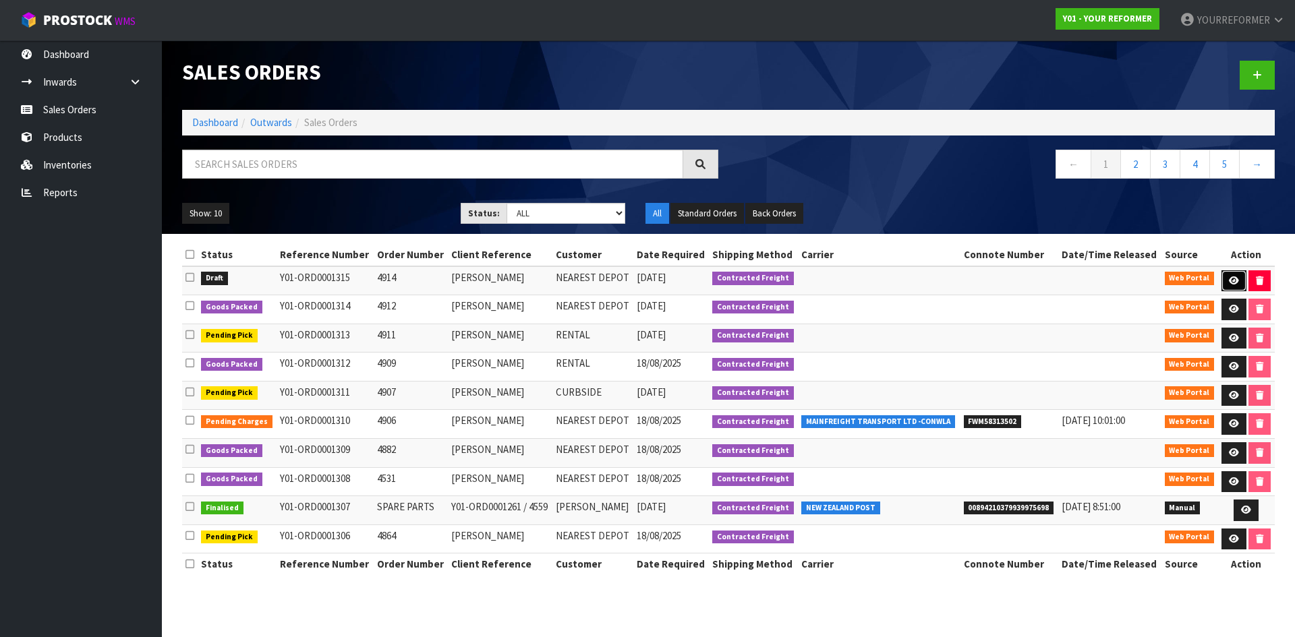
click at [1225, 281] on link at bounding box center [1233, 281] width 25 height 22
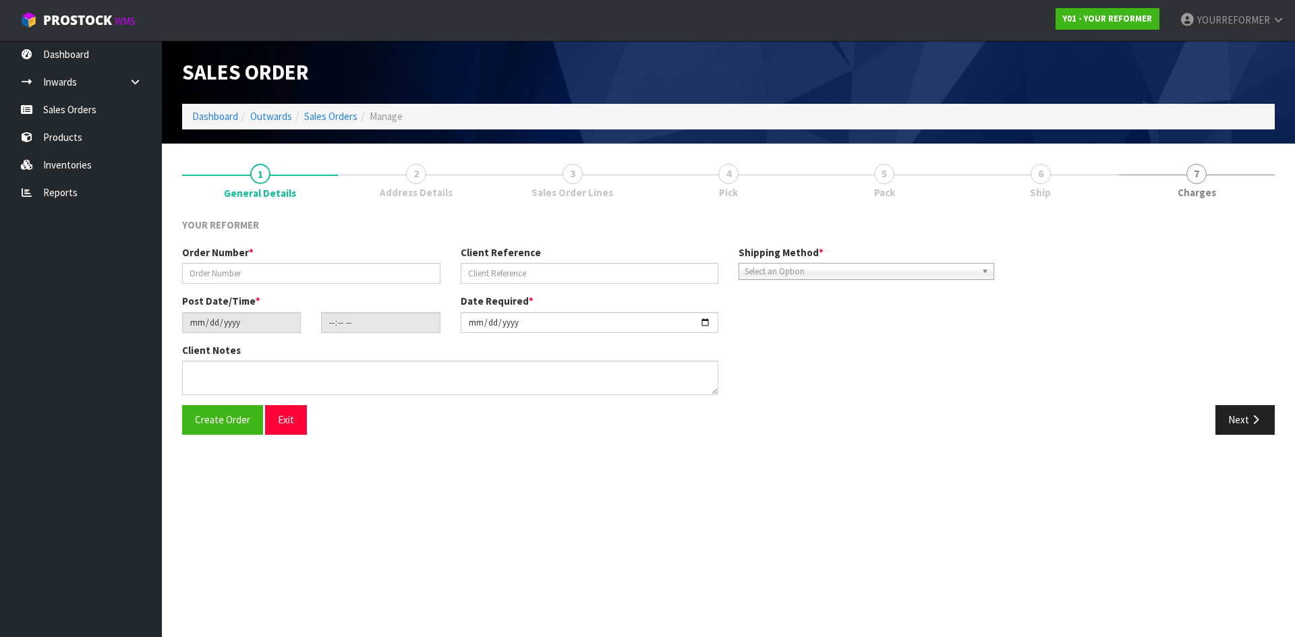
type input "4914"
type input "[PERSON_NAME]"
type input "[DATE]"
type input "10:49:00.000"
type input "[DATE]"
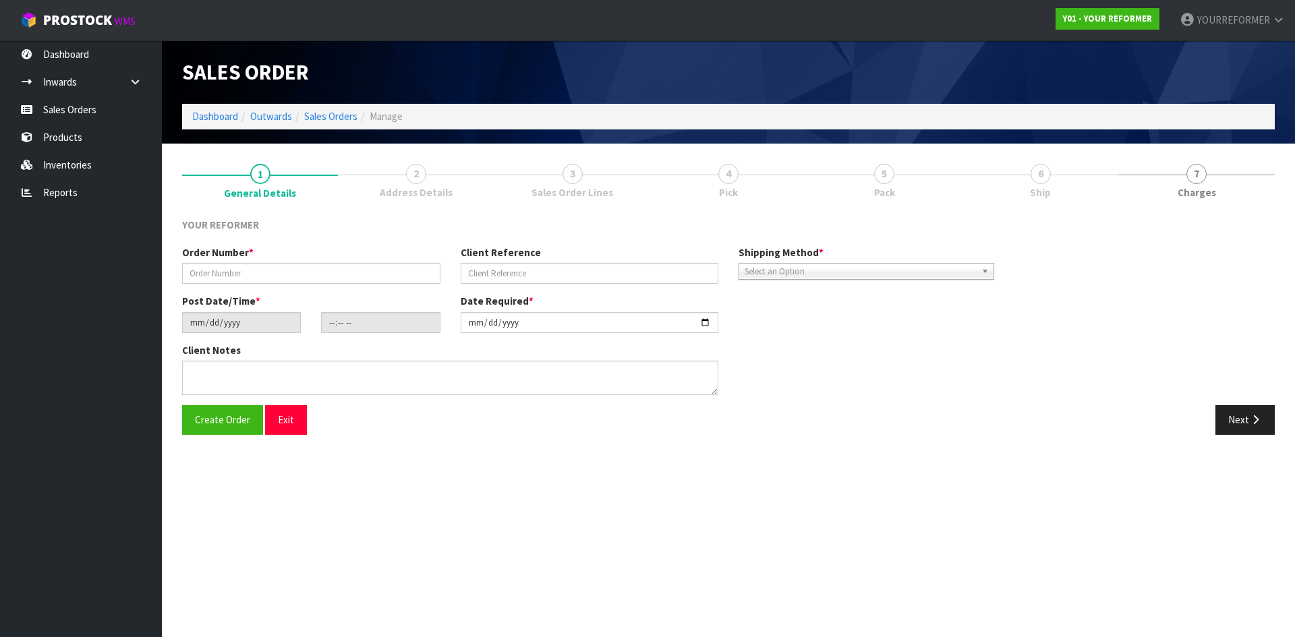
type textarea "MERCURY BAY ESTATE 761A [STREET_ADDRESS] [PHONE_NUMBER]"
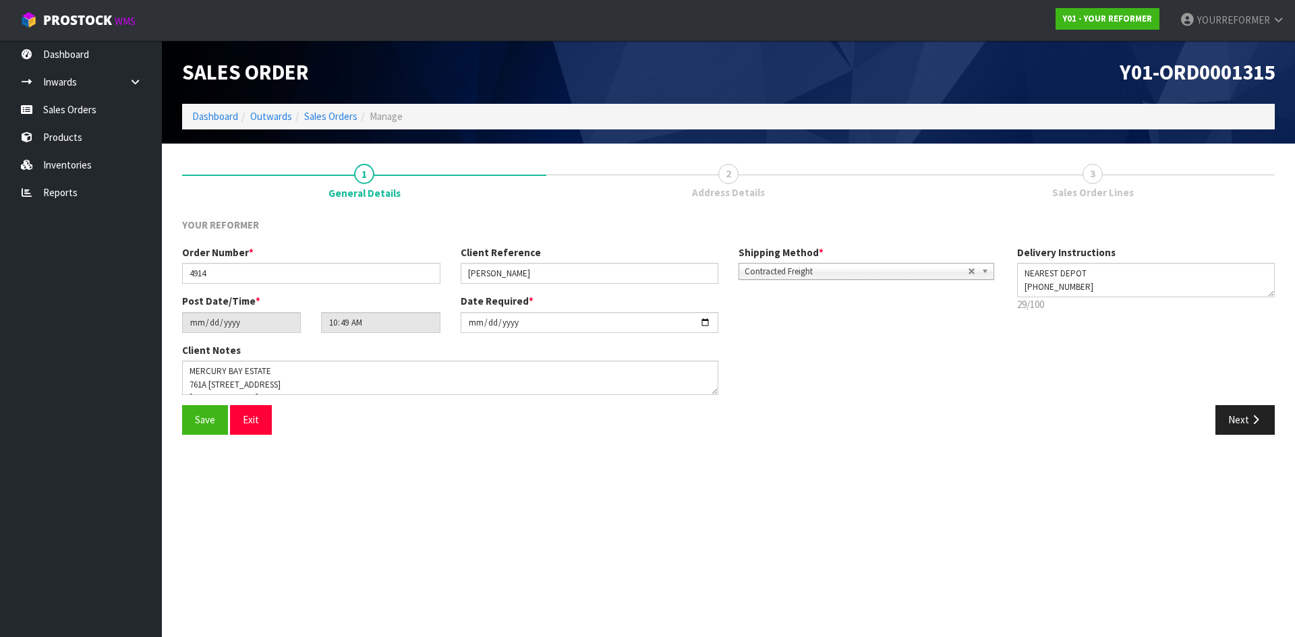
click at [1109, 180] on link "3 Sales Order Lines" at bounding box center [1092, 180] width 364 height 53
click at [1256, 401] on div "Order Number * 4914 Client Reference [PERSON_NAME] Shipping Method * Pickup Con…" at bounding box center [728, 325] width 1113 height 160
click at [1250, 415] on icon "button" at bounding box center [1255, 420] width 13 height 10
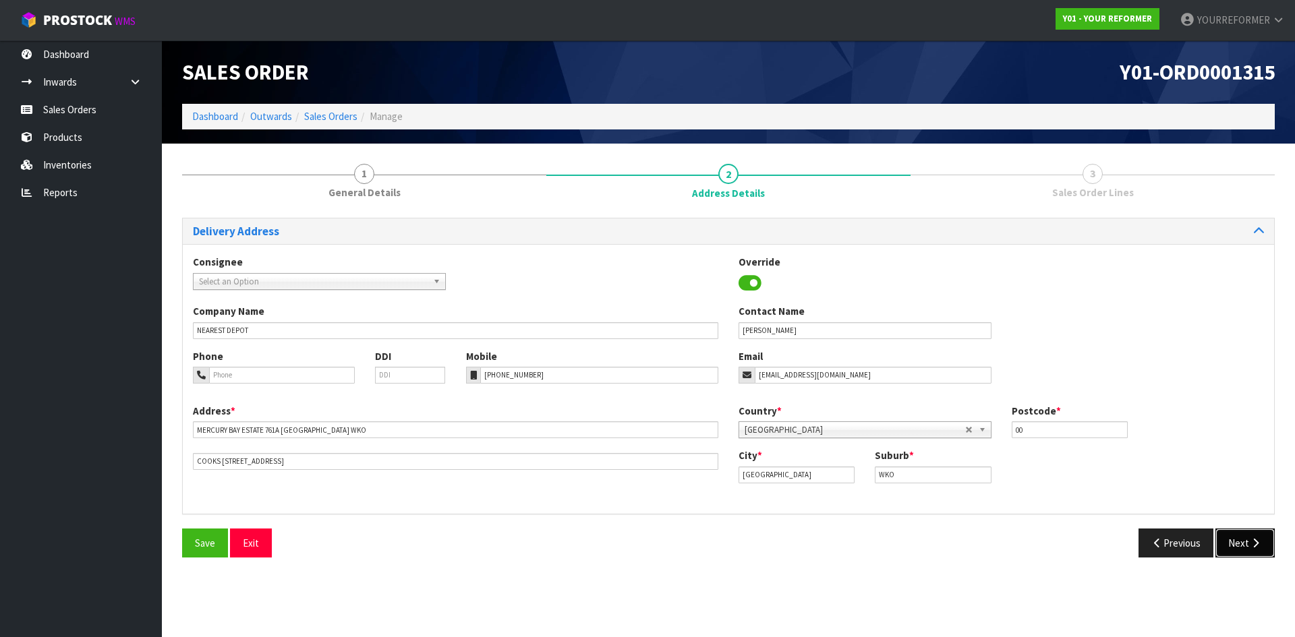
click at [1248, 535] on button "Next" at bounding box center [1244, 543] width 59 height 29
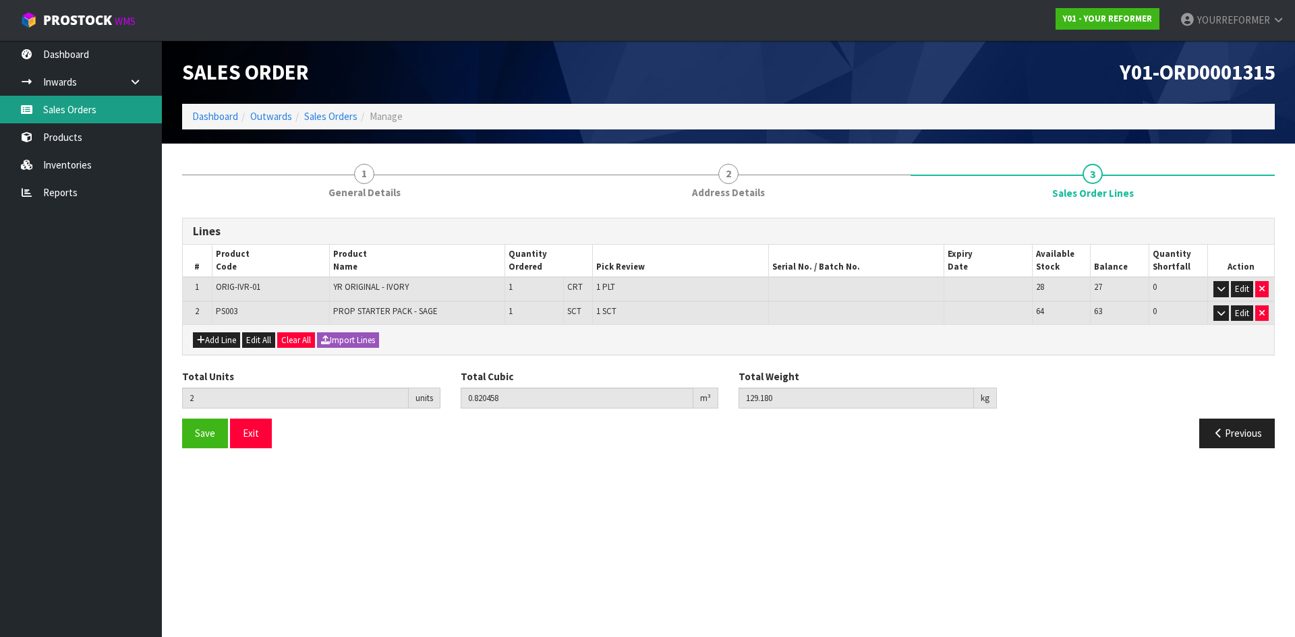
click at [92, 107] on link "Sales Orders" at bounding box center [81, 110] width 162 height 28
